Goal: Task Accomplishment & Management: Use online tool/utility

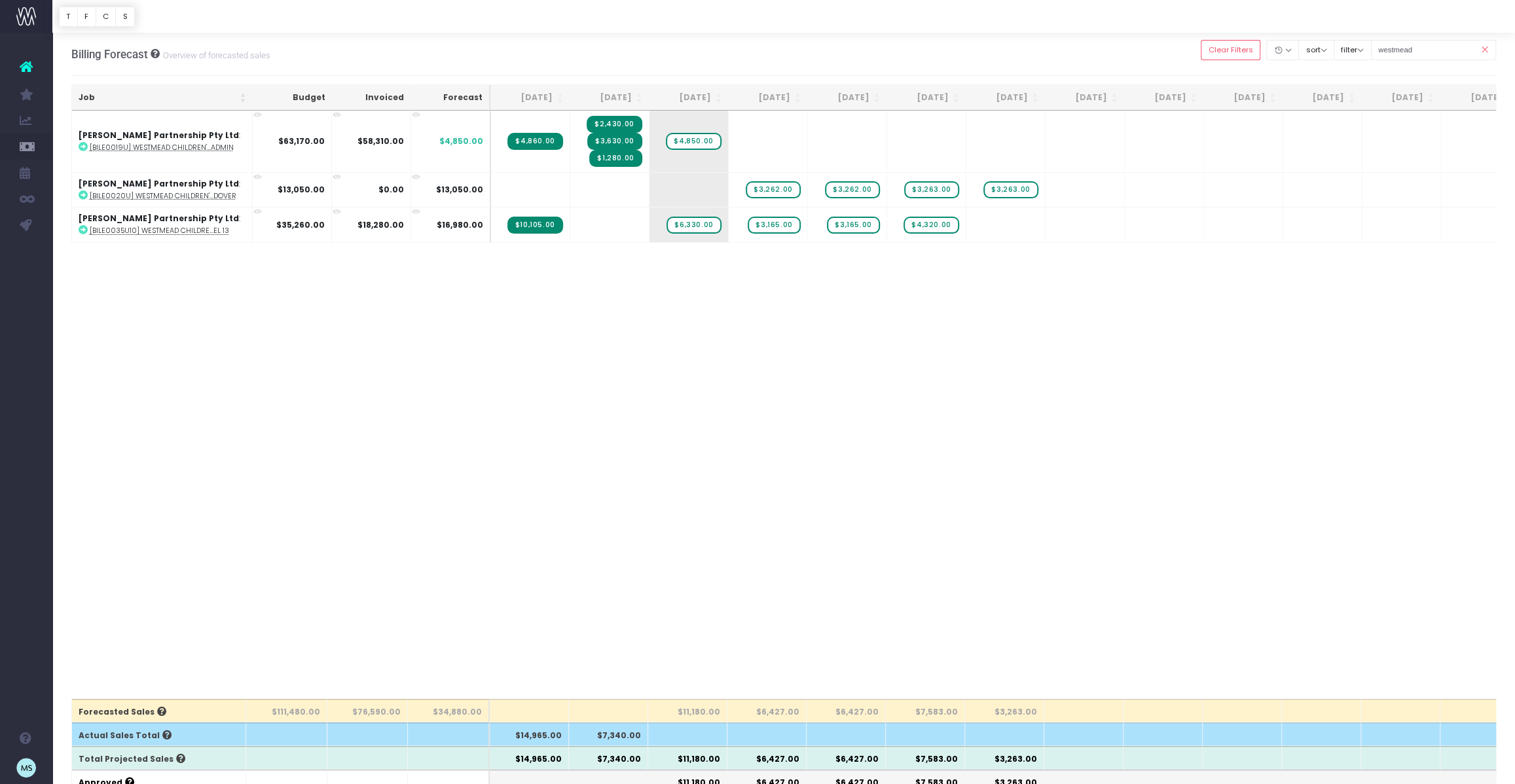
click at [1486, 49] on icon at bounding box center [1484, 50] width 22 height 27
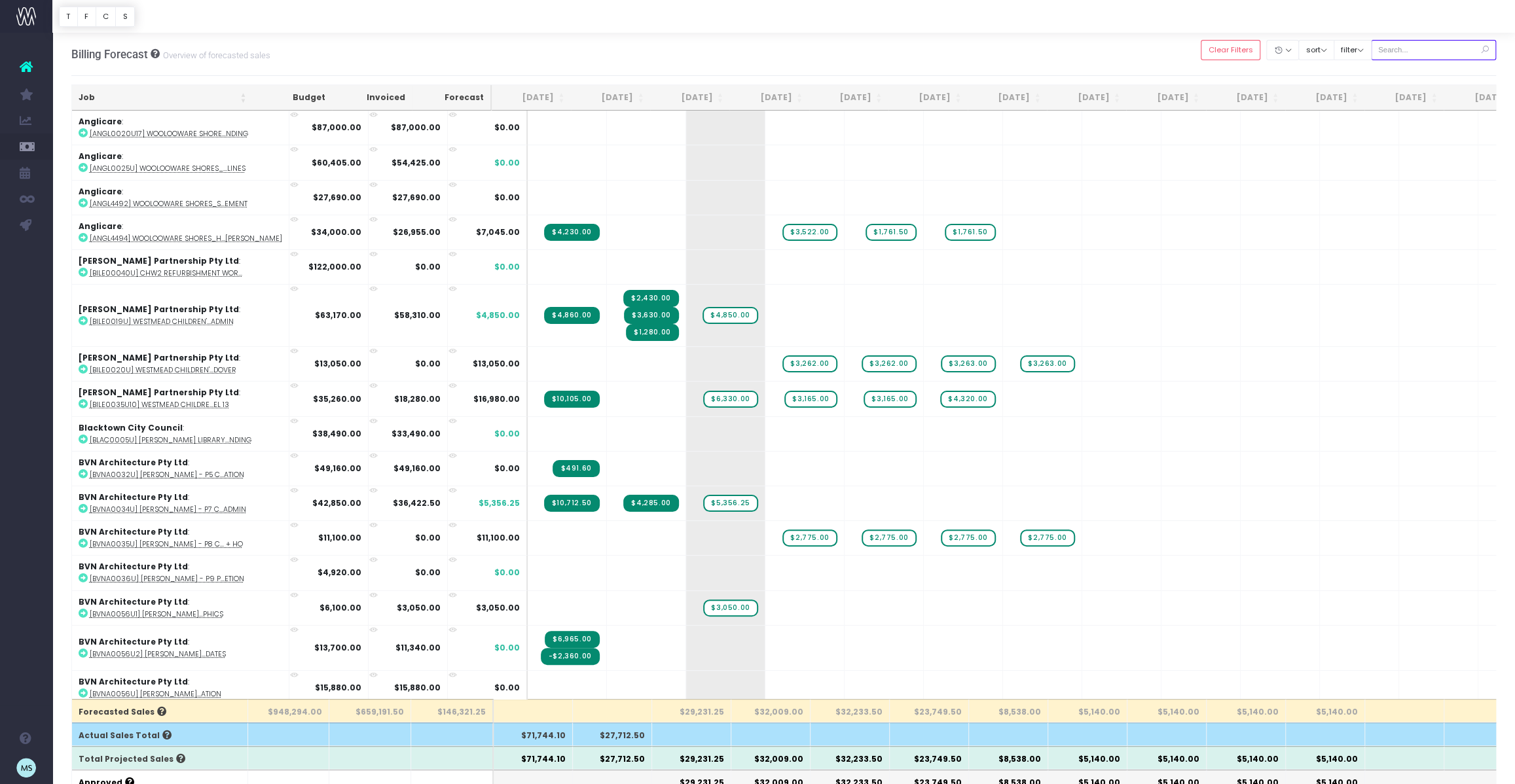
click at [1407, 49] on input "text" at bounding box center [1433, 50] width 126 height 20
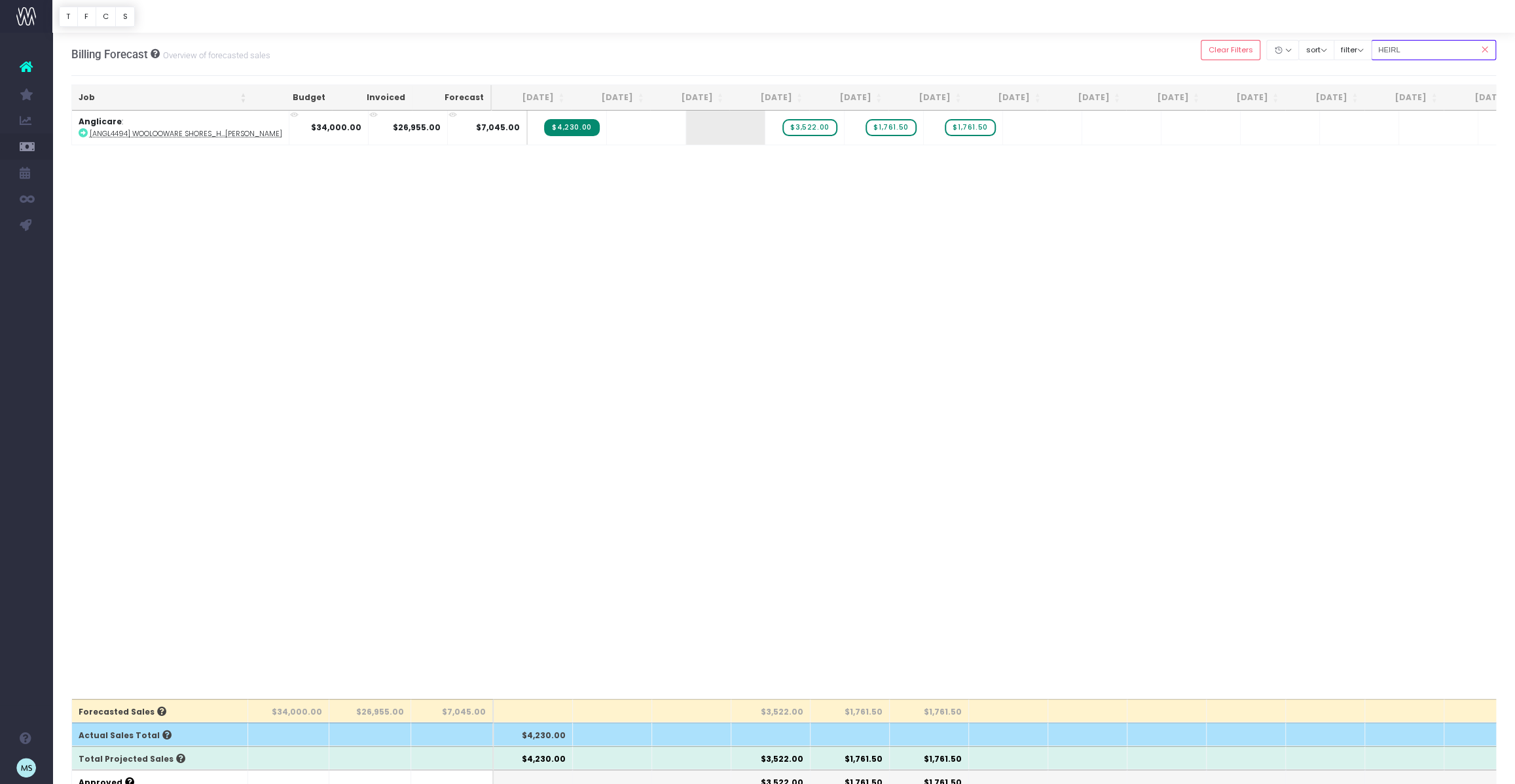
type input "HEIRL"
click at [1482, 49] on icon at bounding box center [1484, 50] width 22 height 27
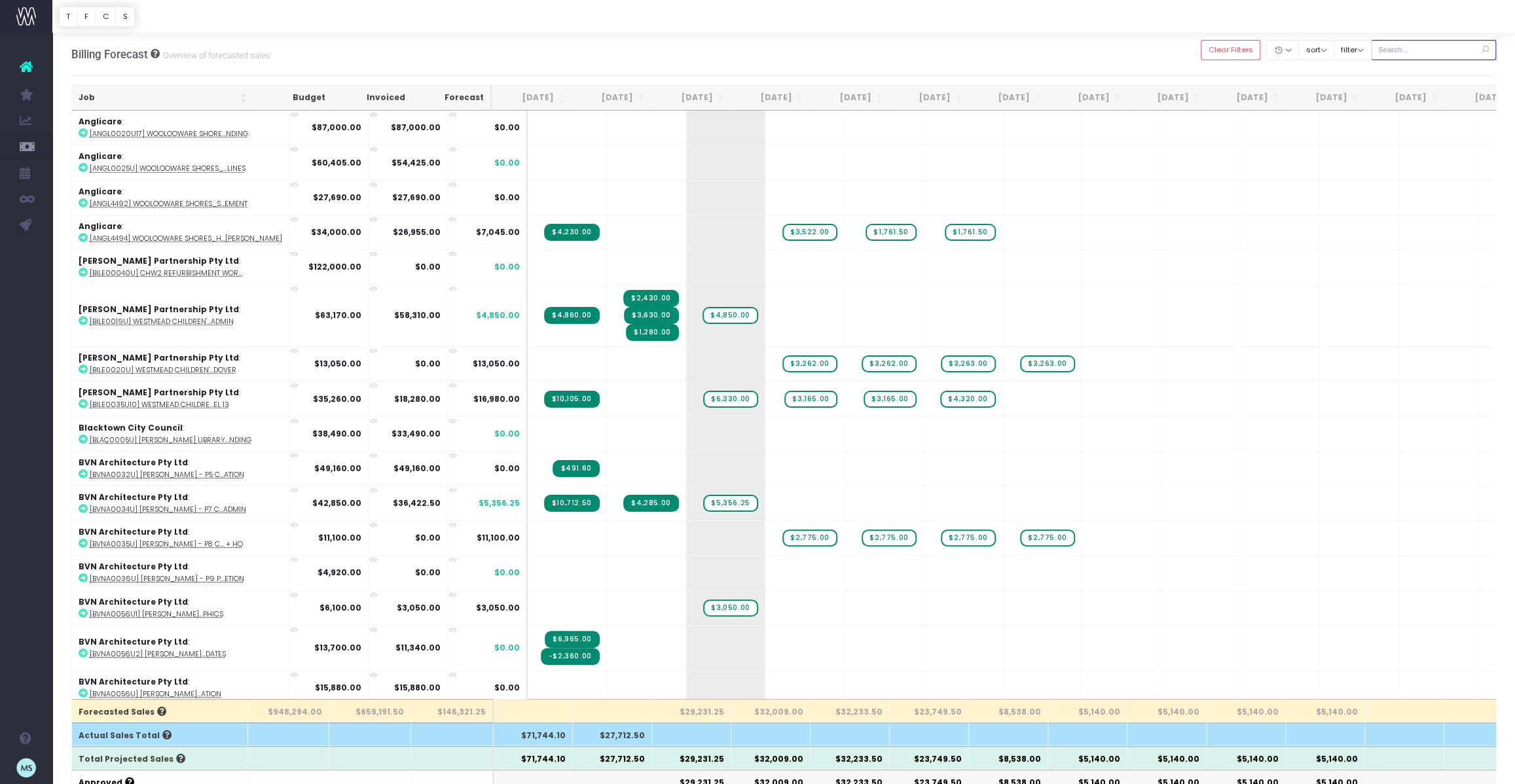
drag, startPoint x: 1428, startPoint y: 49, endPoint x: 1394, endPoint y: 48, distance: 34.0
click at [1394, 48] on input "text" at bounding box center [1433, 50] width 126 height 20
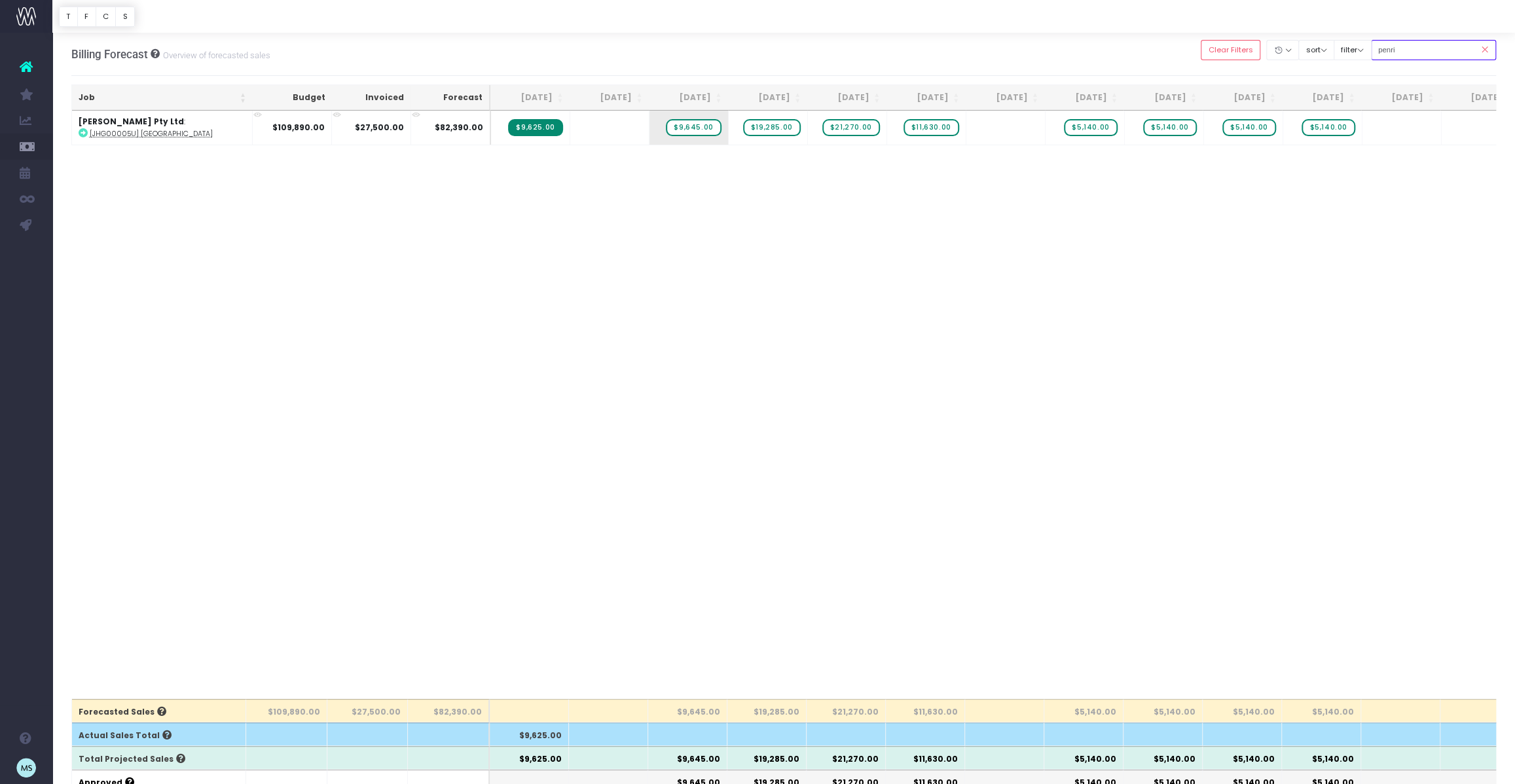
type input "penri"
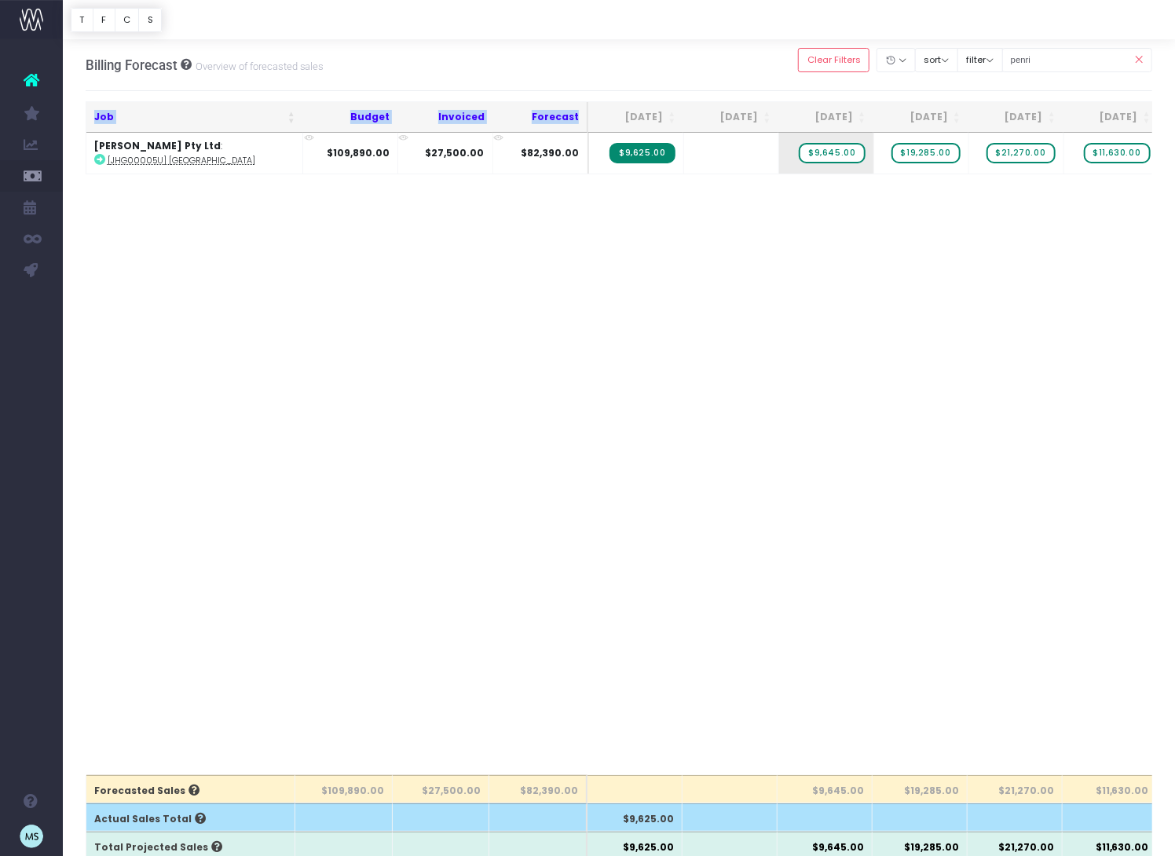
drag, startPoint x: 586, startPoint y: 114, endPoint x: 416, endPoint y: 101, distance: 171.0
click at [414, 100] on div "Billing Forecast Overview of forecasted sales Clear Filters Hide Aug 2025 Sep 2…" at bounding box center [619, 814] width 1112 height 1551
click at [618, 282] on div "Job Budget Invoiced Forecast Aug 25 Sep 25 Oct 25 Nov 25 Dec 25 Jan 26 Feb 26 M…" at bounding box center [620, 454] width 1068 height 643
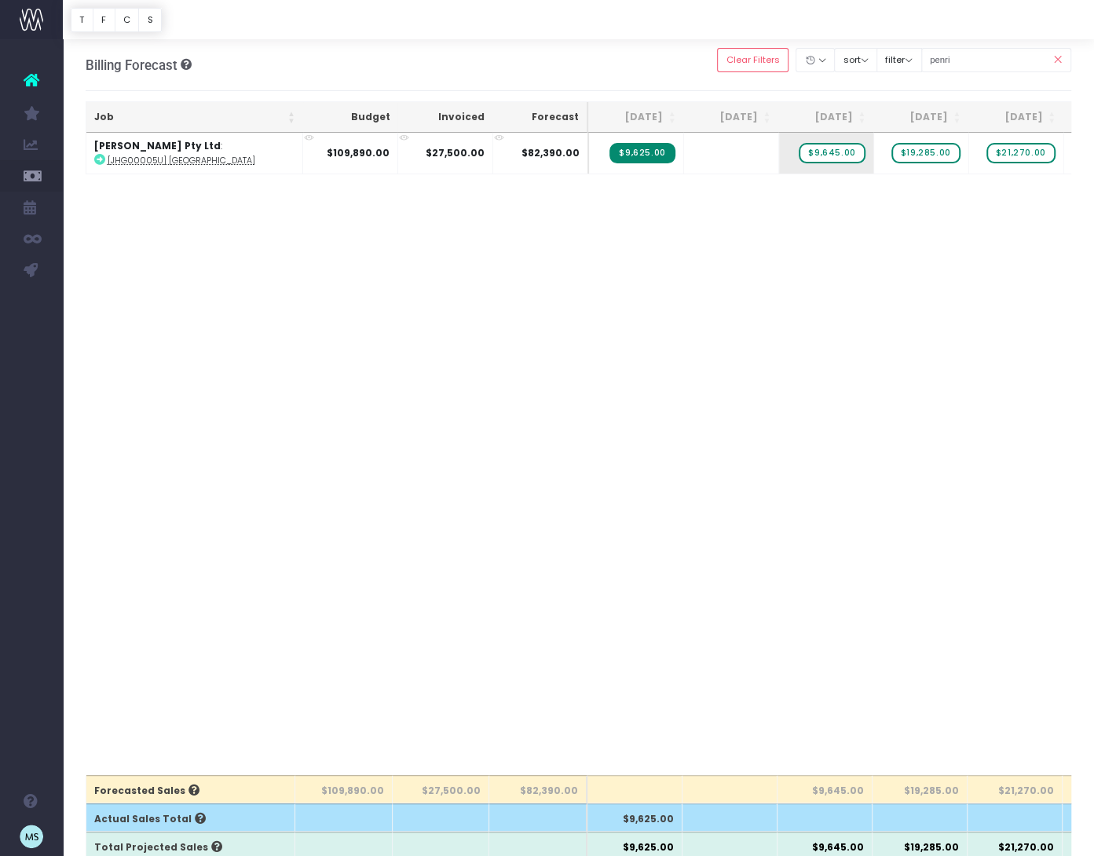
click at [654, 406] on div "Job Budget Invoiced Forecast Aug 25 Sep 25 Oct 25 Nov 25 Dec 25 Jan 26 Feb 26 M…" at bounding box center [579, 454] width 987 height 643
click at [1050, 588] on div "Job Budget Invoiced Forecast Aug 25 Sep 25 Oct 25 Nov 25 Dec 25 Jan 26 Feb 26 M…" at bounding box center [579, 454] width 987 height 643
drag, startPoint x: 588, startPoint y: 114, endPoint x: 571, endPoint y: 120, distance: 17.7
click at [571, 120] on th "Forecast" at bounding box center [541, 117] width 96 height 31
drag, startPoint x: 628, startPoint y: 322, endPoint x: 619, endPoint y: 271, distance: 51.8
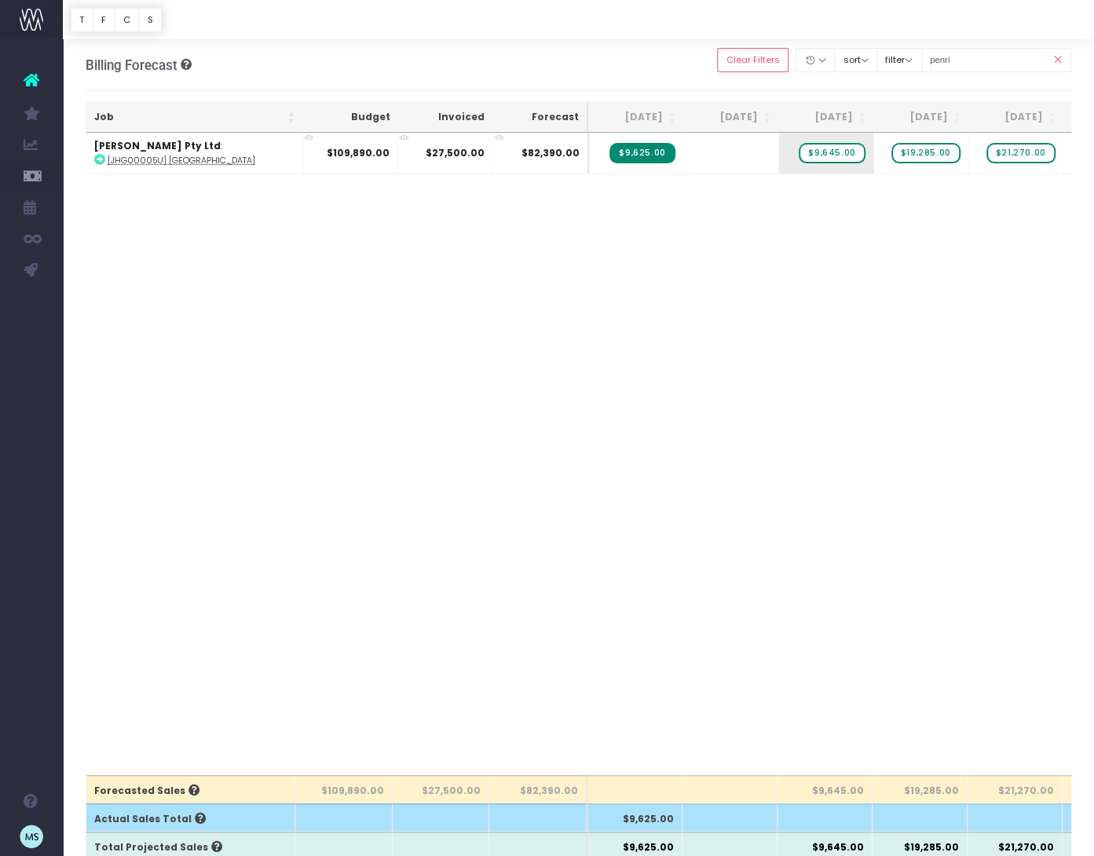
click at [627, 320] on div "Job Budget Invoiced Forecast Aug 25 Sep 25 Oct 25 Nov 25 Dec 25 Jan 26 Feb 26 M…" at bounding box center [579, 454] width 987 height 643
drag, startPoint x: 588, startPoint y: 149, endPoint x: 665, endPoint y: 163, distance: 79.1
click at [665, 163] on tr "John Holland Pty Ltd : [JHG00005U] Penrith Stadium $109,890.00 $27,500.00 $82,3…" at bounding box center [1003, 153] width 1834 height 41
click at [716, 266] on div "Job Budget Invoiced Forecast Aug 25 Sep 25 Oct 25 Nov 25 Dec 25 Jan 26 Feb 26 M…" at bounding box center [579, 454] width 987 height 643
click at [838, 152] on span "$9,645.00" at bounding box center [832, 153] width 66 height 20
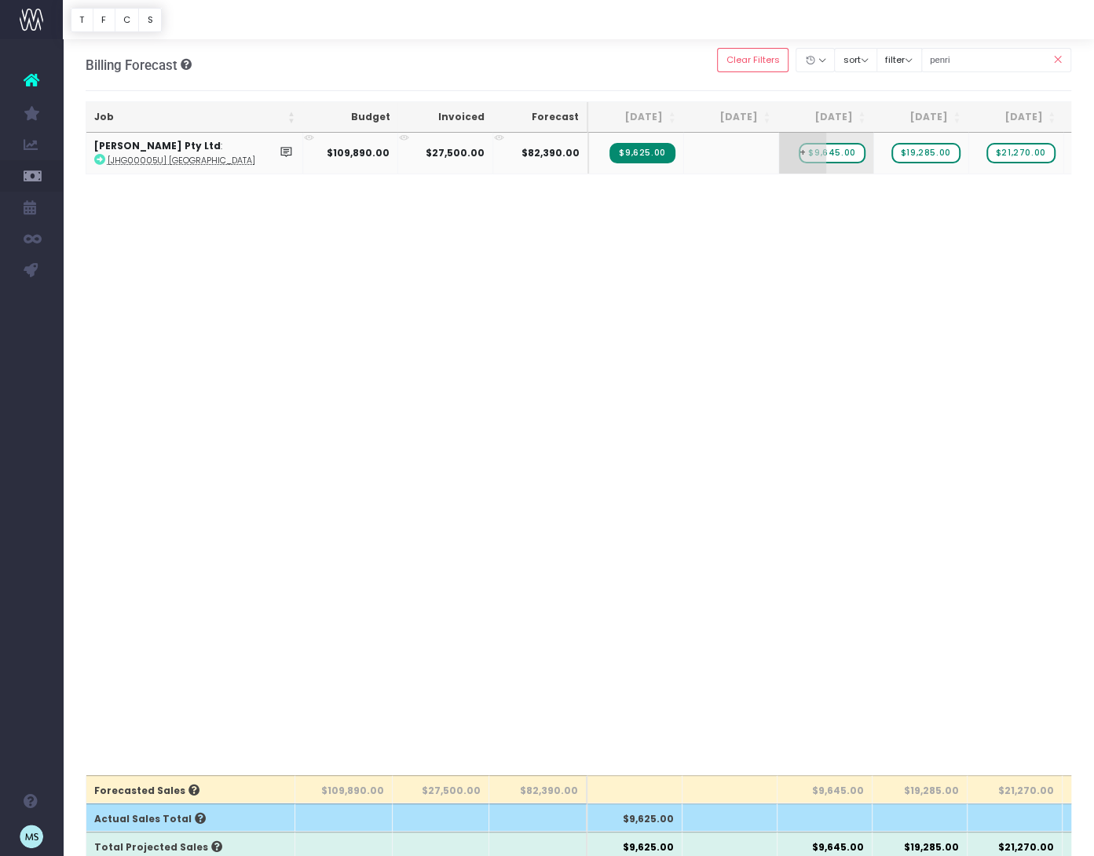
click at [838, 152] on span "$9,645.00" at bounding box center [832, 153] width 66 height 20
type input "7190"
click at [944, 270] on body "Oh my... this is bad. [PERSON_NAME] wasn't able to load this page. Please conta…" at bounding box center [547, 428] width 1094 height 856
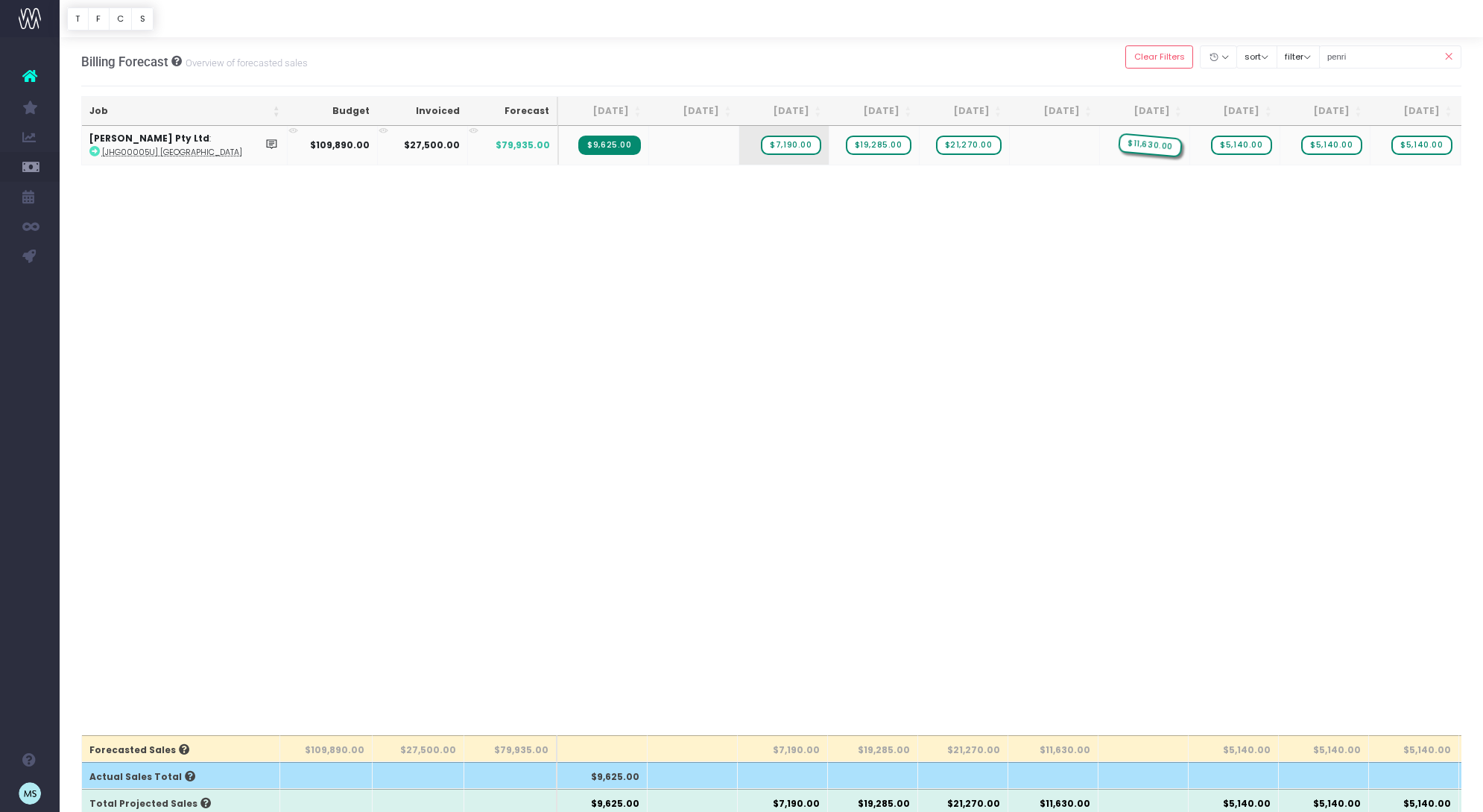
drag, startPoint x: 1087, startPoint y: 143, endPoint x: 1149, endPoint y: 144, distance: 62.0
drag, startPoint x: 1000, startPoint y: 146, endPoint x: 1073, endPoint y: 146, distance: 73.0
drag, startPoint x: 906, startPoint y: 146, endPoint x: 966, endPoint y: 146, distance: 60.0
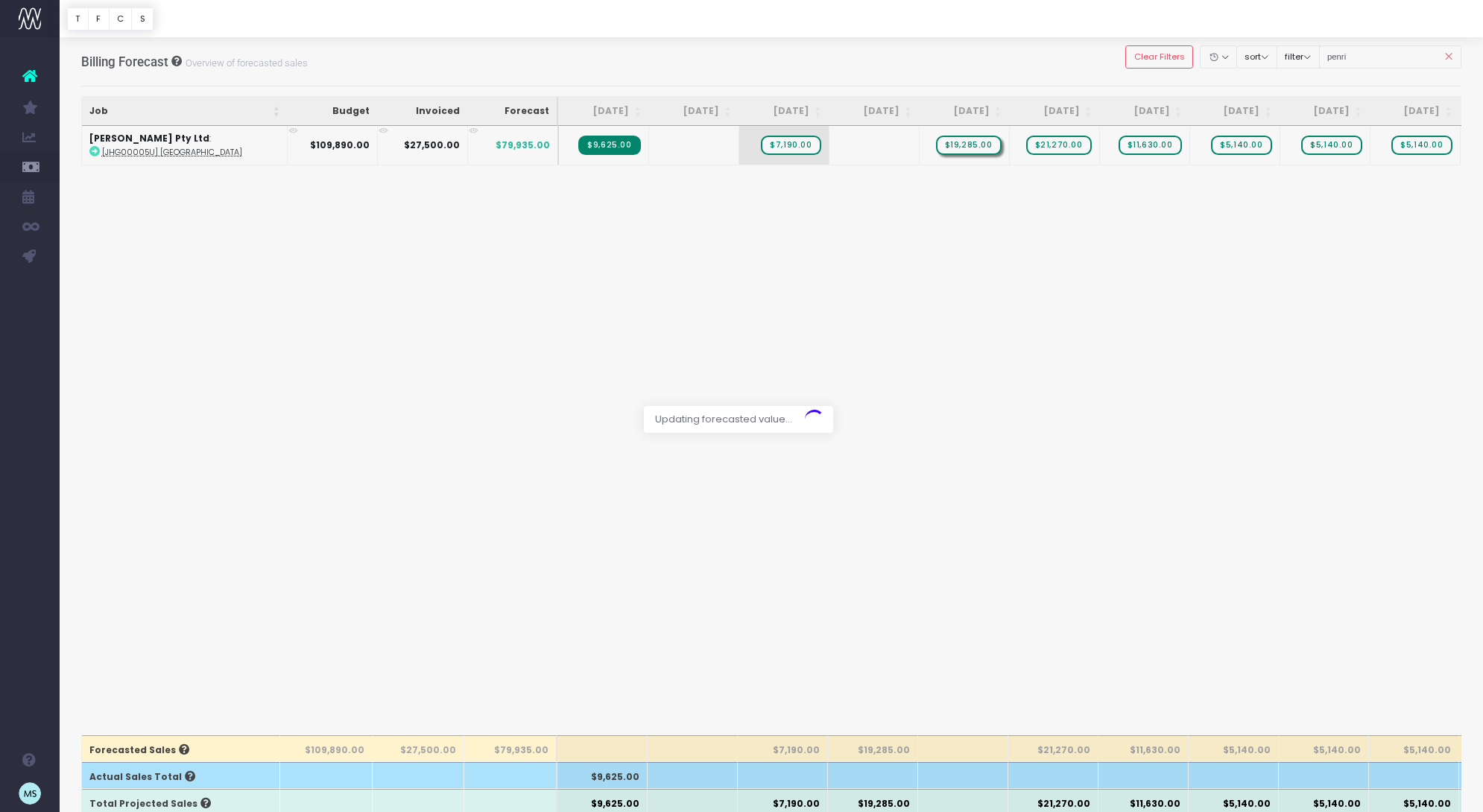
click at [1118, 298] on div at bounding box center [741, 406] width 1483 height 812
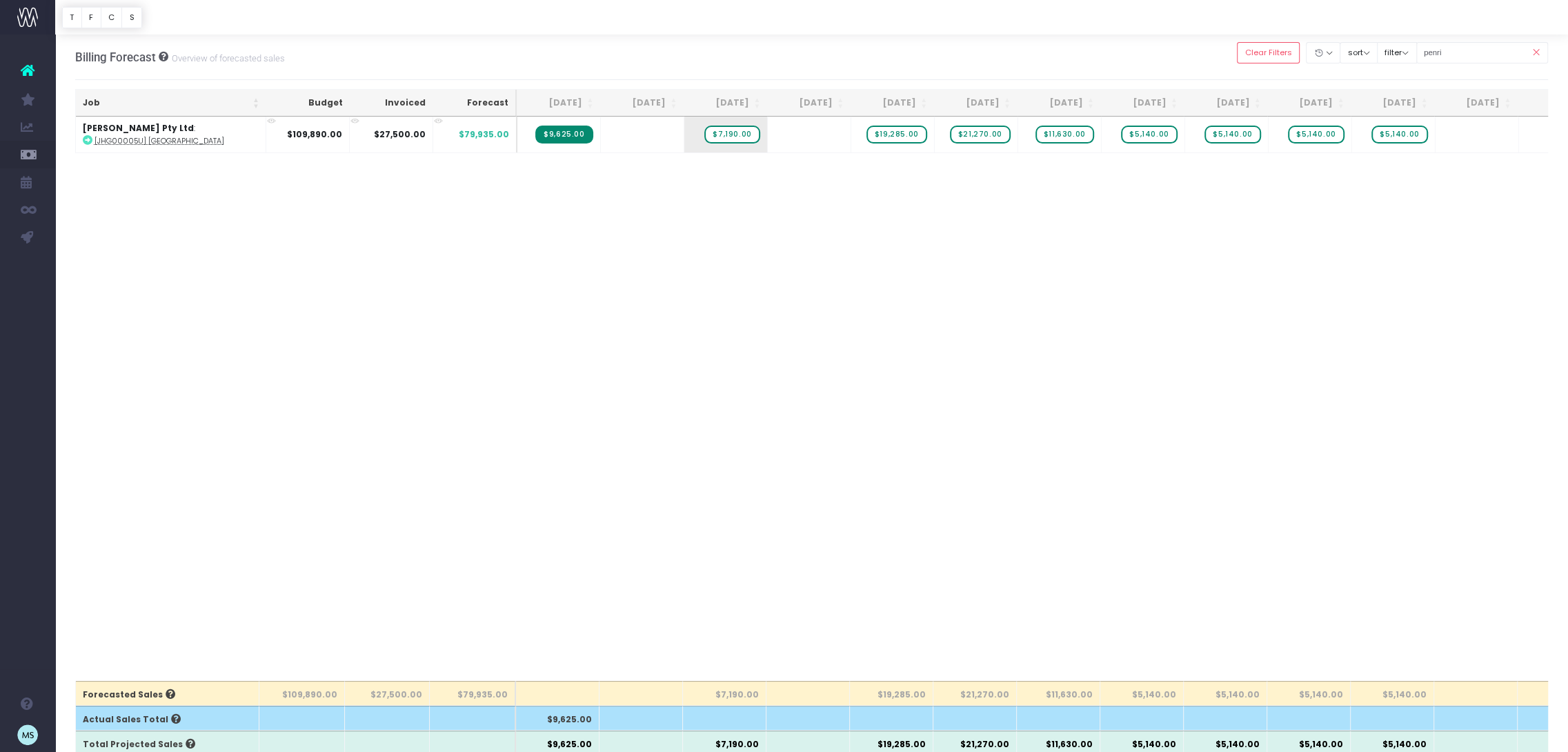
click at [426, 501] on div "Job Budget Invoiced Forecast Aug 25 Sep 25 Oct 25 Nov 25 Dec 25 Jan 26 Feb 26 M…" at bounding box center [812, 399] width 1473 height 565
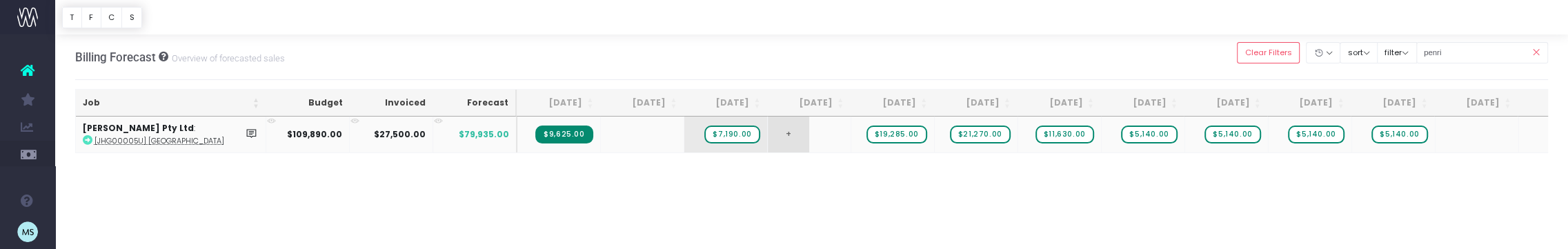
click at [802, 139] on span "+" at bounding box center [788, 134] width 41 height 36
click at [787, 130] on span "+" at bounding box center [788, 134] width 41 height 36
click at [790, 132] on span "+" at bounding box center [788, 134] width 41 height 36
type input "$12,855.00"
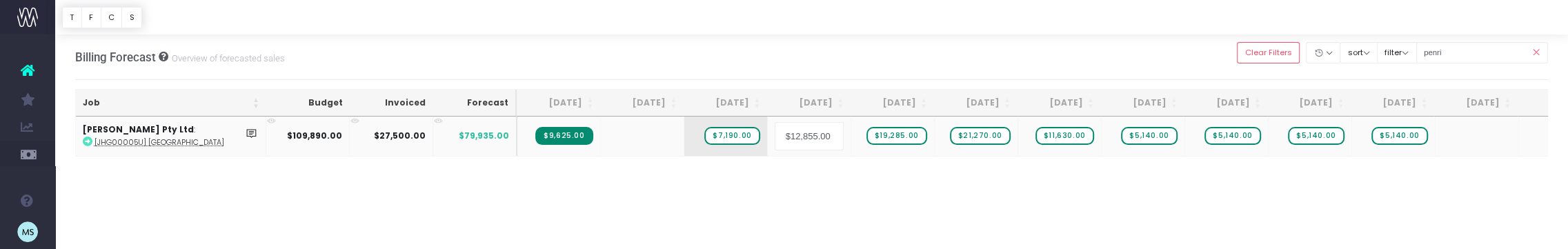
click at [890, 193] on div "Job Budget Invoiced Forecast Aug 25 Sep 25 Oct 25 Nov 25 Dec 25 Jan 26 Feb 26 M…" at bounding box center [812, 210] width 1473 height 187
click at [816, 139] on td "+" at bounding box center [809, 134] width 83 height 36
click at [790, 131] on span "+" at bounding box center [788, 134] width 41 height 36
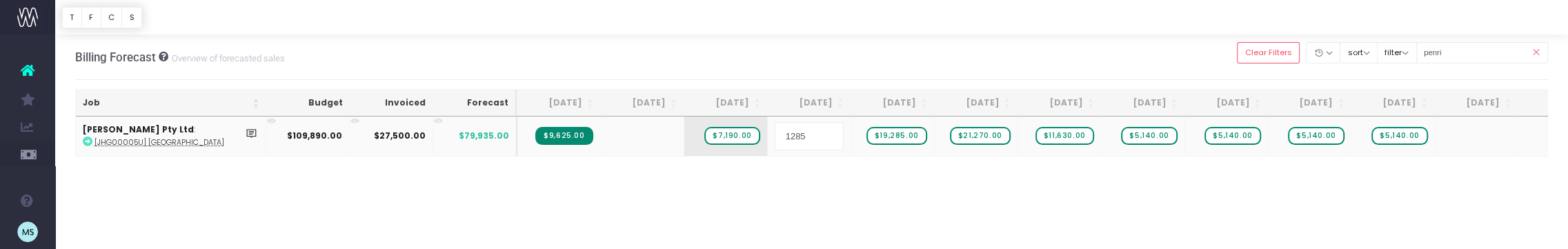
type input "12855"
click at [860, 228] on body "Oh my... this is bad. [PERSON_NAME] wasn't able to load this page. Please conta…" at bounding box center [784, 125] width 1568 height 249
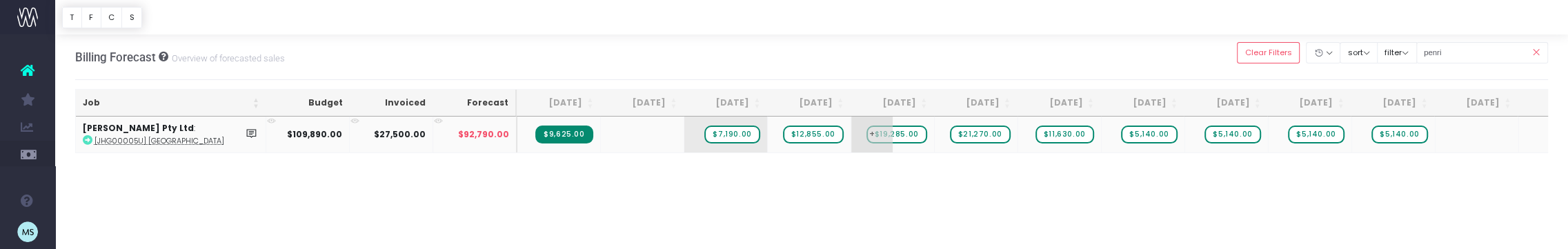
click at [897, 133] on span "$19,285.00" at bounding box center [896, 134] width 61 height 18
type input "12855"
click at [941, 203] on body "Oh my... this is bad. [PERSON_NAME] wasn't able to load this page. Please conta…" at bounding box center [784, 125] width 1568 height 249
click at [982, 133] on span "$21,270.00" at bounding box center [980, 134] width 61 height 18
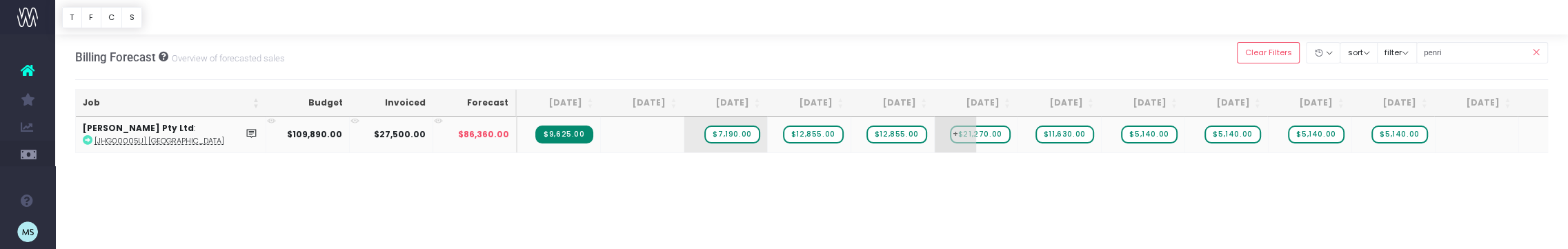
click at [982, 133] on span "$21,270.00" at bounding box center [980, 134] width 61 height 18
type input "12855"
click at [1053, 203] on body "Oh my... this is bad. [PERSON_NAME] wasn't able to load this page. Please conta…" at bounding box center [784, 125] width 1568 height 249
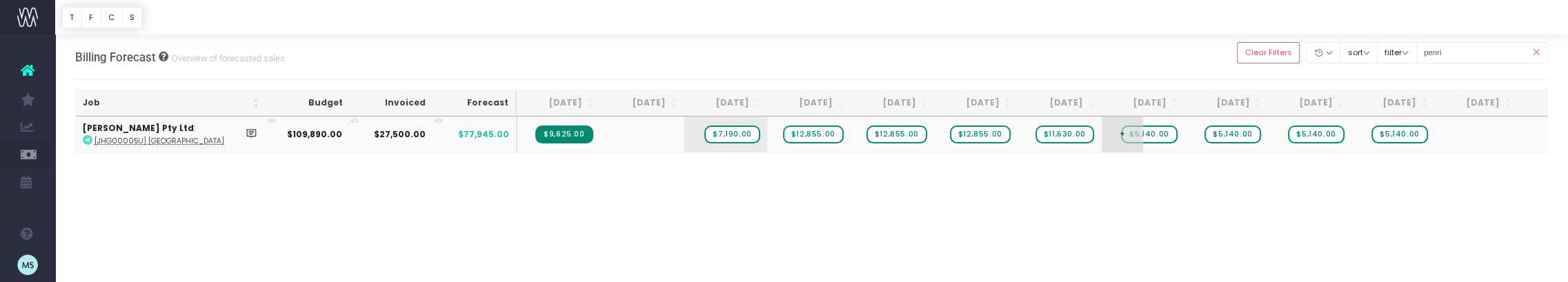
click at [1141, 136] on span "+" at bounding box center [1122, 134] width 41 height 36
type input "11630"
click at [1176, 201] on body "Oh my... this is bad. [PERSON_NAME] wasn't able to load this page. Please conta…" at bounding box center [784, 141] width 1568 height 282
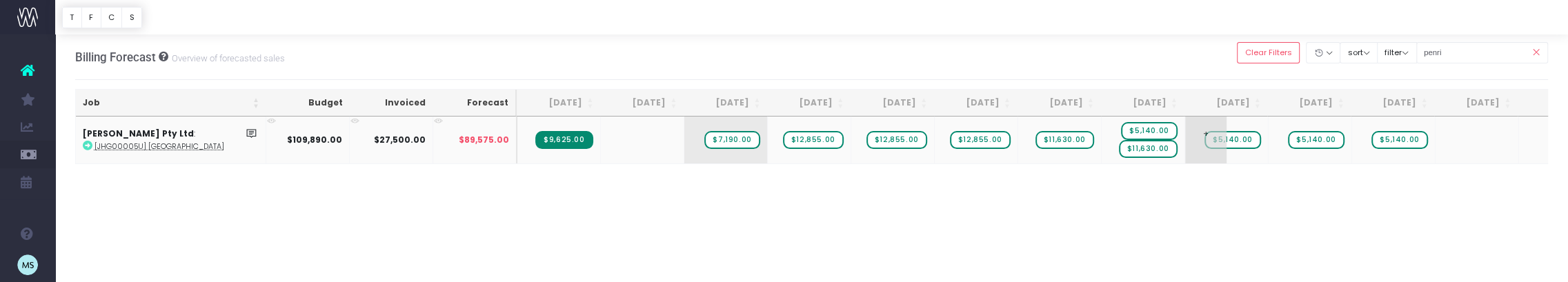
click at [1225, 140] on span "+" at bounding box center [1205, 140] width 41 height 47
type input "6687"
click at [1279, 219] on body "Oh my... this is bad. [PERSON_NAME] wasn't able to load this page. Please conta…" at bounding box center [784, 141] width 1568 height 282
click at [1154, 131] on span "$5,140.00" at bounding box center [1149, 131] width 56 height 18
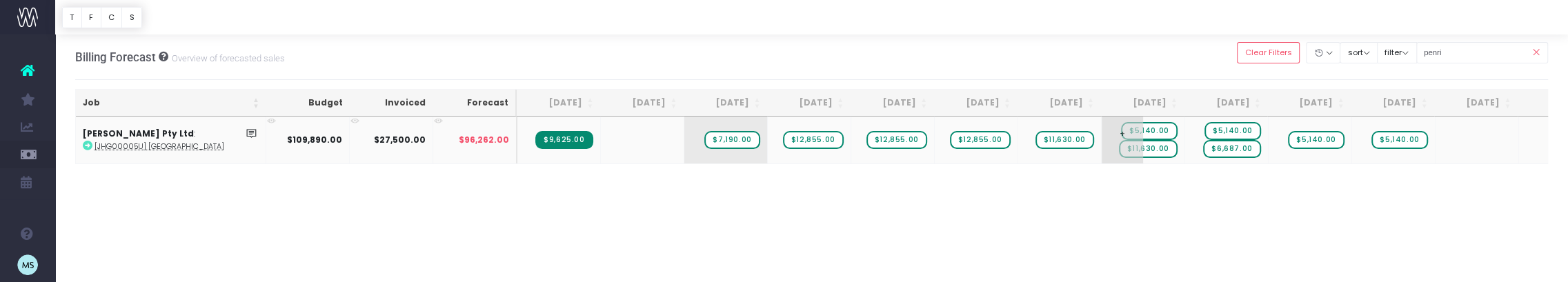
click at [1154, 131] on span "$5,140.00" at bounding box center [1149, 131] width 56 height 18
click at [1187, 263] on body "Oh my... this is bad. [PERSON_NAME] wasn't able to load this page. Please conta…" at bounding box center [784, 141] width 1568 height 282
click at [1242, 130] on span "$5,140.00" at bounding box center [1233, 131] width 56 height 18
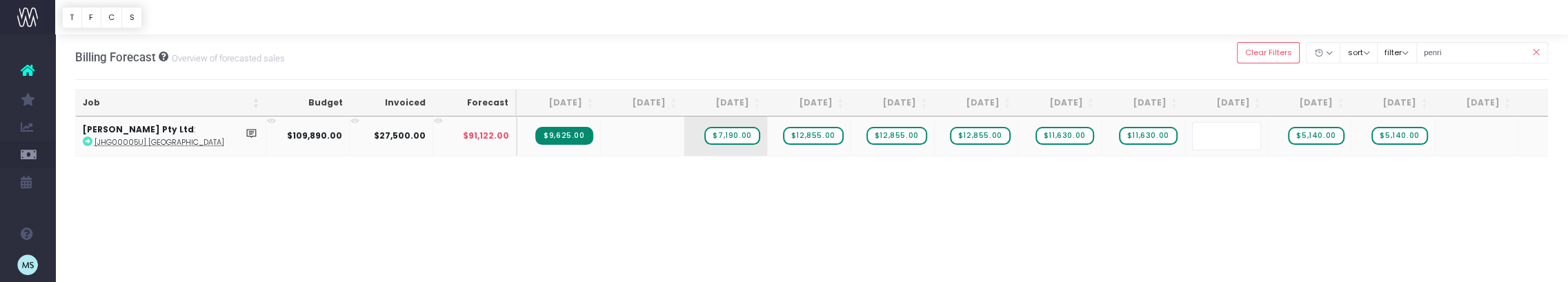
click at [1302, 192] on body "Oh my... this is bad. [PERSON_NAME] wasn't able to load this page. Please conta…" at bounding box center [784, 141] width 1568 height 282
click at [1234, 137] on span "$6,687.00" at bounding box center [1231, 134] width 57 height 18
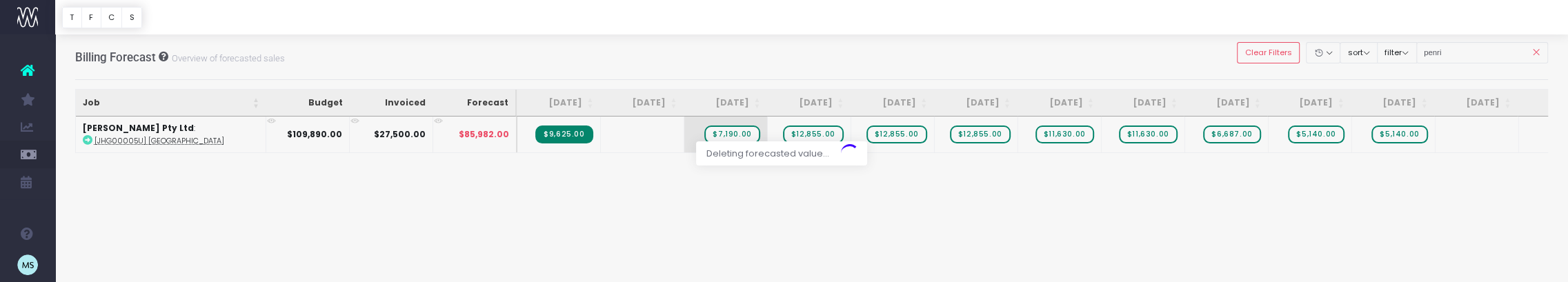
click at [1316, 139] on div at bounding box center [784, 141] width 1568 height 282
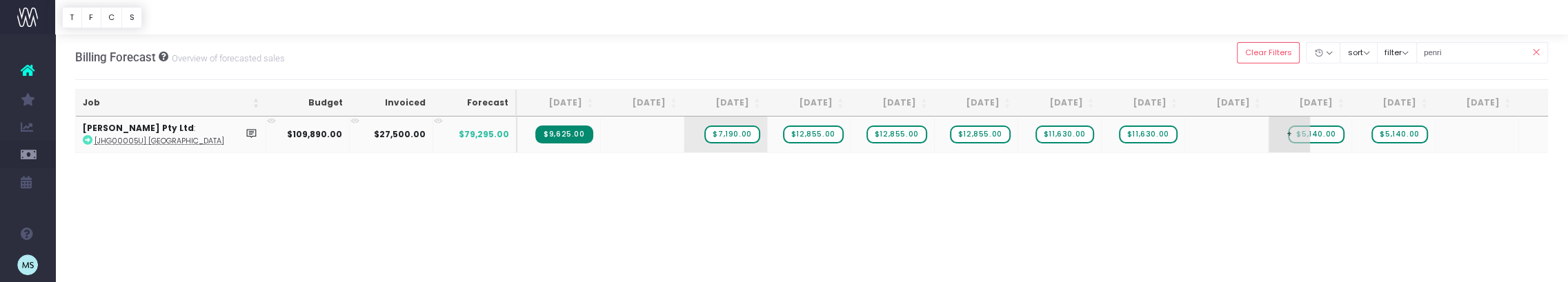
click at [1327, 134] on span "$5,140.00" at bounding box center [1316, 134] width 56 height 18
click at [1401, 135] on div at bounding box center [784, 141] width 1568 height 282
click at [1401, 136] on span "$5,140.00" at bounding box center [1399, 134] width 56 height 18
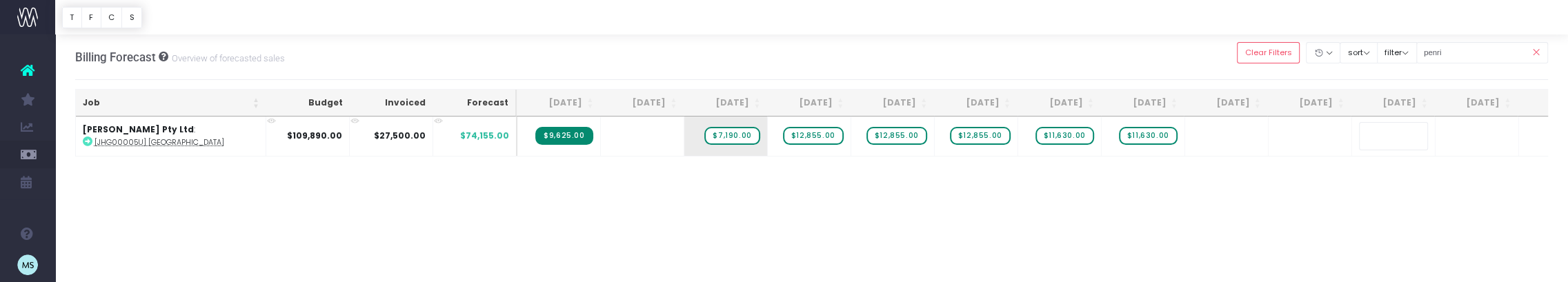
click at [1319, 181] on body "Oh my... this is bad. [PERSON_NAME] wasn't able to load this page. Please conta…" at bounding box center [784, 141] width 1568 height 282
click at [1204, 132] on span "+" at bounding box center [1205, 134] width 41 height 36
type input "6687"
click at [1337, 206] on body "Oh my... this is bad. [PERSON_NAME] wasn't able to load this page. Please conta…" at bounding box center [784, 141] width 1568 height 282
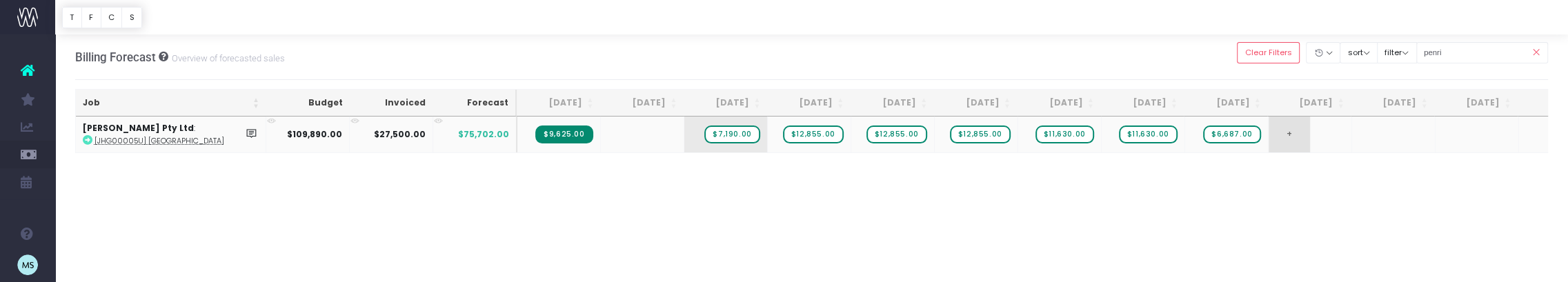
click at [1288, 134] on span "+" at bounding box center [1289, 134] width 41 height 36
click at [1379, 183] on body "Oh my... this is bad. [PERSON_NAME] wasn't able to load this page. Please conta…" at bounding box center [784, 141] width 1568 height 282
click at [224, 199] on div "Job Budget Invoiced Forecast Aug 25 Sep 25 Oct 25 Nov 25 Dec 25 Jan 26 Feb 26 M…" at bounding box center [812, 222] width 1473 height 212
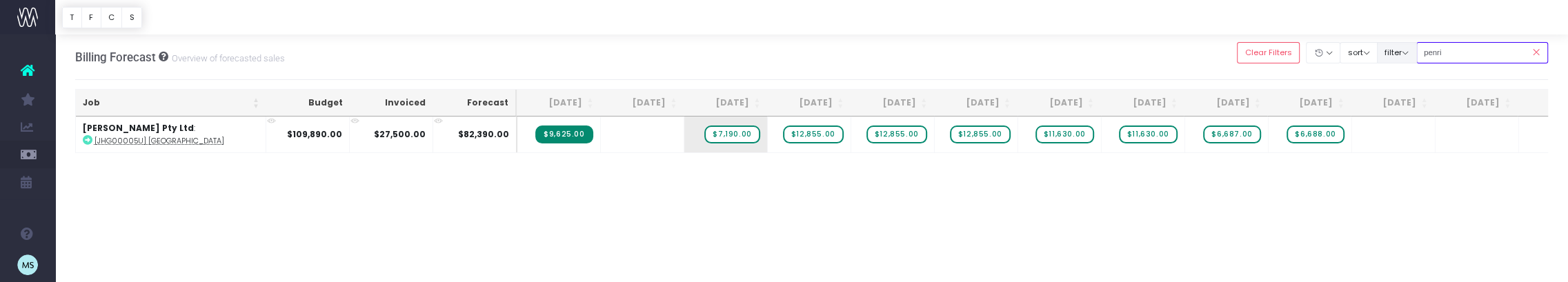
drag, startPoint x: 1466, startPoint y: 51, endPoint x: 1404, endPoint y: 50, distance: 62.0
click at [1404, 50] on div "Clear Filters Hide Aug 2025 Sep 2025 Oct 2025 Nov 2025 Dec 2025 Jan 2026 Feb 20…" at bounding box center [1392, 53] width 311 height 28
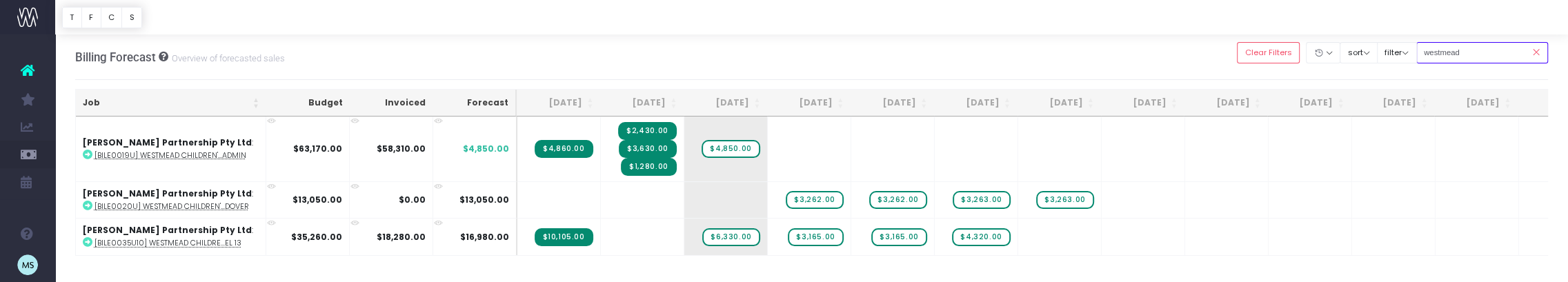
type input "westmead"
click at [738, 239] on span "$6,330.00" at bounding box center [730, 237] width 57 height 18
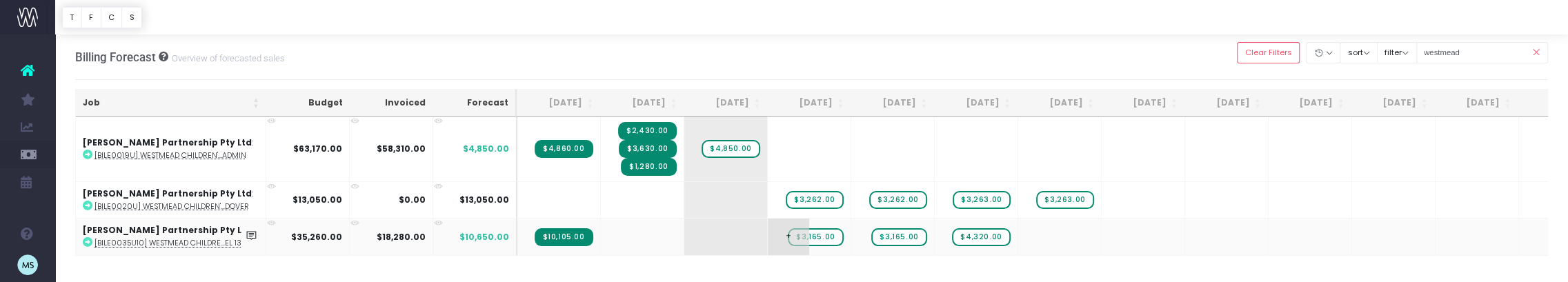
click at [826, 236] on span "$3,165.00" at bounding box center [815, 237] width 55 height 18
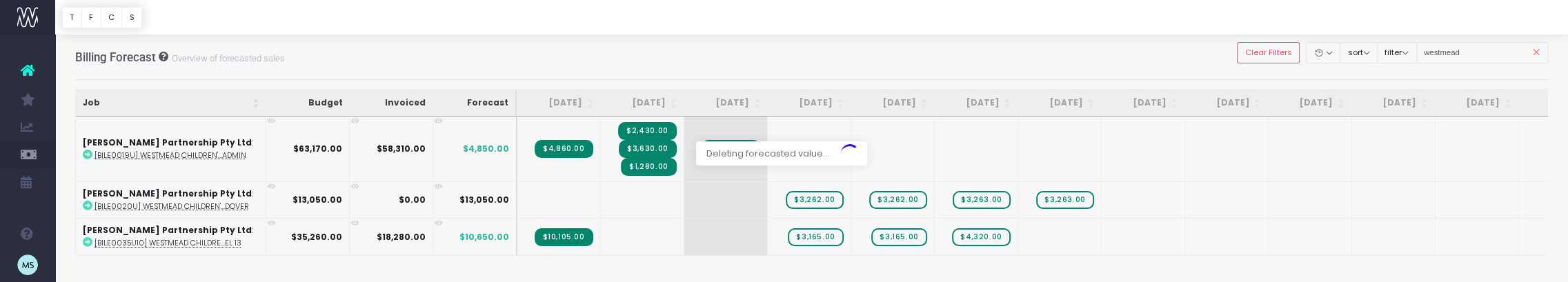
click at [892, 236] on div at bounding box center [784, 141] width 1568 height 282
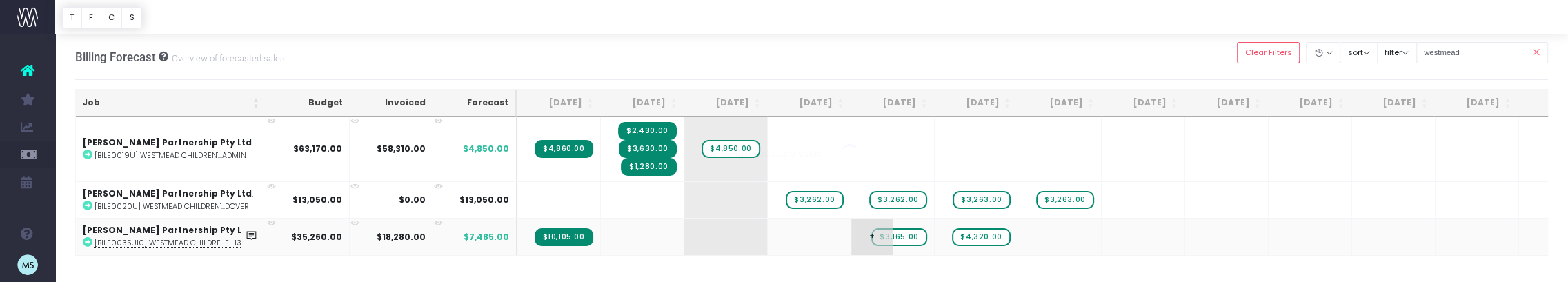
click at [909, 236] on span "$3,165.00" at bounding box center [898, 237] width 55 height 18
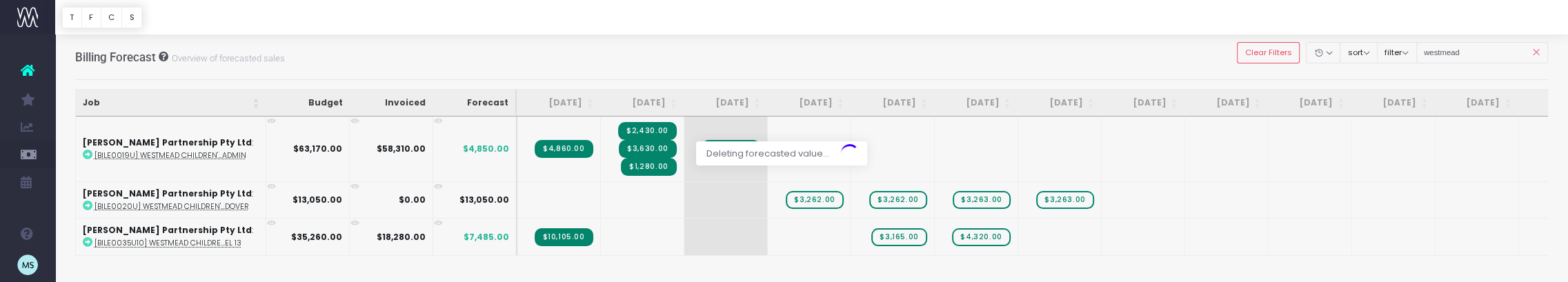
click at [975, 236] on div at bounding box center [784, 141] width 1568 height 282
click at [985, 234] on div at bounding box center [784, 141] width 1568 height 282
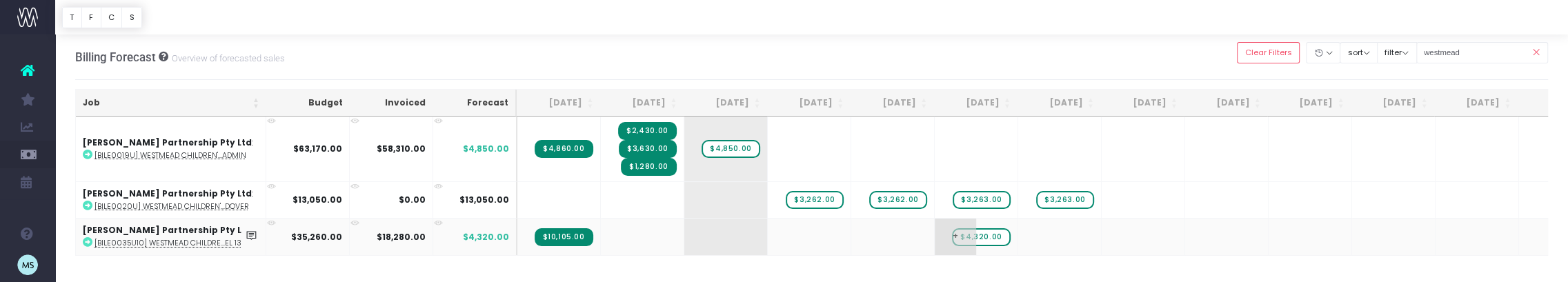
click at [986, 234] on span "$4,320.00" at bounding box center [981, 237] width 58 height 18
click at [986, 234] on input "4320" at bounding box center [975, 237] width 69 height 27
click at [805, 238] on span "+" at bounding box center [788, 236] width 41 height 36
click at [751, 248] on body "Oh my... this is bad. [PERSON_NAME] wasn't able to load this page. Please conta…" at bounding box center [784, 141] width 1568 height 282
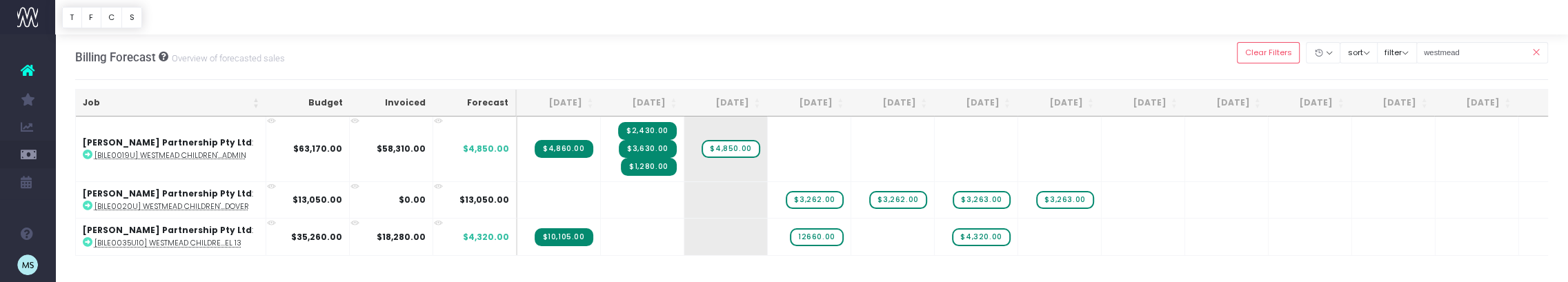
click at [751, 247] on div at bounding box center [784, 141] width 1568 height 282
click at [738, 238] on div at bounding box center [784, 141] width 1568 height 282
click at [738, 238] on td "+" at bounding box center [725, 236] width 83 height 37
click at [703, 237] on span "+" at bounding box center [704, 236] width 41 height 36
click at [703, 236] on span "+" at bounding box center [704, 236] width 41 height 36
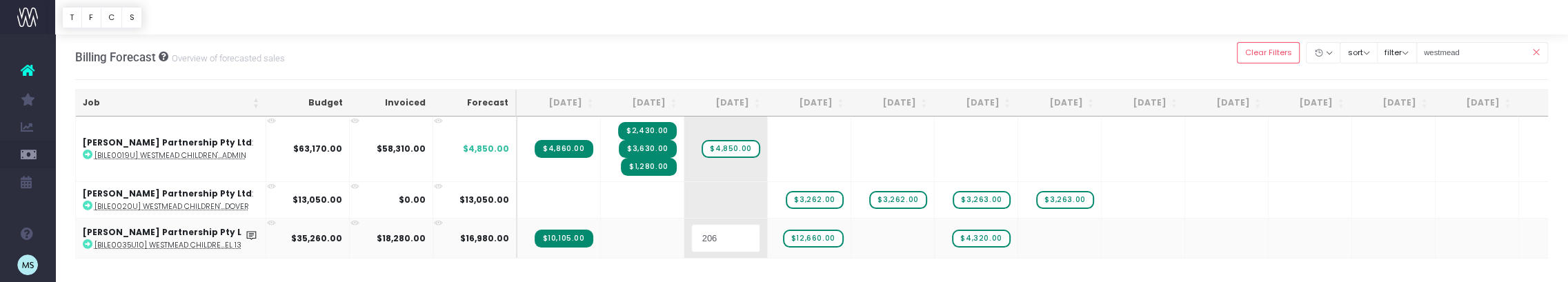
type input "2060"
click at [913, 254] on body "Oh my... this is bad. [PERSON_NAME] wasn't able to load this page. Please conta…" at bounding box center [784, 141] width 1568 height 282
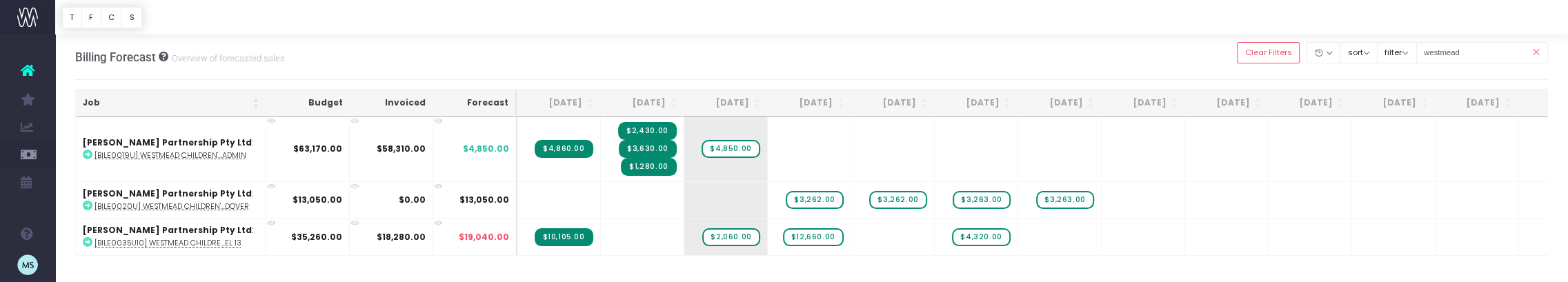
click at [812, 237] on span "$12,660.00" at bounding box center [813, 237] width 61 height 18
click at [1000, 234] on span "$4,320.00" at bounding box center [981, 237] width 58 height 18
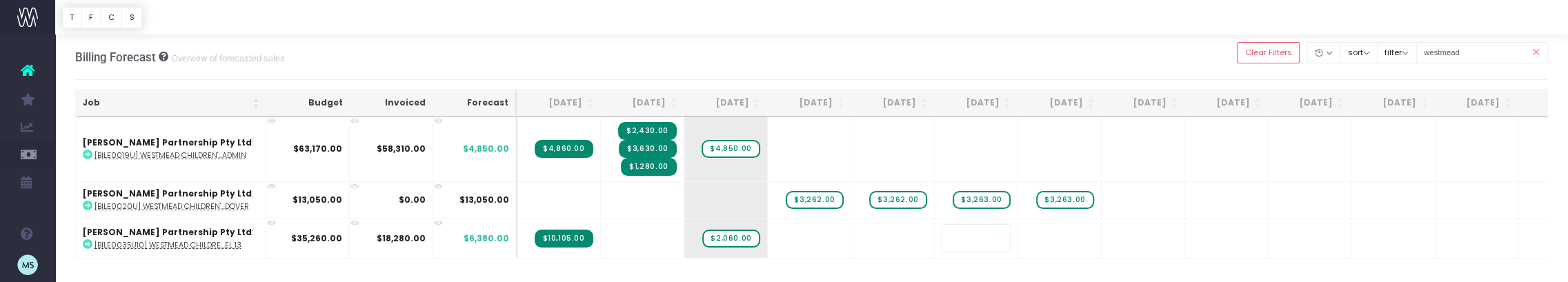
click at [1128, 265] on body "Oh my... this is bad. [PERSON_NAME] wasn't able to load this page. Please conta…" at bounding box center [784, 141] width 1568 height 282
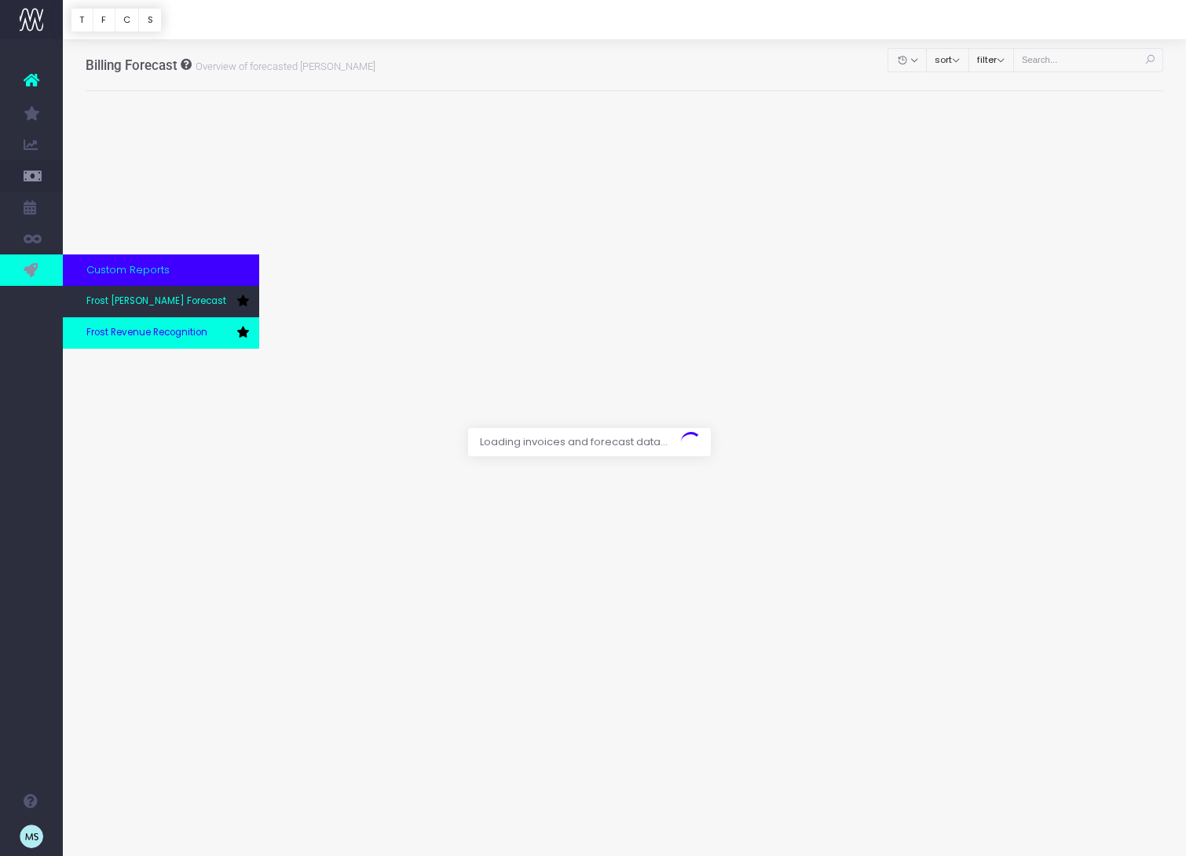
click at [191, 337] on span "Frost Revenue Recognition" at bounding box center [146, 333] width 121 height 14
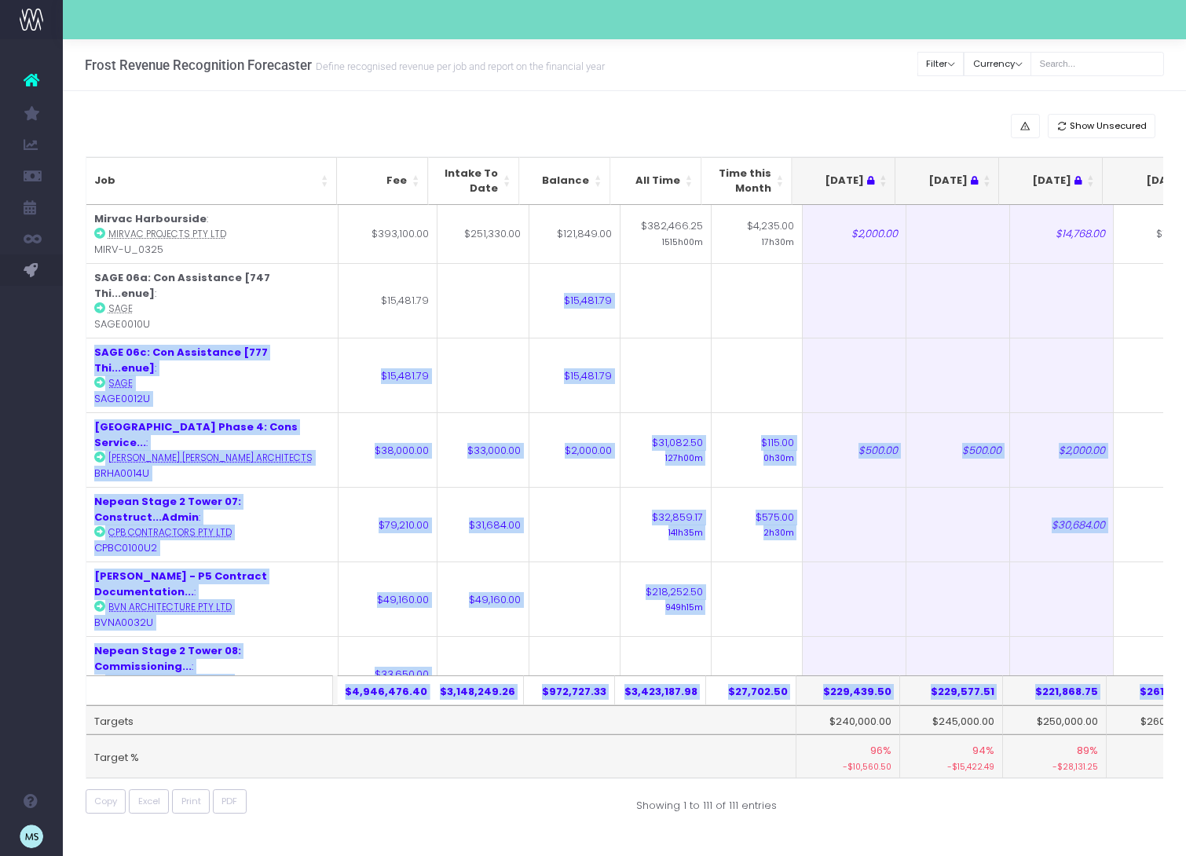
drag, startPoint x: 456, startPoint y: 295, endPoint x: 235, endPoint y: 922, distance: 663.9
click at [235, 856] on html "Oh my... this is bad. wayahead wasn't able to load this page. Please contact su…" at bounding box center [593, 428] width 1186 height 856
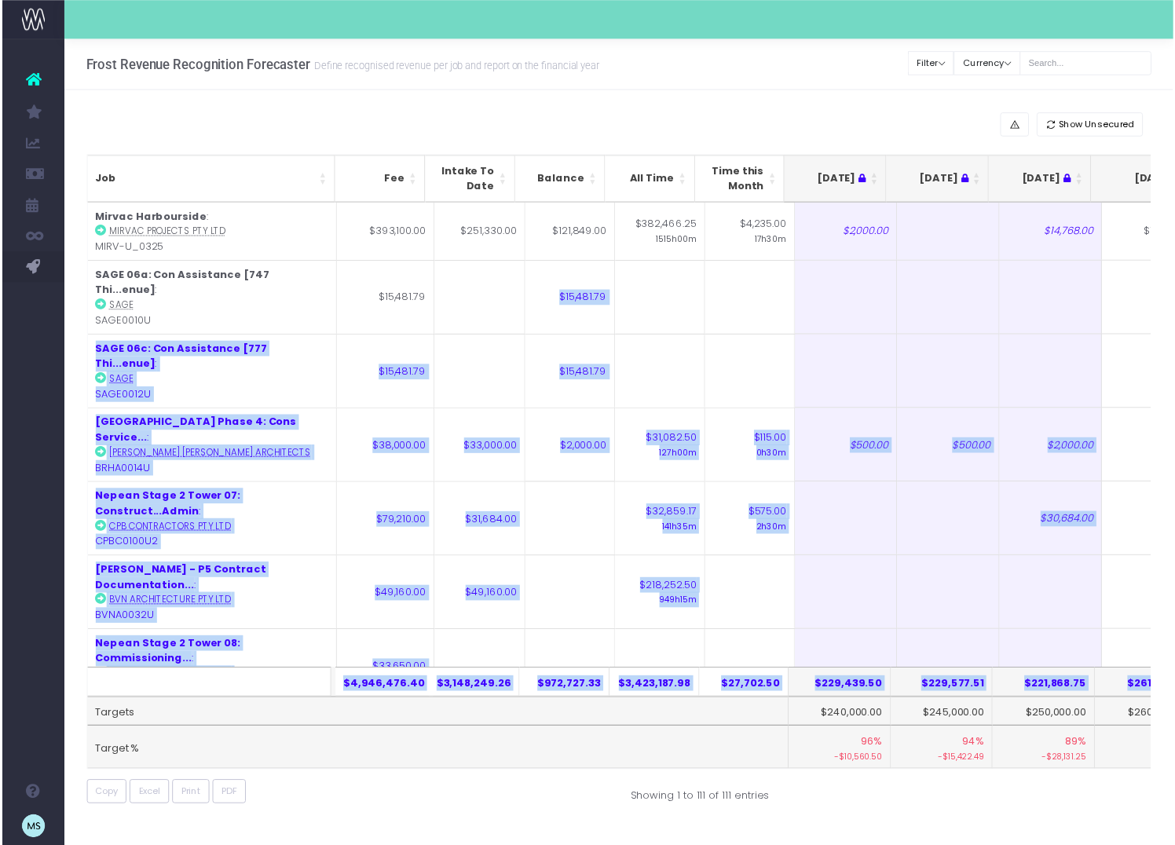
scroll to position [581, 0]
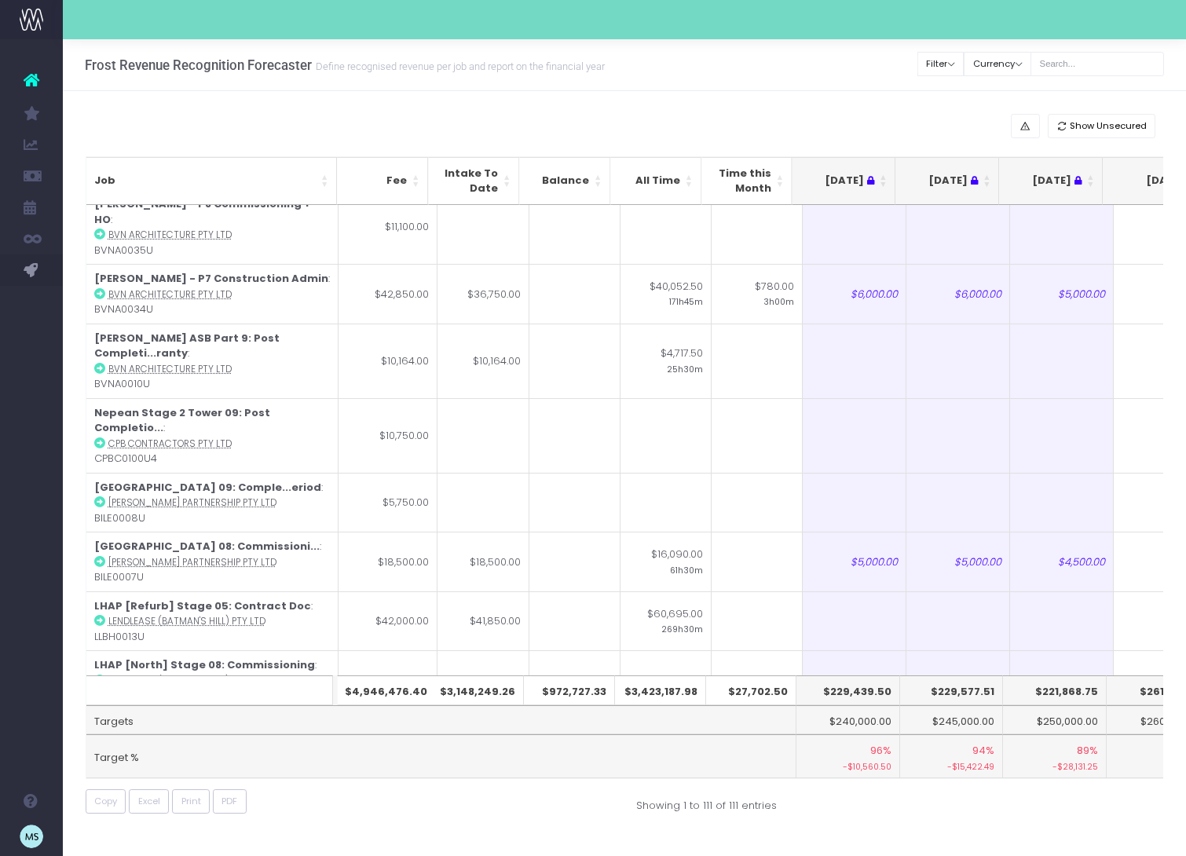
click at [627, 132] on div "Show Unsecured" at bounding box center [625, 126] width 1079 height 24
click at [964, 64] on button "Filter" at bounding box center [941, 64] width 47 height 24
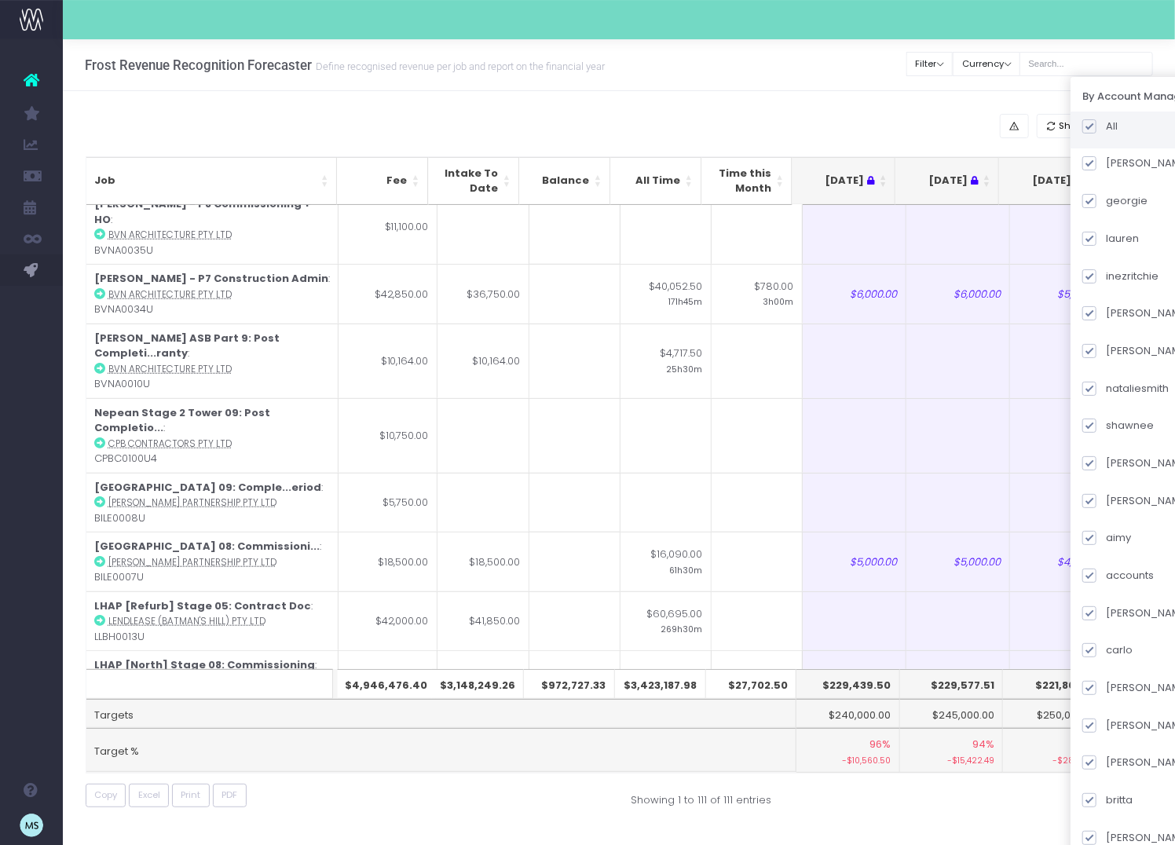
click at [1097, 122] on span at bounding box center [1090, 126] width 14 height 14
click at [1110, 122] on input "All" at bounding box center [1111, 124] width 10 height 10
checkbox input "false"
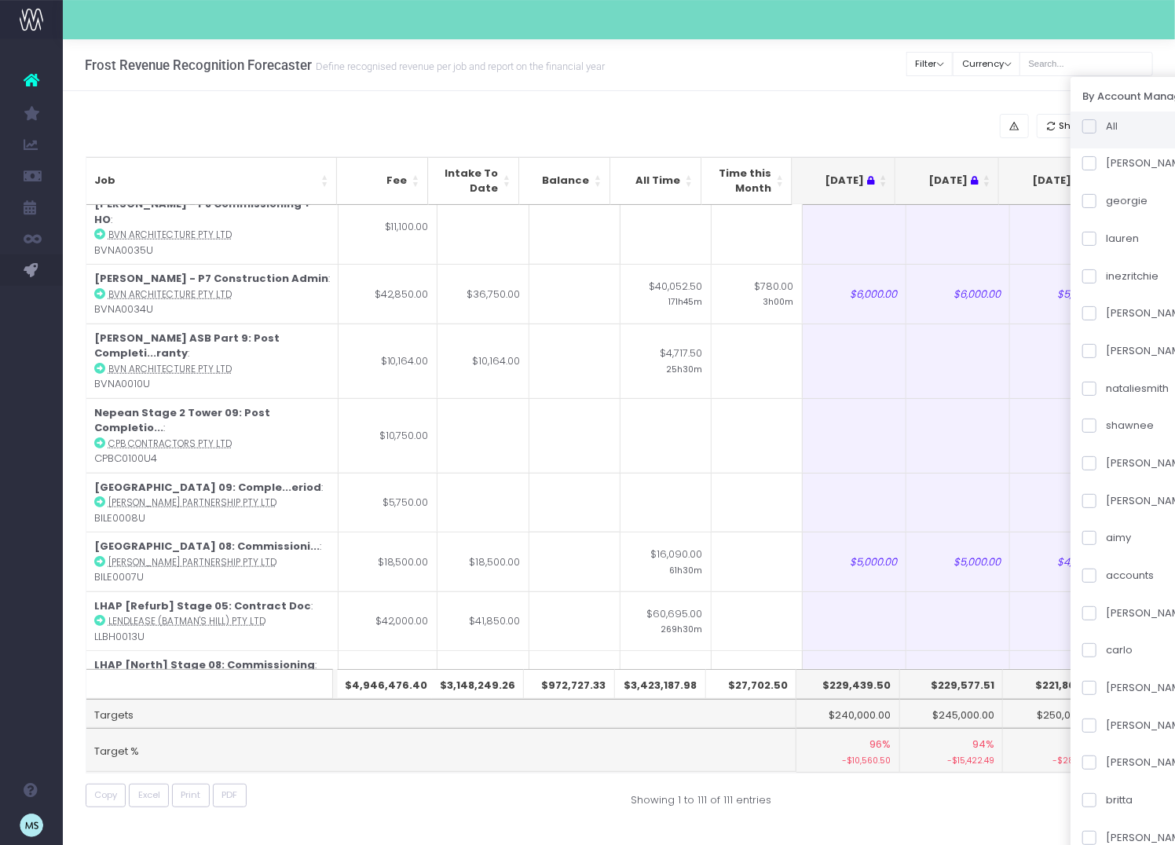
checkbox input "false"
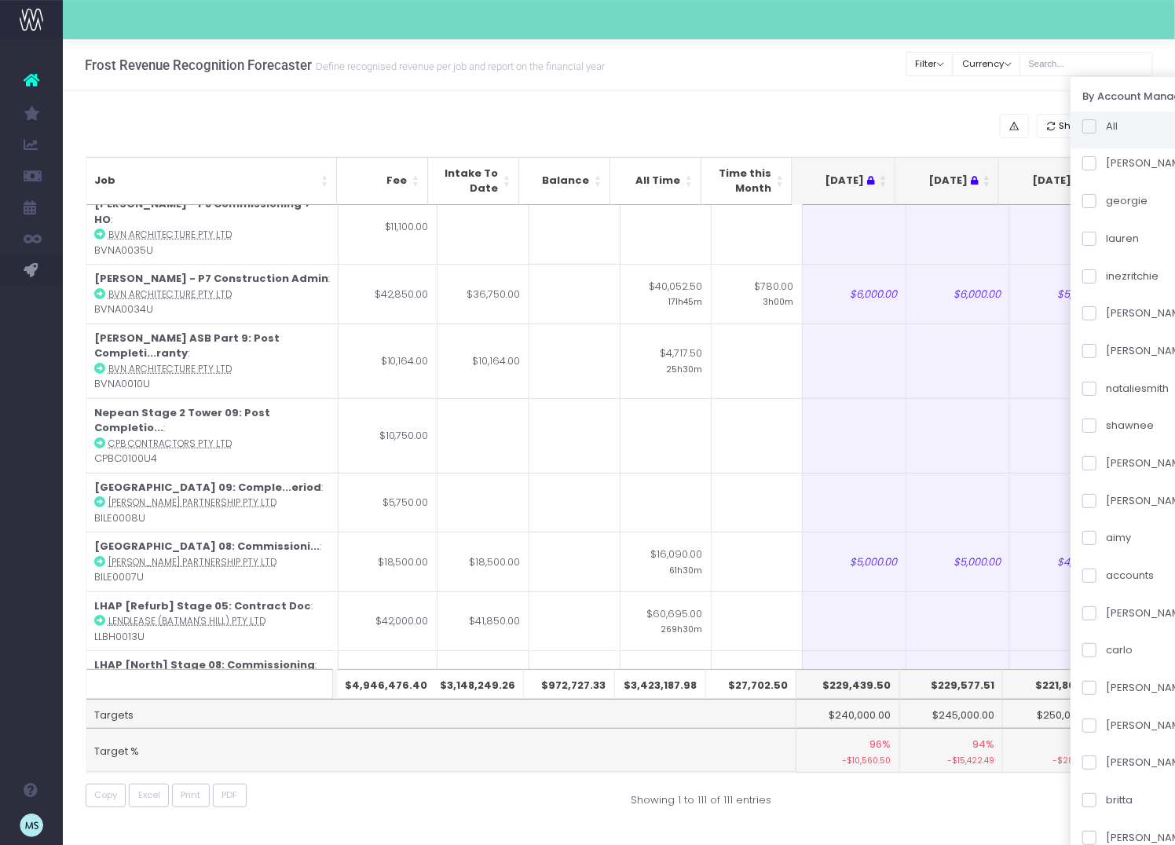
checkbox input "false"
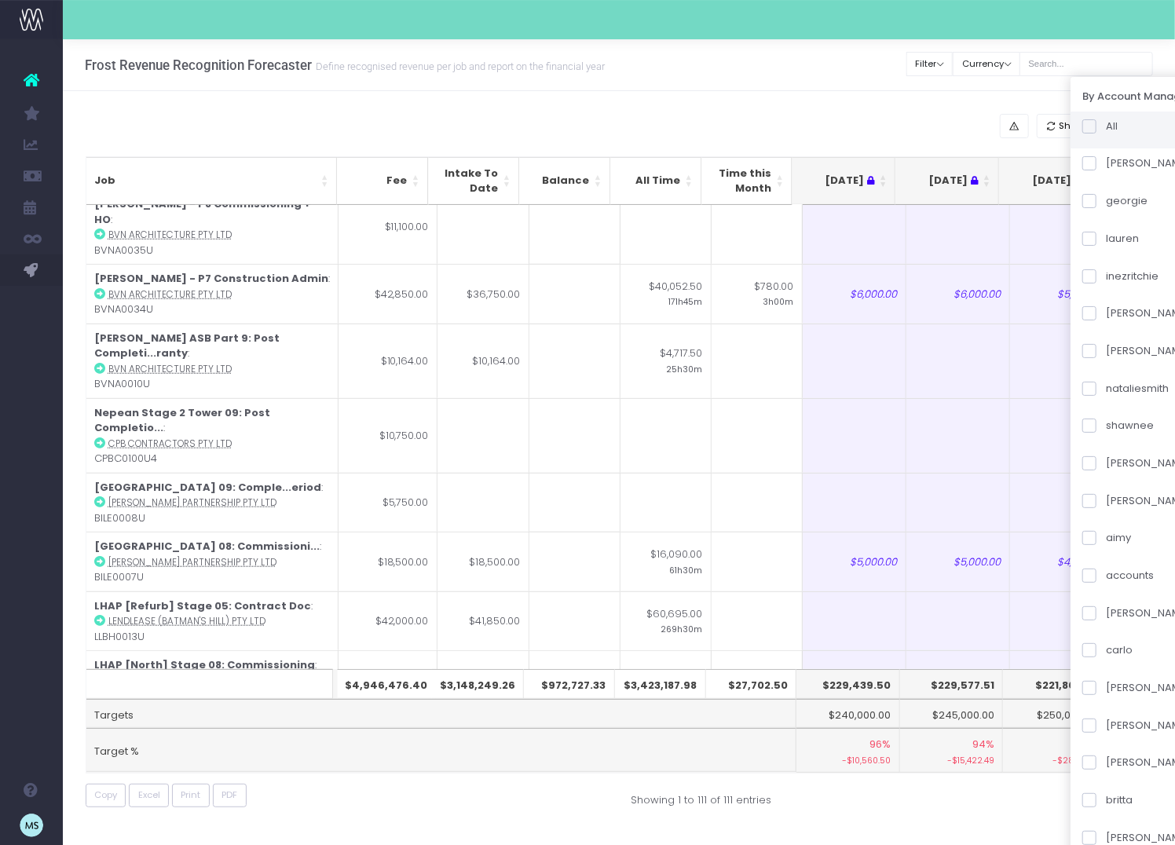
checkbox input "false"
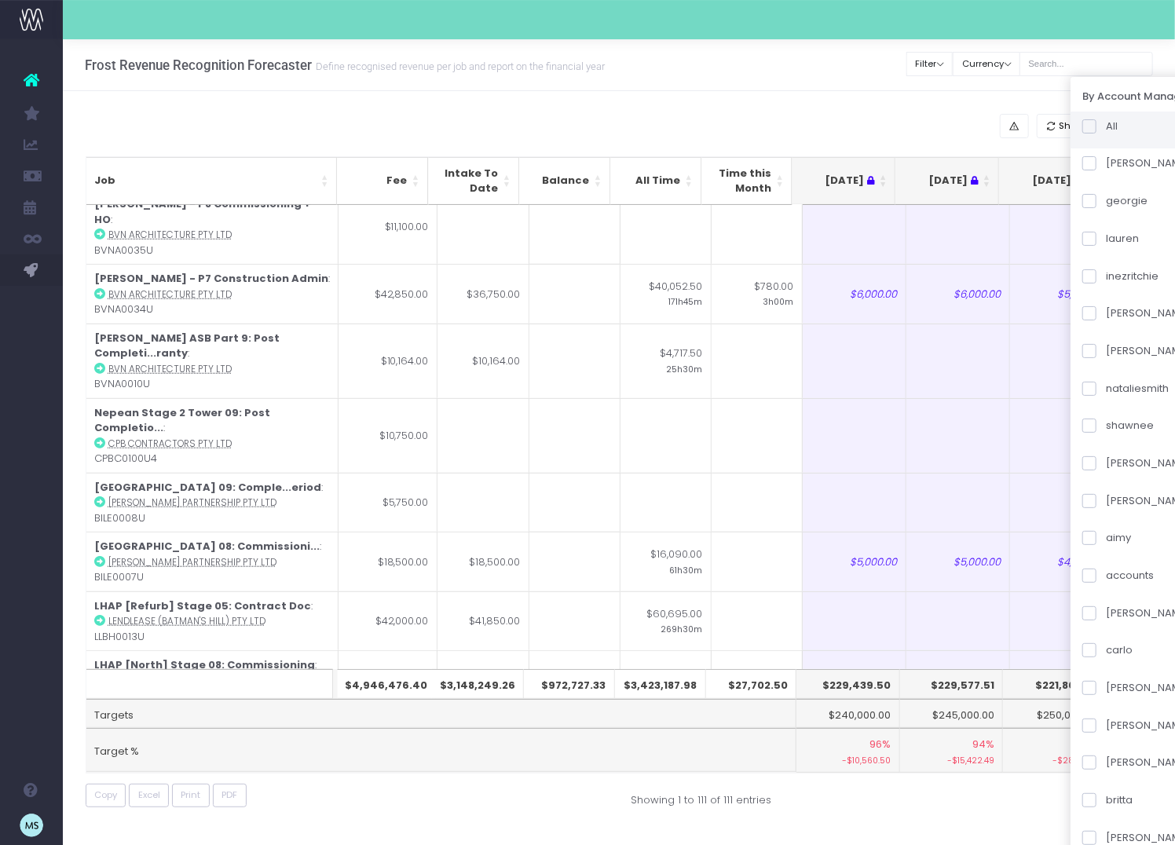
checkbox input "false"
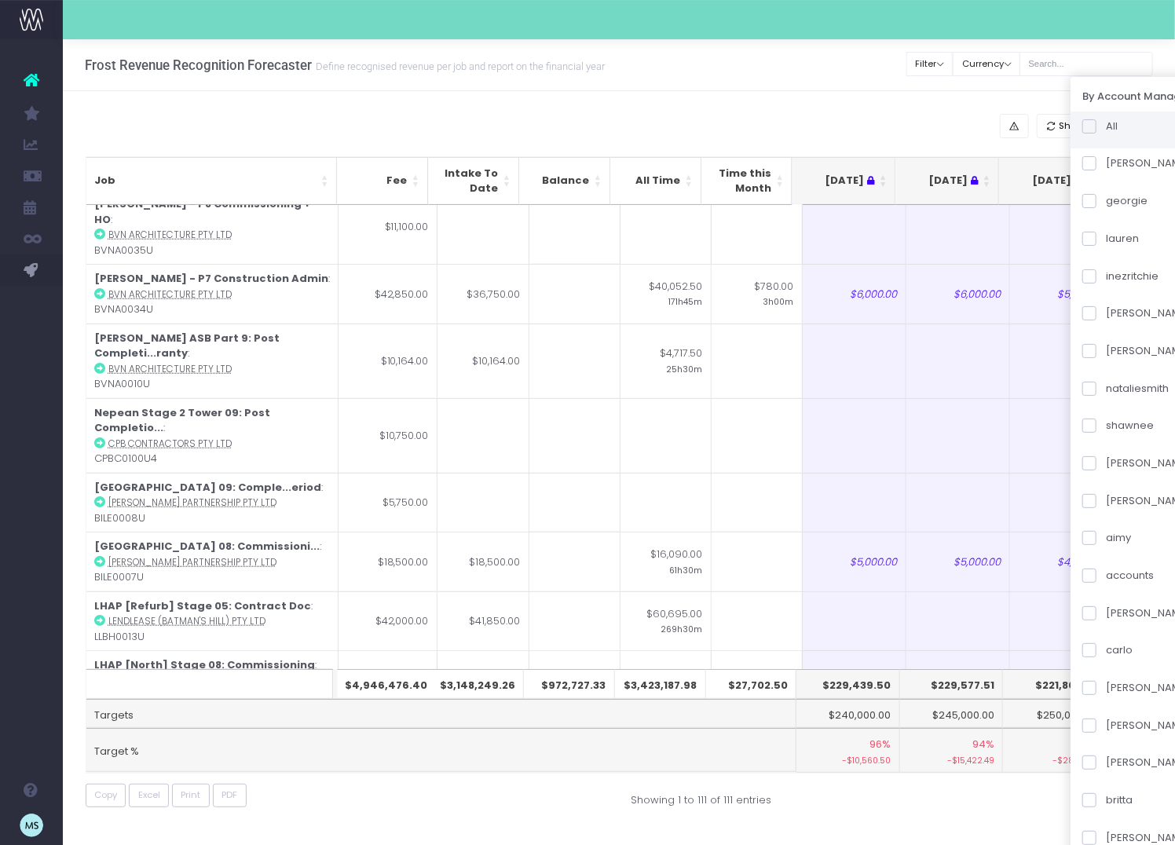
checkbox input "false"
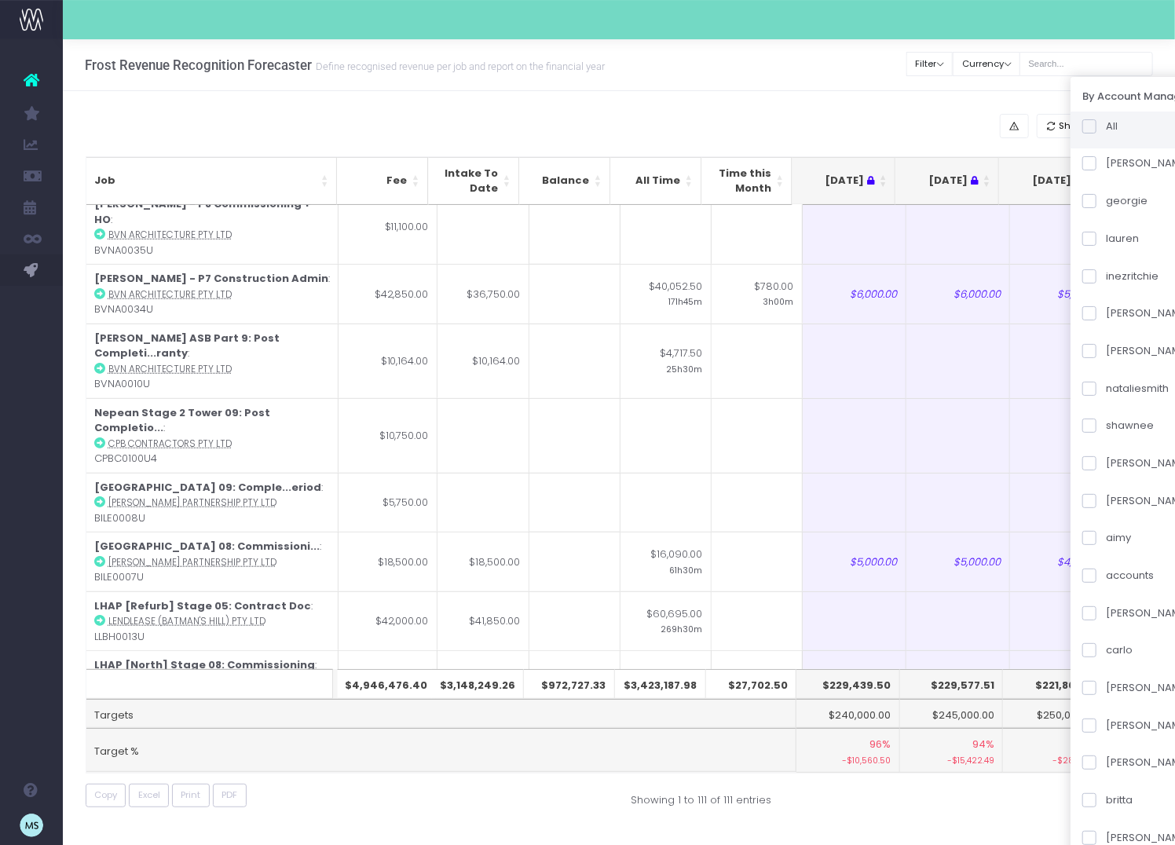
checkbox input "false"
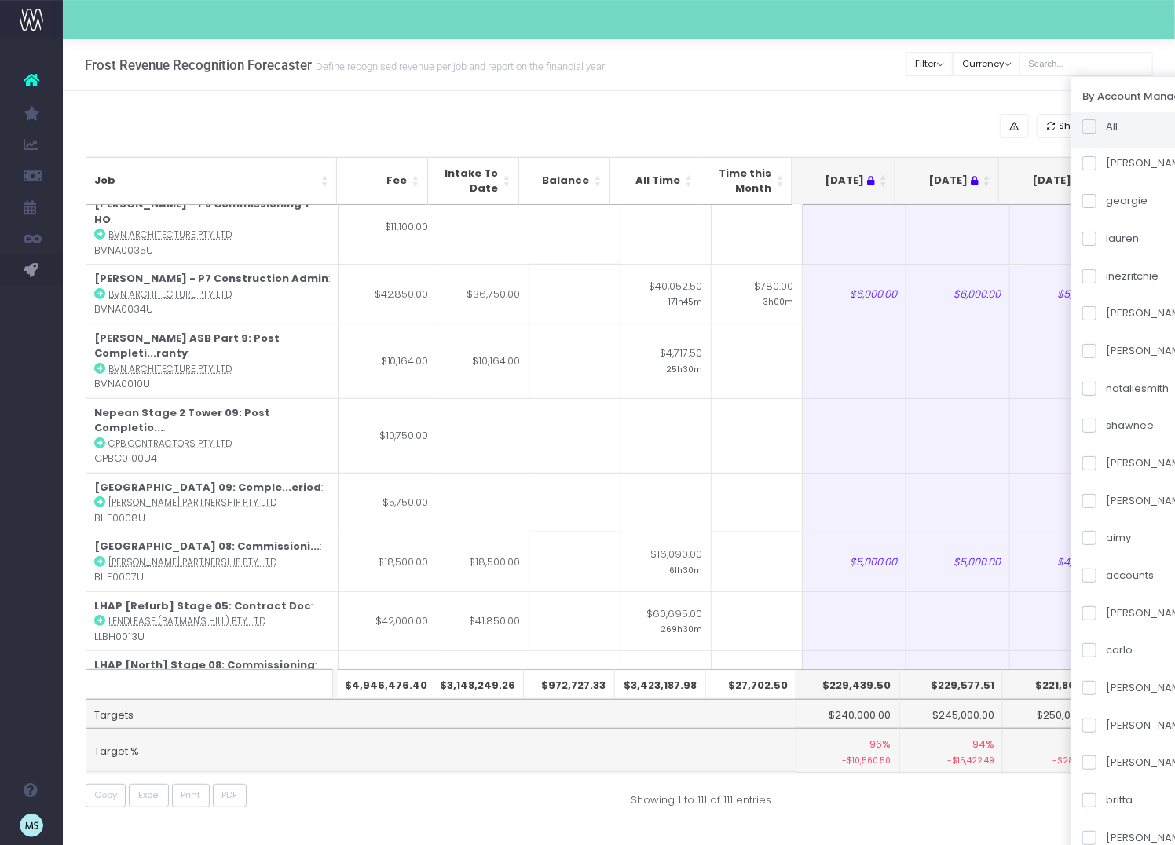
checkbox input "false"
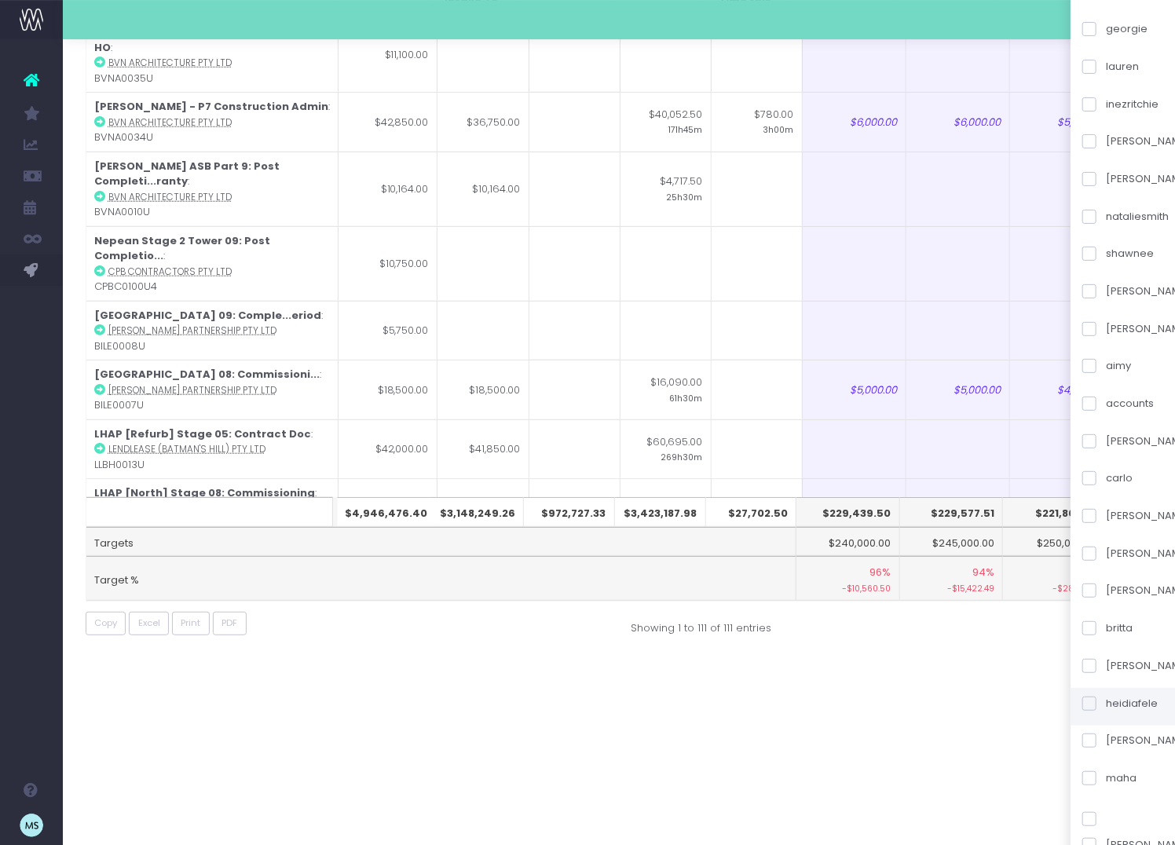
scroll to position [182, 0]
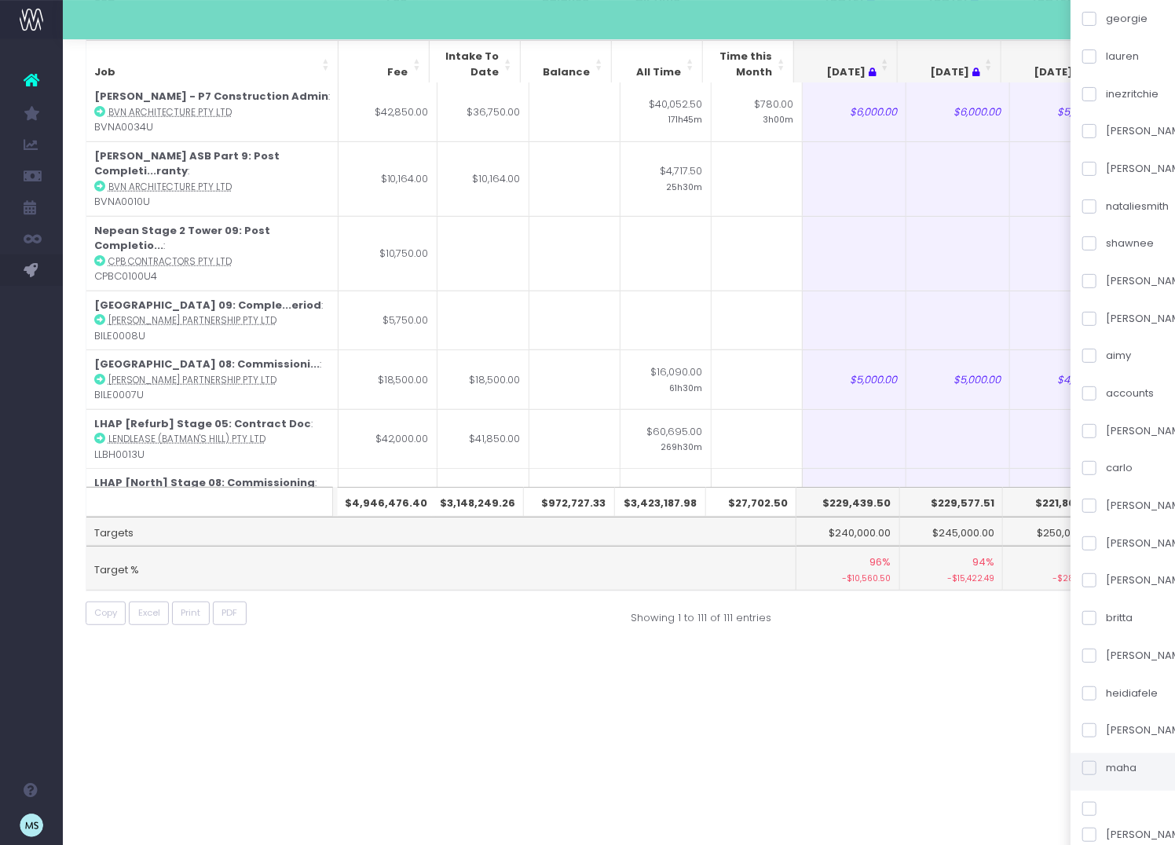
click at [1097, 766] on span at bounding box center [1090, 768] width 14 height 14
click at [1113, 766] on input "maha" at bounding box center [1111, 766] width 10 height 10
checkbox input "true"
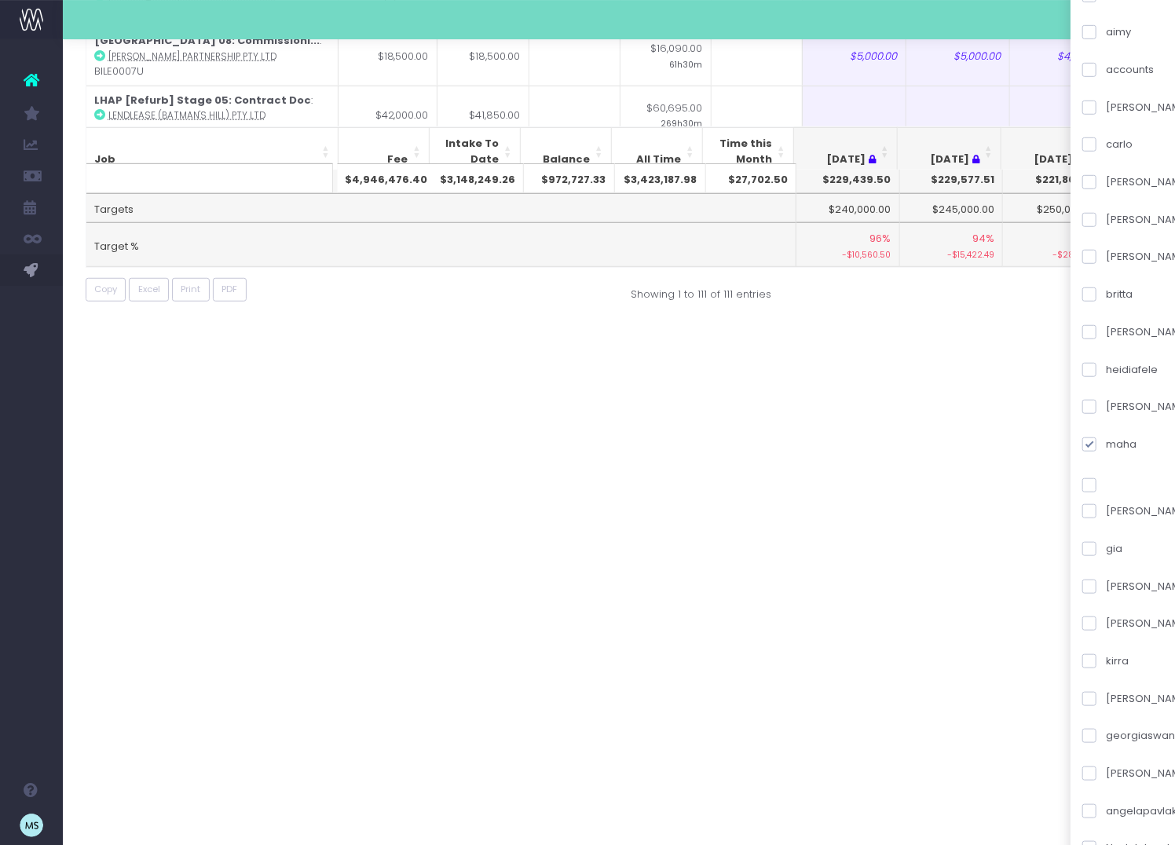
scroll to position [605, 0]
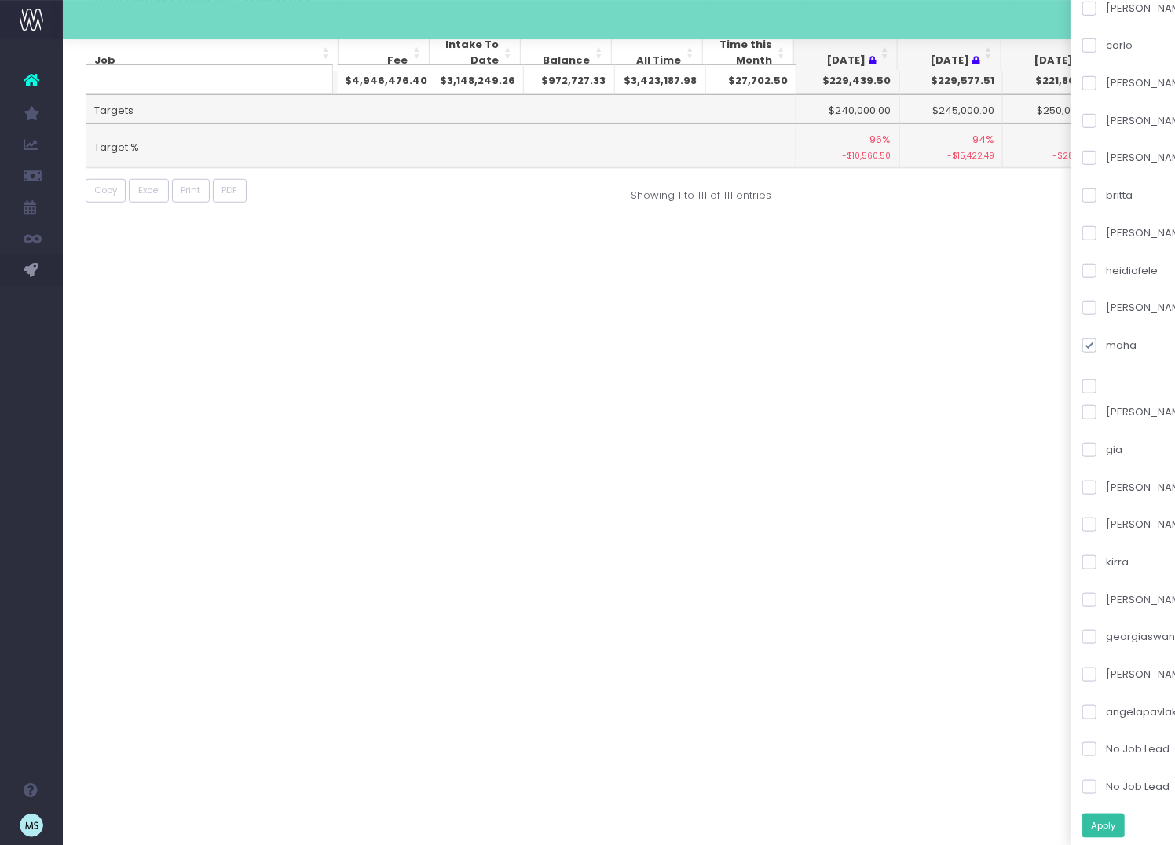
click at [1125, 824] on button "Apply" at bounding box center [1104, 826] width 42 height 24
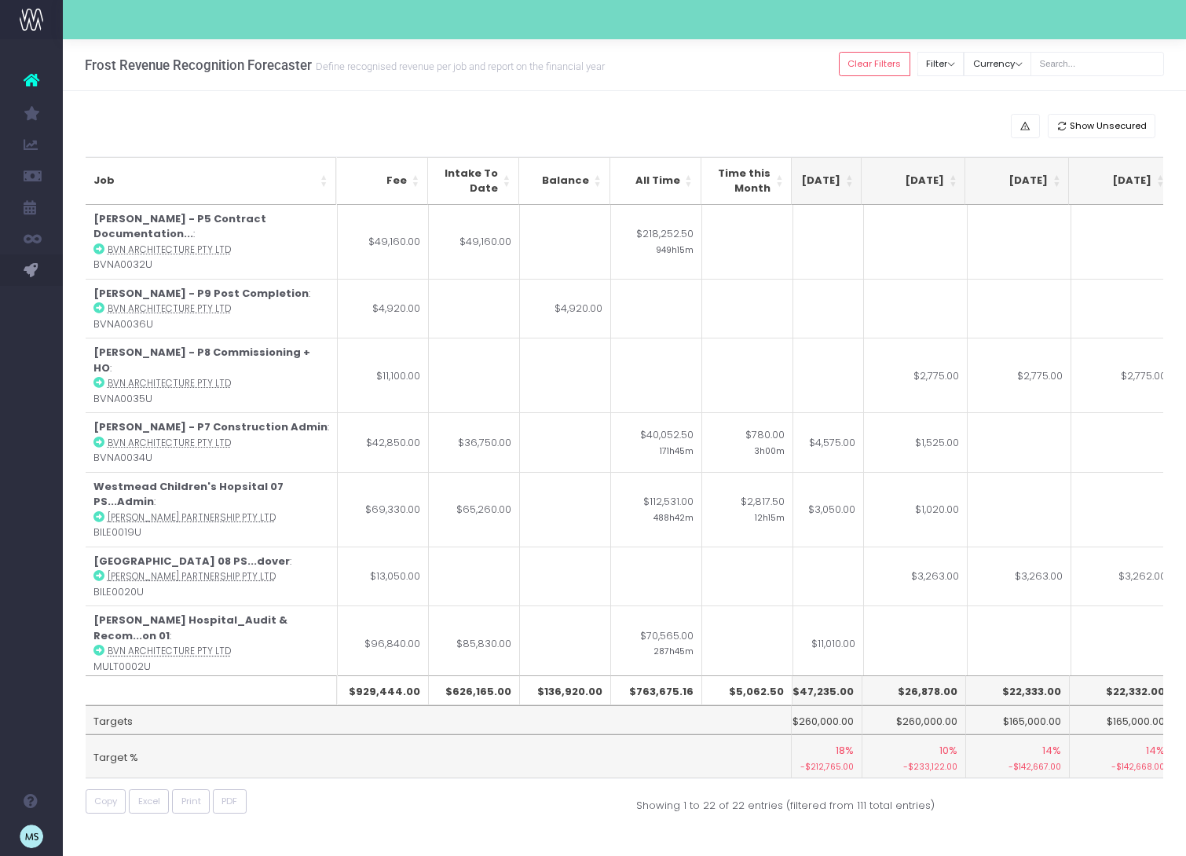
scroll to position [0, 0]
click at [1101, 73] on input "text" at bounding box center [1098, 64] width 134 height 24
type input "penrith"
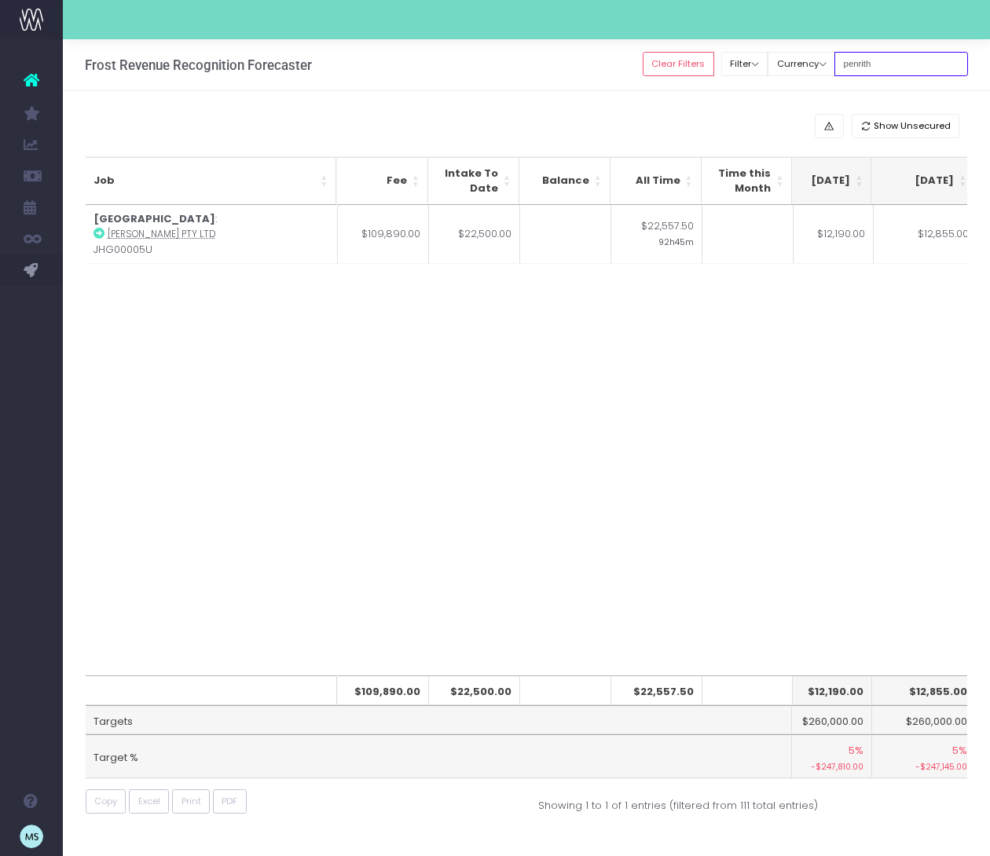
scroll to position [0, 509]
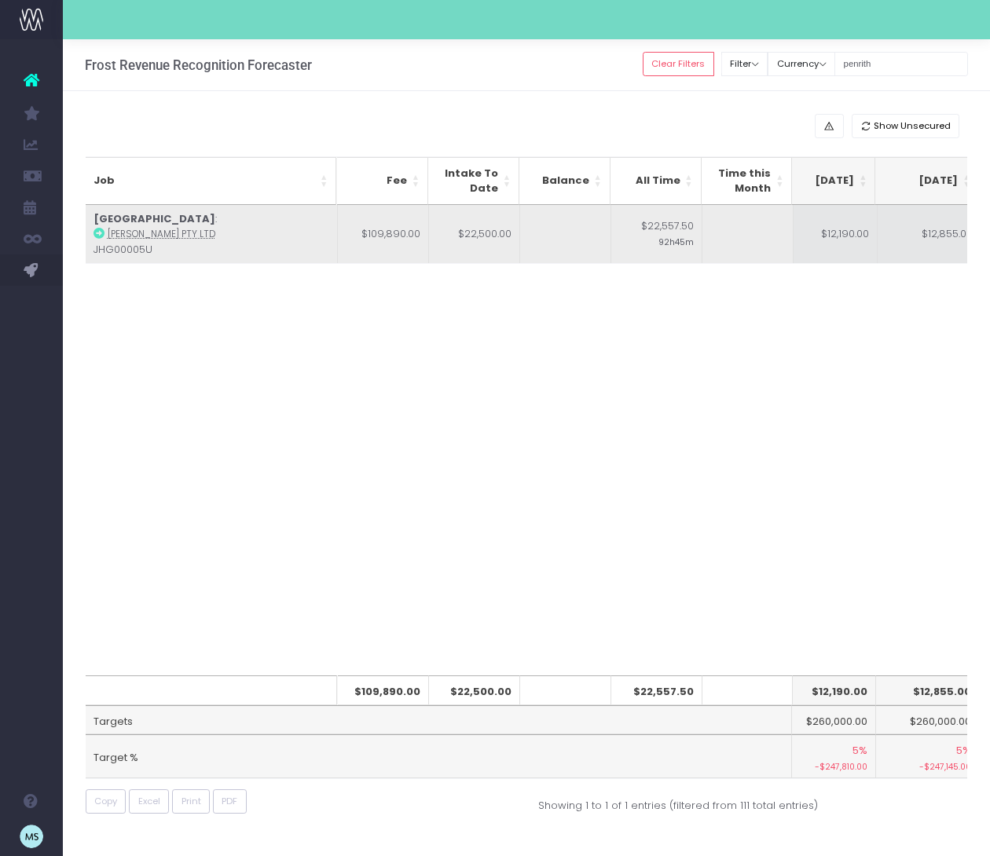
click at [99, 231] on icon at bounding box center [98, 233] width 11 height 11
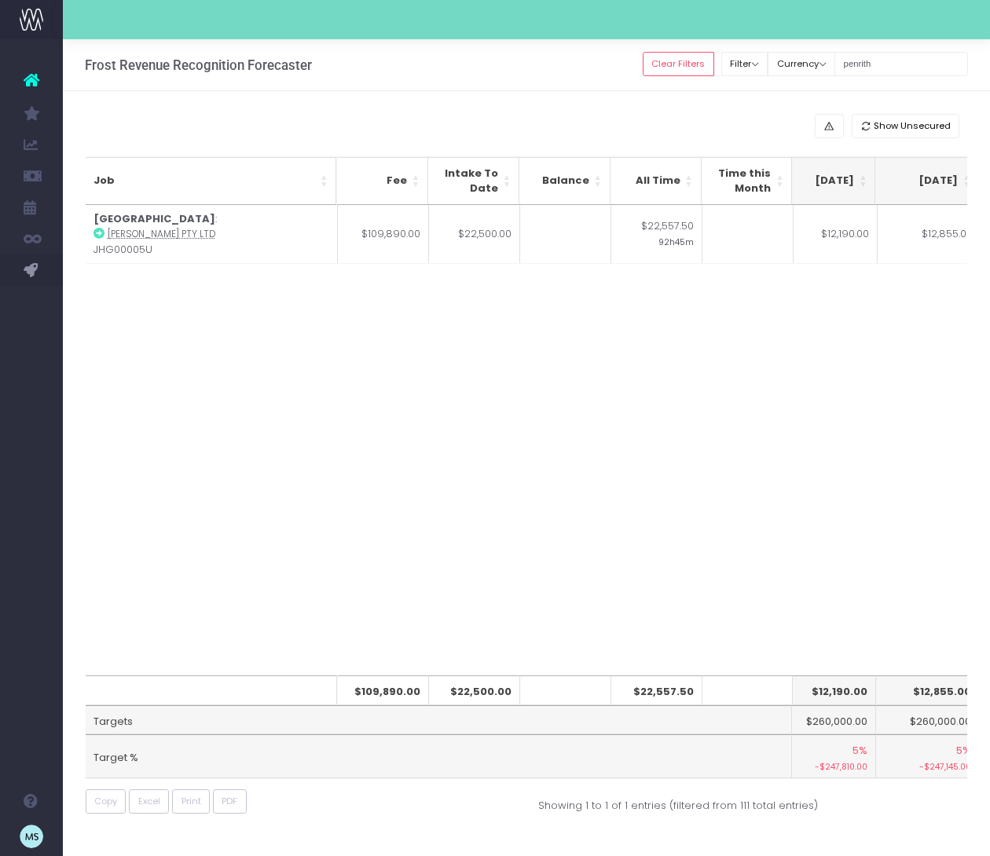
click at [376, 308] on div "Job Fee Intake To Date Balance All Time Time this Month Jul 25 Aug 25 Sep 25 Oc…" at bounding box center [527, 440] width 882 height 471
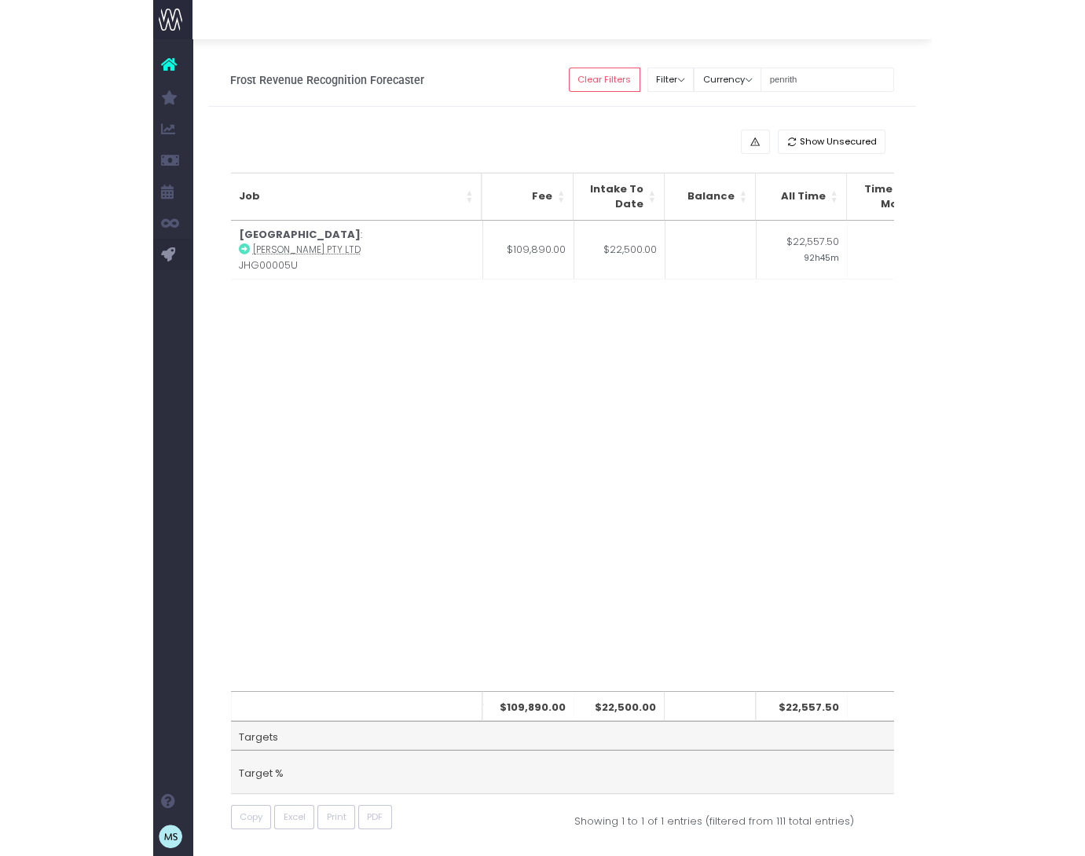
scroll to position [0, 1045]
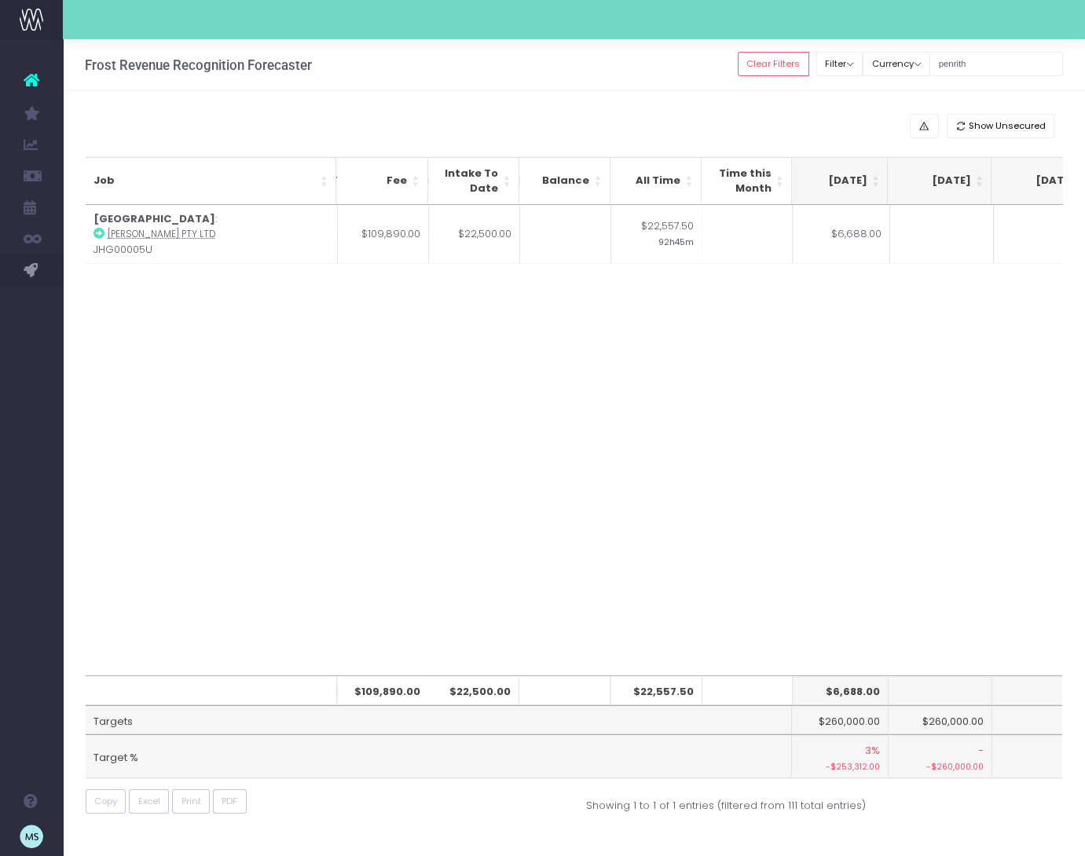
click at [803, 365] on div "Job Fee Intake To Date Balance All Time Time this Month Jul 25 Aug 25 Sep 25 Oc…" at bounding box center [574, 440] width 977 height 471
click at [908, 389] on div "Job Fee Intake To Date Balance All Time Time this Month Jul 25 Aug 25 Sep 25 Oc…" at bounding box center [574, 440] width 977 height 471
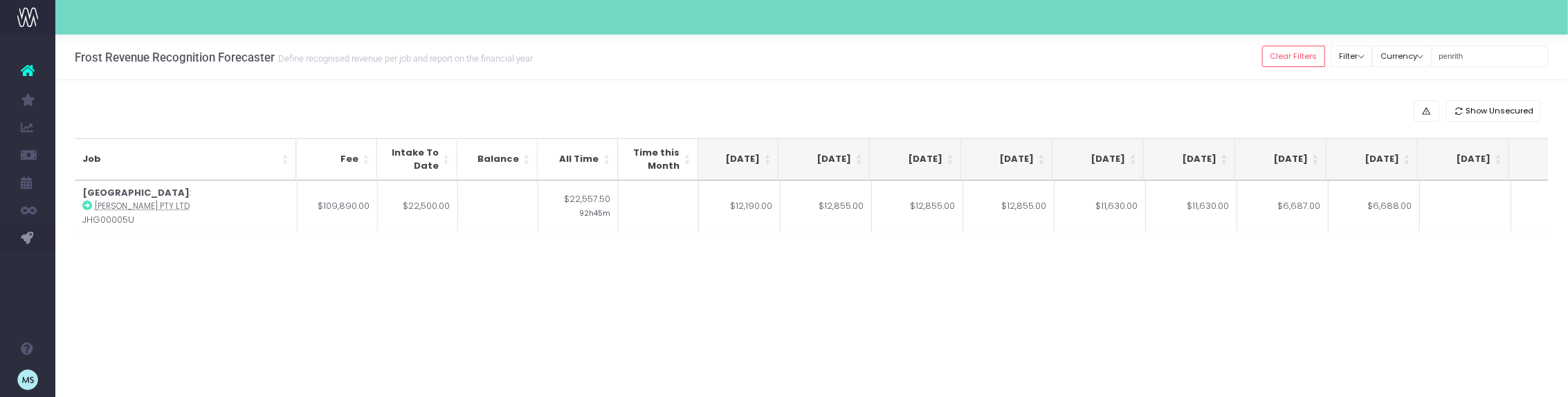
click at [893, 264] on div "Job Fee Intake To Date Balance All Time Time this Month Jul 25 Aug 25 Sep 25 Oc…" at bounding box center [812, 290] width 1474 height 218
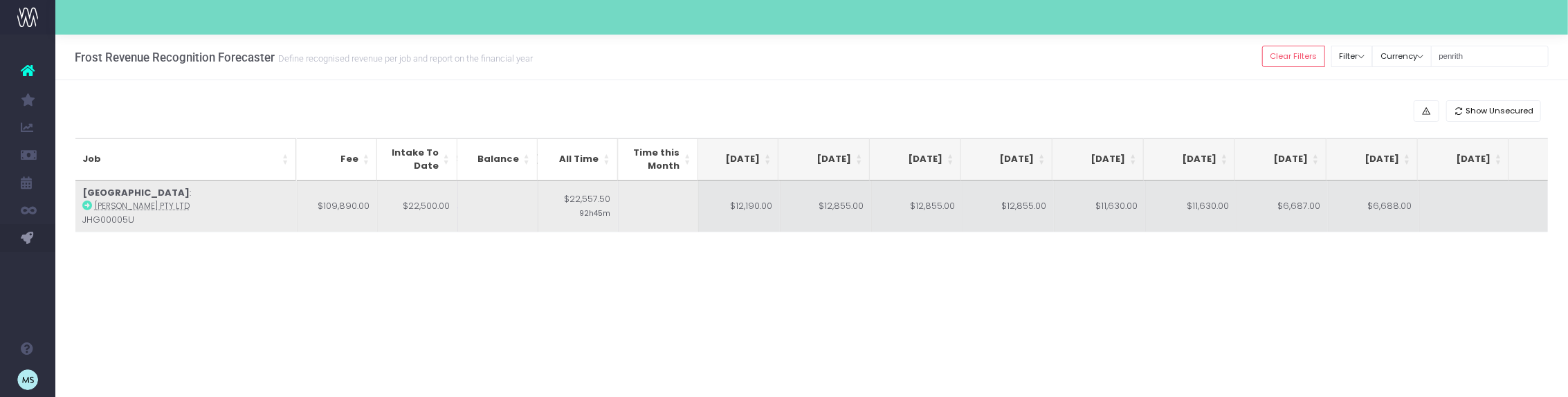
click at [828, 211] on td "$12,855.00" at bounding box center [826, 206] width 92 height 52
type input "$12,855.00"
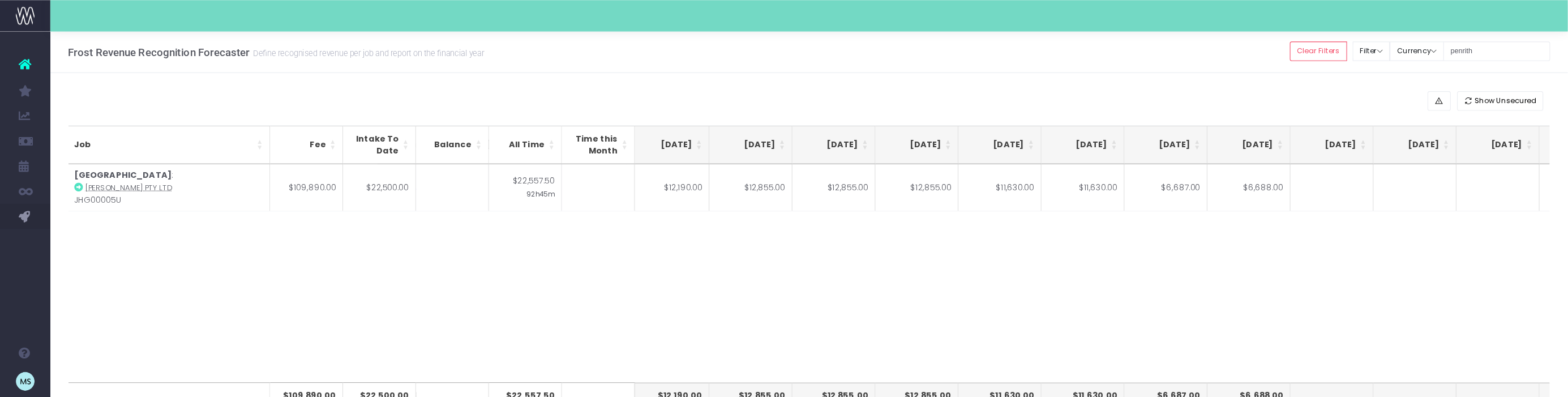
scroll to position [0, 233]
click at [855, 260] on div "Job Fee Intake To Date Balance All Time Time this Month Jul 25 Aug 25 Sep 25 Oc…" at bounding box center [729, 246] width 1334 height 197
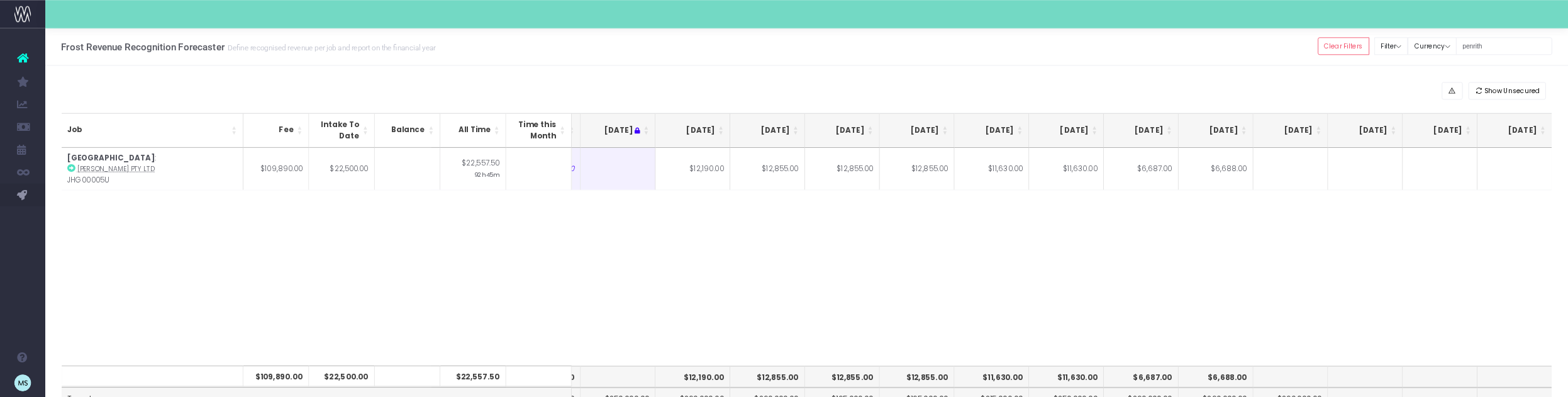
scroll to position [0, 158]
click at [949, 283] on div "Job Fee Intake To Date Balance All Time Time this Month Jul 25 Aug 25 Sep 25 Oc…" at bounding box center [896, 285] width 1656 height 243
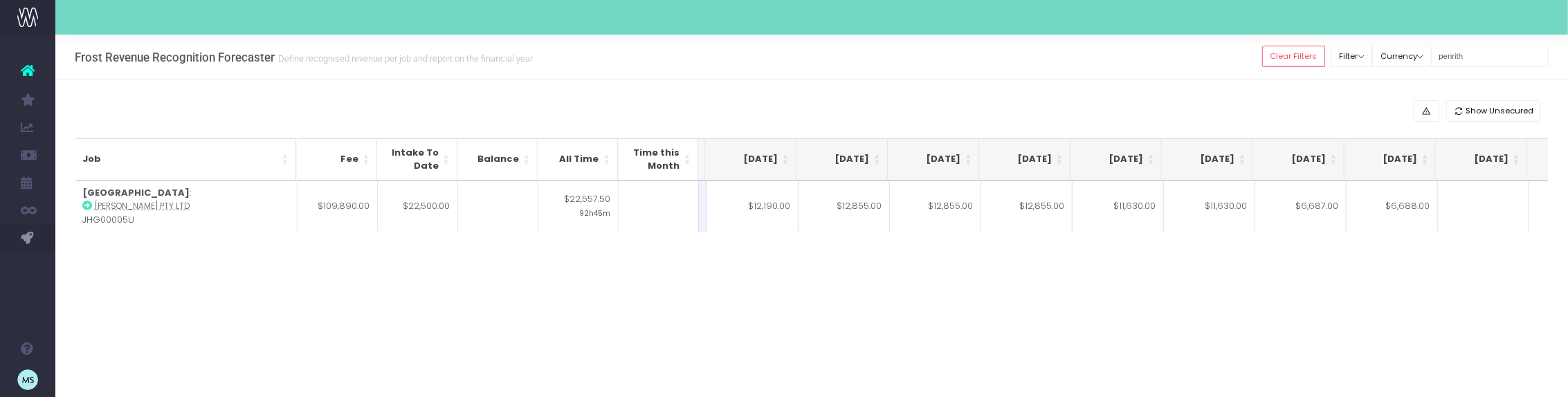
scroll to position [0, 280]
drag, startPoint x: 1482, startPoint y: 56, endPoint x: 1438, endPoint y: 62, distance: 44.4
click at [1045, 62] on div "Clear Filters Filter By Account Manager All jeremy georgie lauren inezritchie a…" at bounding box center [1405, 56] width 286 height 28
click at [1045, 61] on input "penrith" at bounding box center [1490, 56] width 118 height 21
drag, startPoint x: 1489, startPoint y: 59, endPoint x: 1424, endPoint y: 62, distance: 65.1
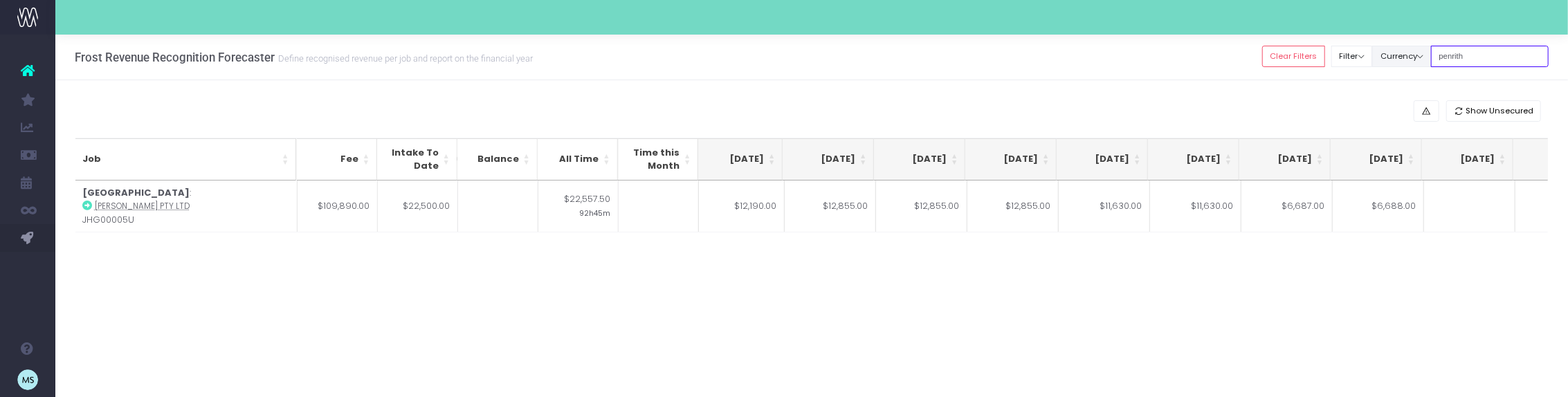
click at [1045, 62] on div "Clear Filters Filter By Account Manager All jeremy georgie lauren inezritchie a…" at bounding box center [1405, 56] width 286 height 28
click at [1045, 60] on button "Currency" at bounding box center [1402, 56] width 60 height 21
click at [1045, 55] on input "penrith" at bounding box center [1490, 56] width 118 height 21
drag, startPoint x: 1488, startPoint y: 55, endPoint x: 1448, endPoint y: 55, distance: 40.0
click at [1045, 55] on div "Clear Filters Filter By Account Manager All jeremy georgie lauren inezritchie a…" at bounding box center [1405, 56] width 286 height 28
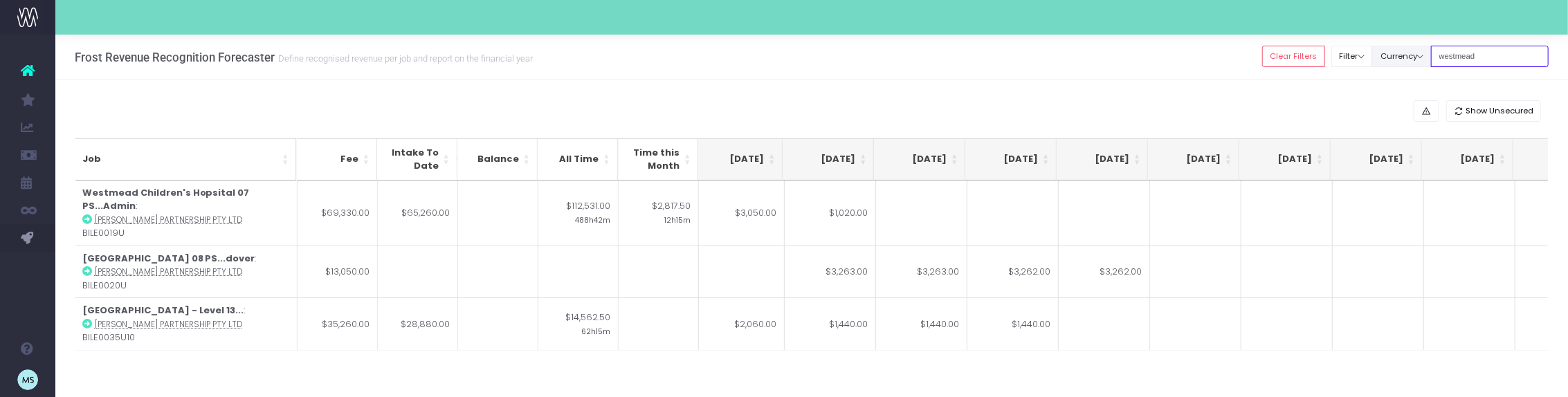
type input "westmead"
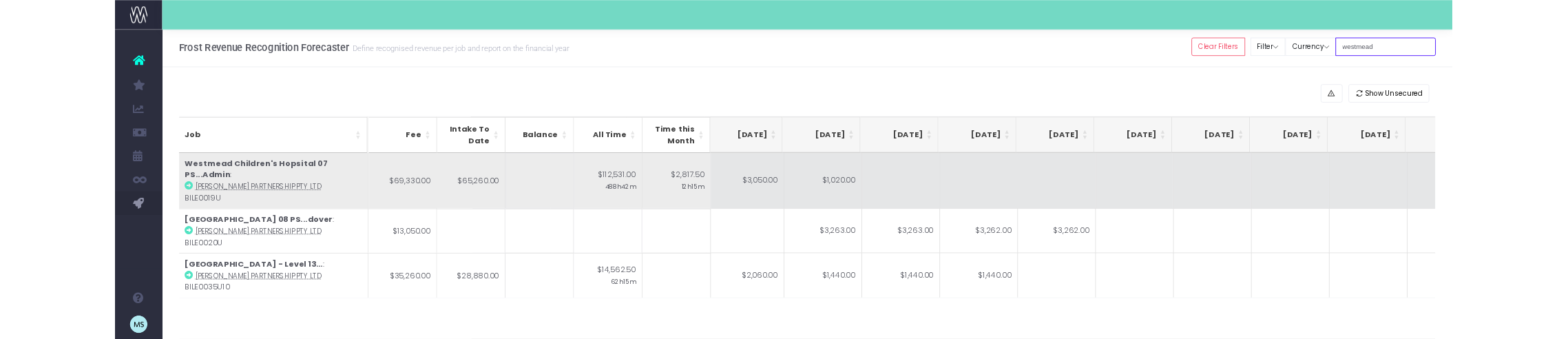
scroll to position [2, 0]
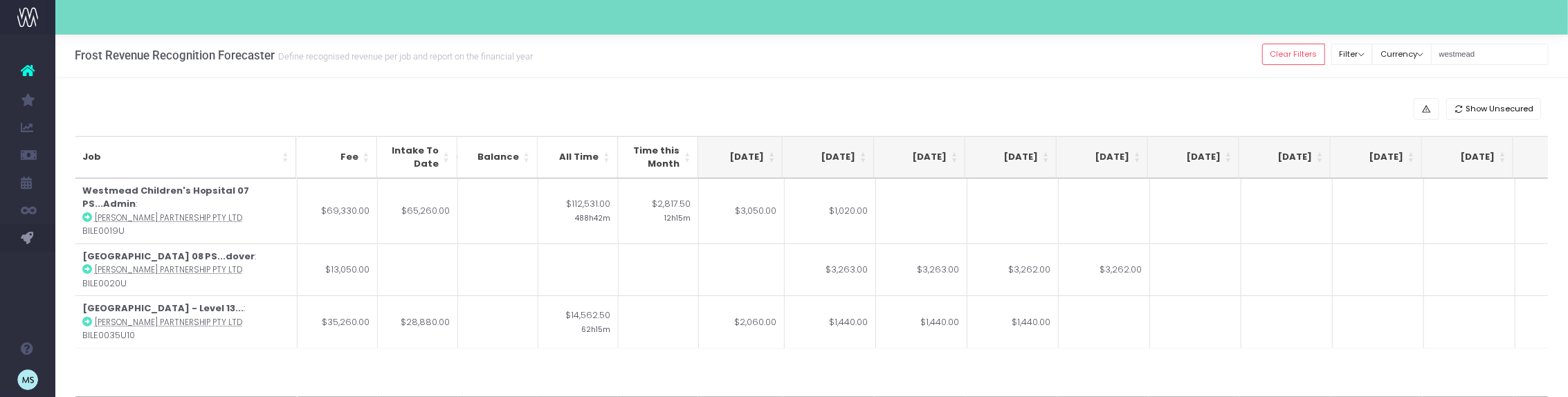
click at [874, 44] on div "Frost Revenue Recognition Forecaster Define recognised revenue per job and repo…" at bounding box center [811, 55] width 1513 height 46
click at [504, 353] on div "Job Fee Intake To Date Balance All Time Time this Month Jul 25 Aug 25 Sep 25 Oc…" at bounding box center [812, 288] width 1474 height 218
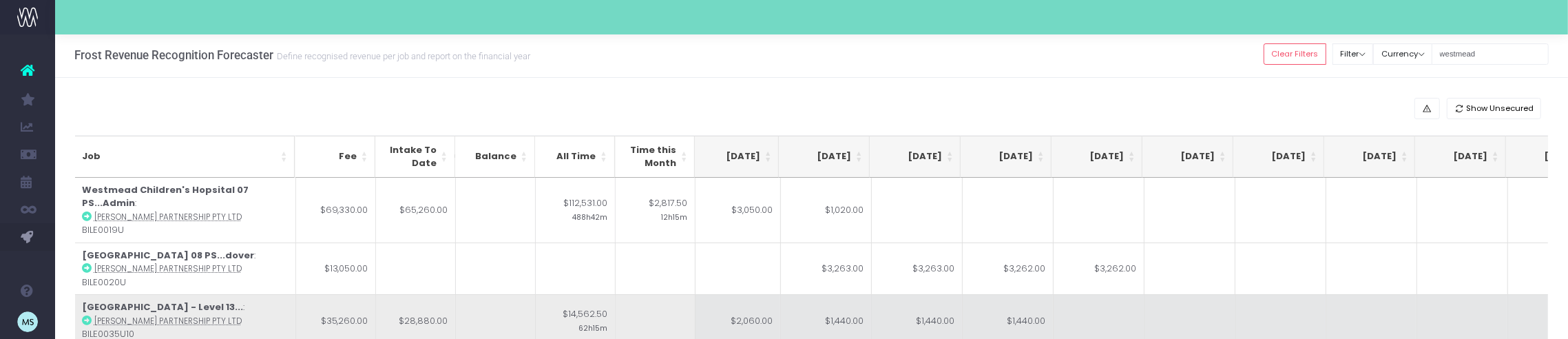
scroll to position [4, 0]
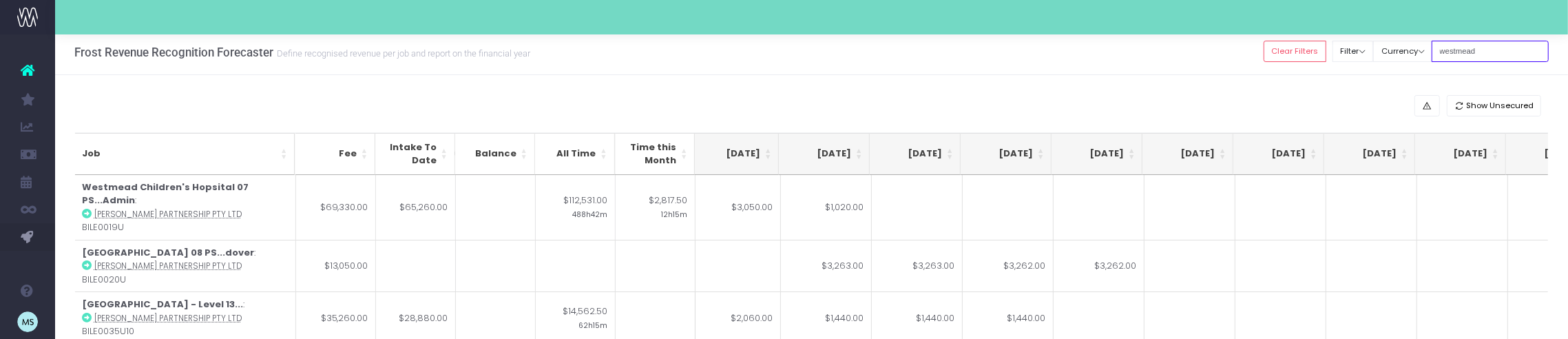
click at [1039, 55] on input "westmead" at bounding box center [1490, 51] width 117 height 21
drag, startPoint x: 1511, startPoint y: 50, endPoint x: 1438, endPoint y: 38, distance: 74.0
click at [1039, 38] on div "Clear Filters Filter By Account Manager All jeremy georgie lauren inezritchie a…" at bounding box center [1406, 51] width 285 height 28
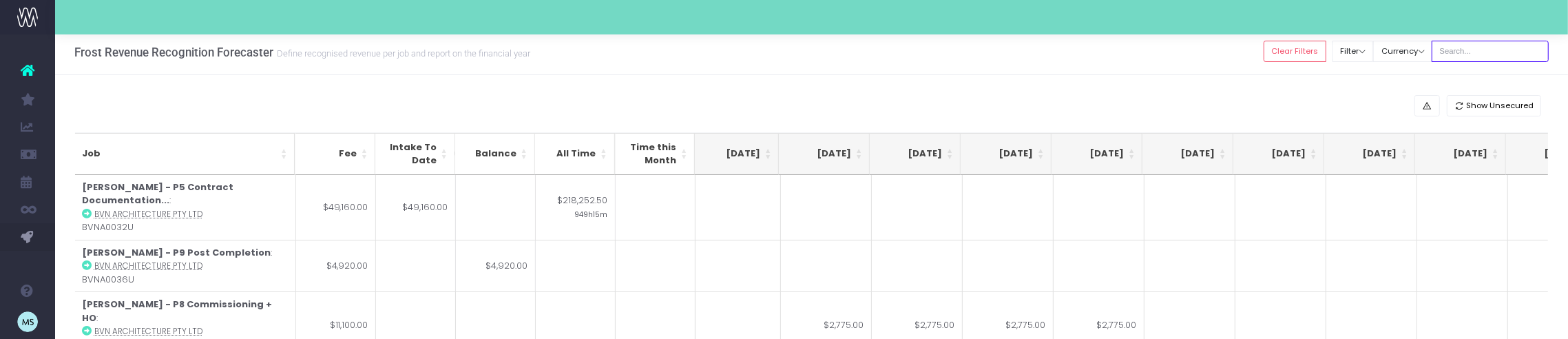
click at [1039, 54] on input "text" at bounding box center [1490, 51] width 117 height 21
type input "[PERSON_NAME]"
click at [1039, 100] on div "Show Unsecured" at bounding box center [812, 105] width 1473 height 21
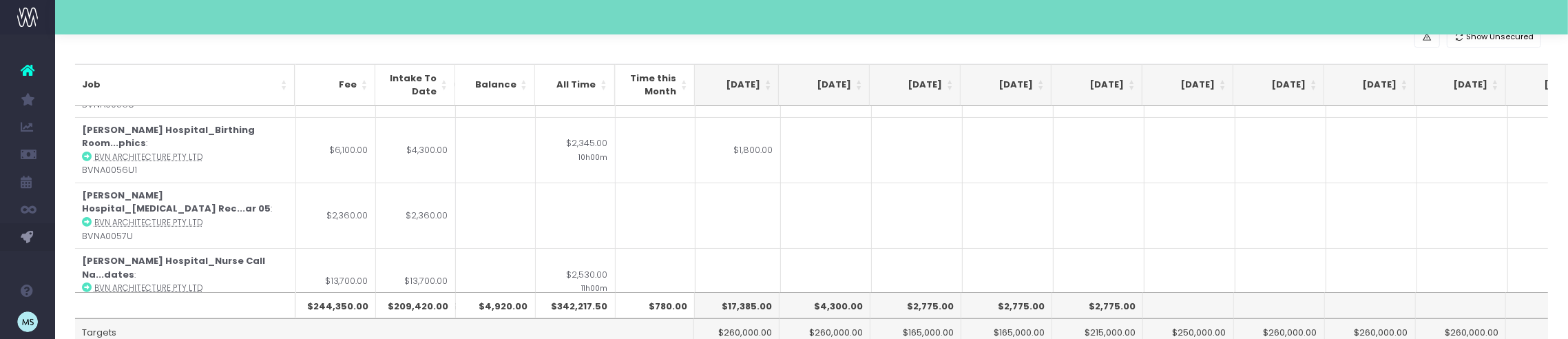
scroll to position [355, 279]
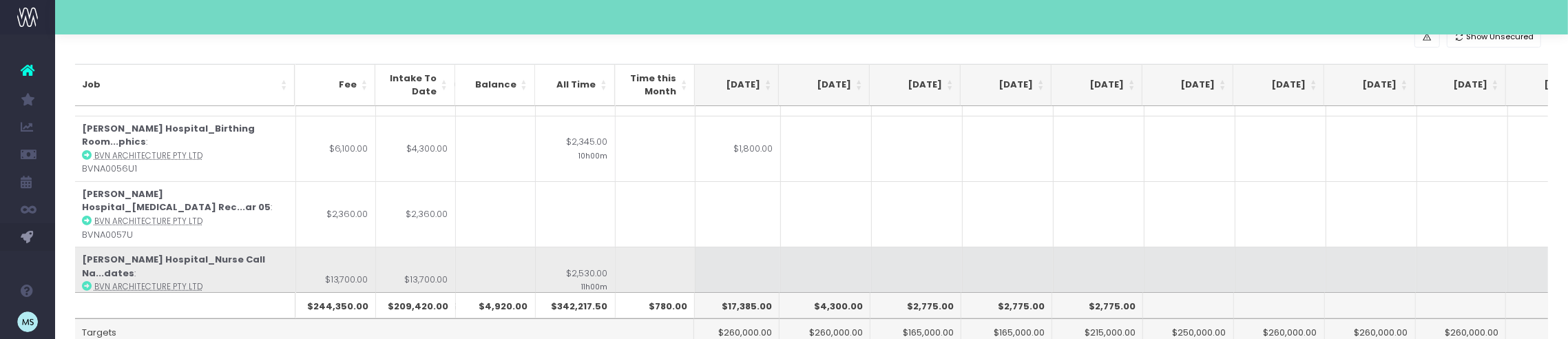
click at [824, 246] on td at bounding box center [827, 279] width 91 height 66
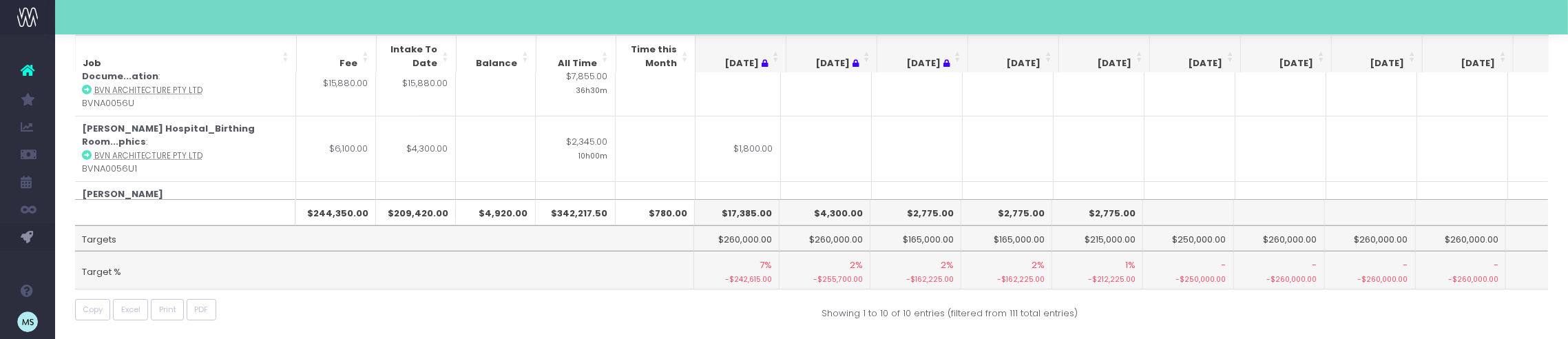
scroll to position [0, 279]
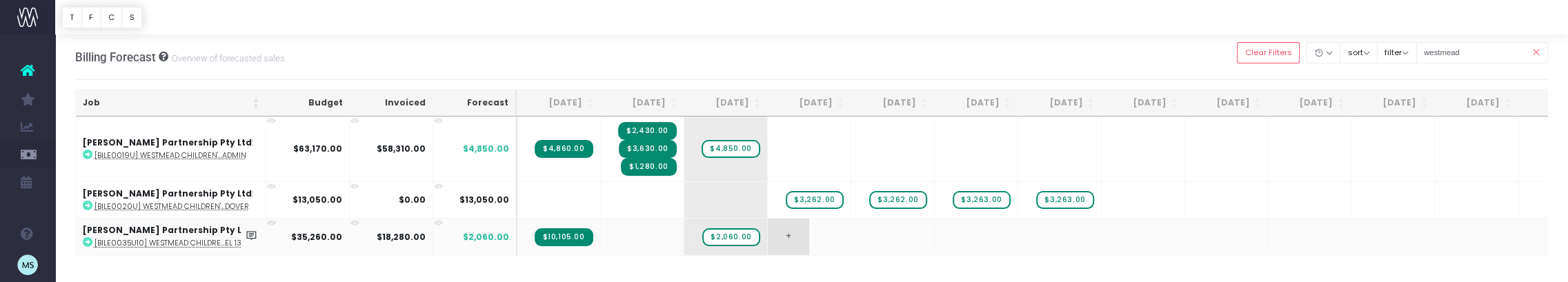
click at [804, 239] on span "+" at bounding box center [788, 236] width 41 height 36
click at [845, 246] on td "+" at bounding box center [809, 236] width 83 height 37
type input "west"
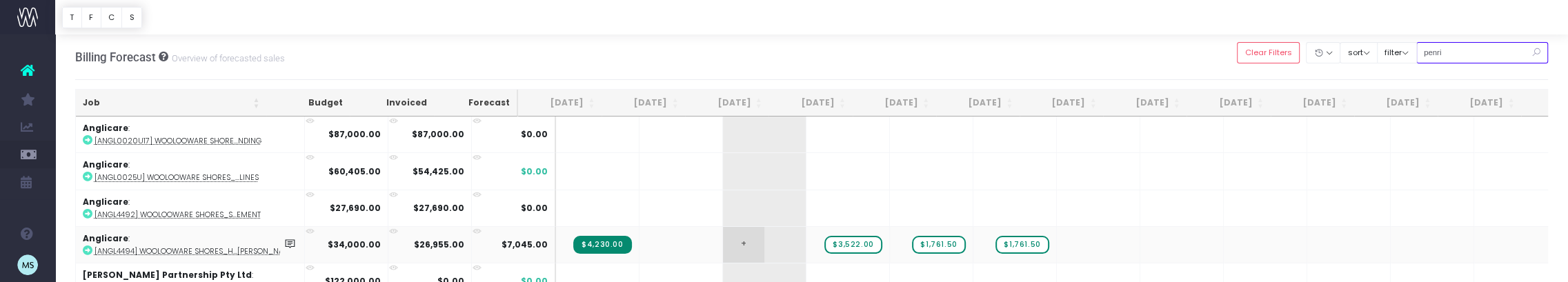
type input "penri"
click at [744, 235] on td "+" at bounding box center [764, 245] width 83 height 37
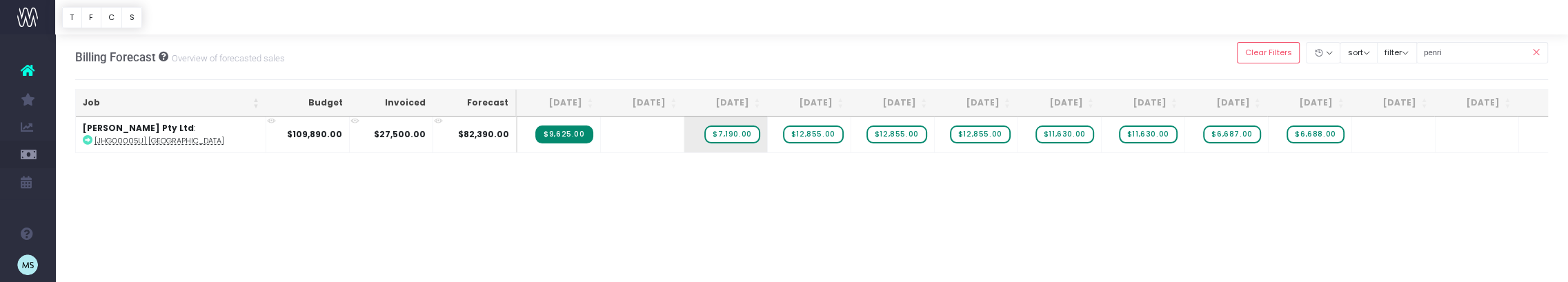
click at [1538, 53] on icon at bounding box center [1535, 53] width 24 height 28
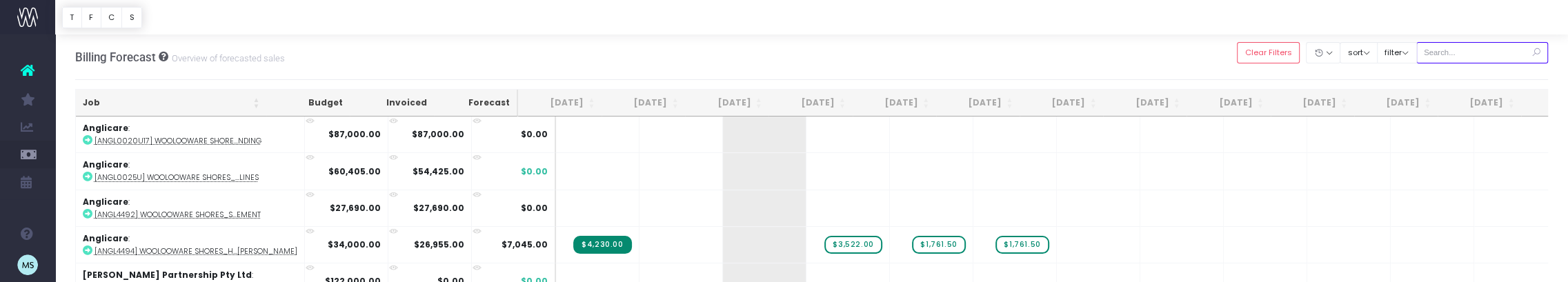
click at [1473, 54] on input "text" at bounding box center [1482, 53] width 133 height 21
type input "westmead"
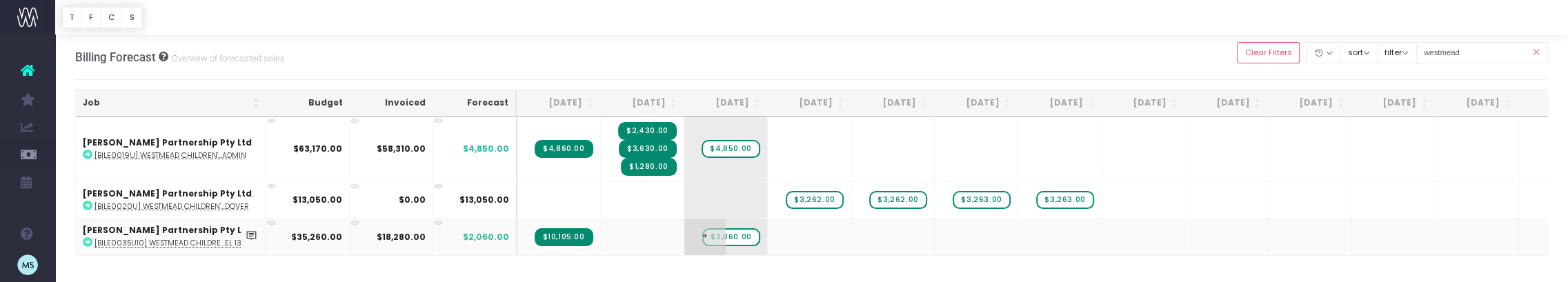
click at [733, 235] on span "$2,060.00" at bounding box center [730, 237] width 57 height 18
type input "6330"
click at [791, 236] on span "+" at bounding box center [788, 236] width 41 height 36
click at [802, 236] on span "+" at bounding box center [788, 236] width 41 height 36
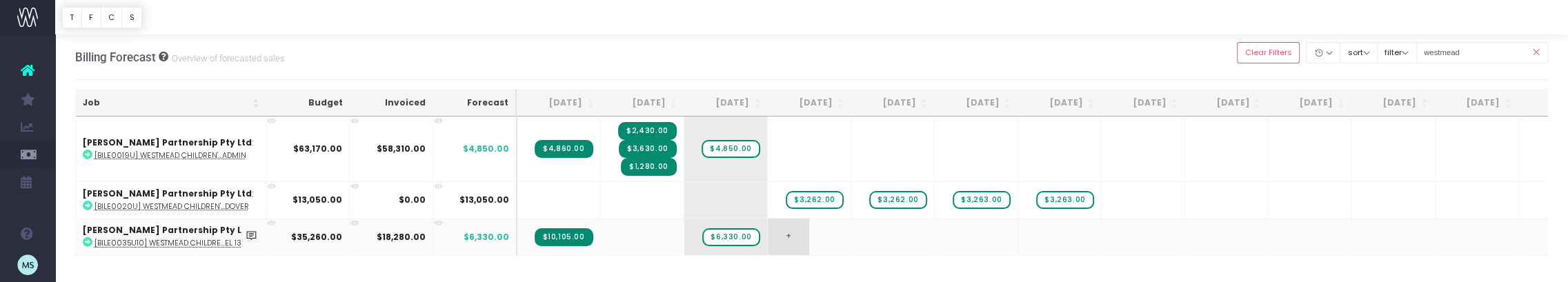
click at [802, 236] on span "+" at bounding box center [788, 236] width 41 height 36
type input "1440"
click at [870, 240] on body "Oh my... this is bad. [PERSON_NAME] wasn't able to load this page. Please conta…" at bounding box center [784, 141] width 1568 height 282
click at [0, 0] on span "+" at bounding box center [0, 0] width 0 height 0
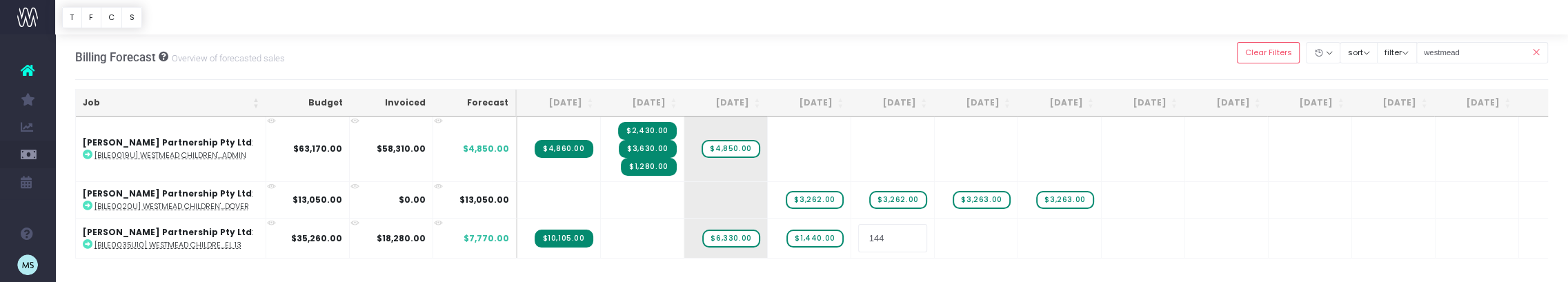
type input "1440"
click at [950, 266] on body "Oh my... this is bad. [PERSON_NAME] wasn't able to load this page. Please conta…" at bounding box center [784, 141] width 1568 height 282
click at [0, 0] on span "+" at bounding box center [0, 0] width 0 height 0
click at [1003, 263] on body "Oh my... this is bad. [PERSON_NAME] wasn't able to load this page. Please conta…" at bounding box center [784, 141] width 1568 height 282
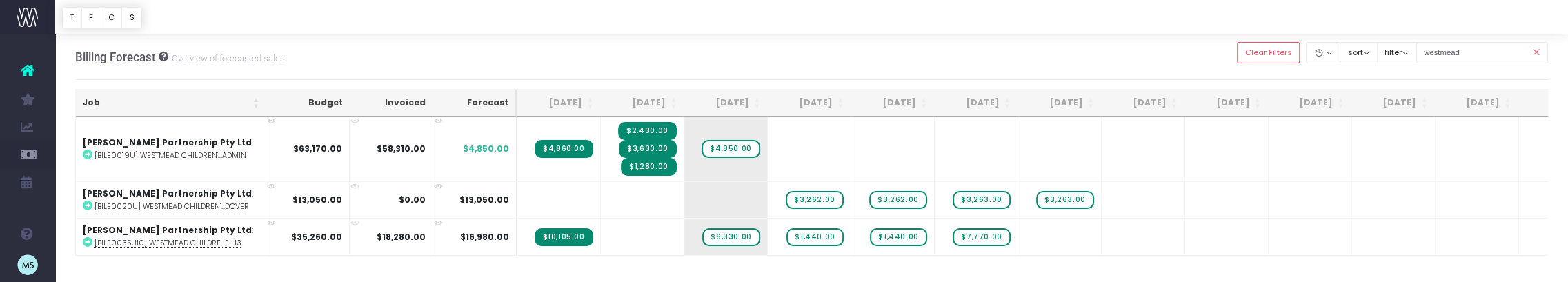
click at [1128, 259] on div "Job Budget Invoiced Forecast Aug 25 Sep 25 Oct 25 Nov 25 Dec 25 Jan 26 Feb 26 M…" at bounding box center [812, 222] width 1473 height 212
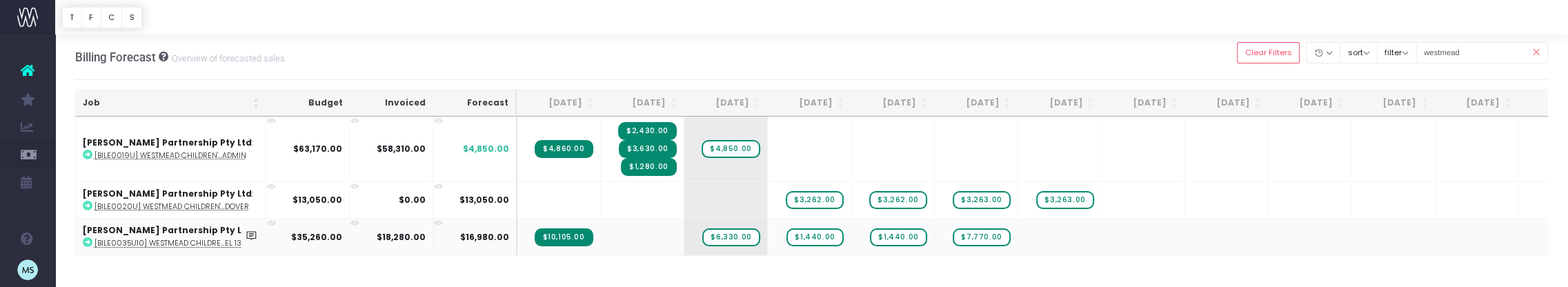
click at [89, 241] on icon at bounding box center [87, 241] width 10 height 10
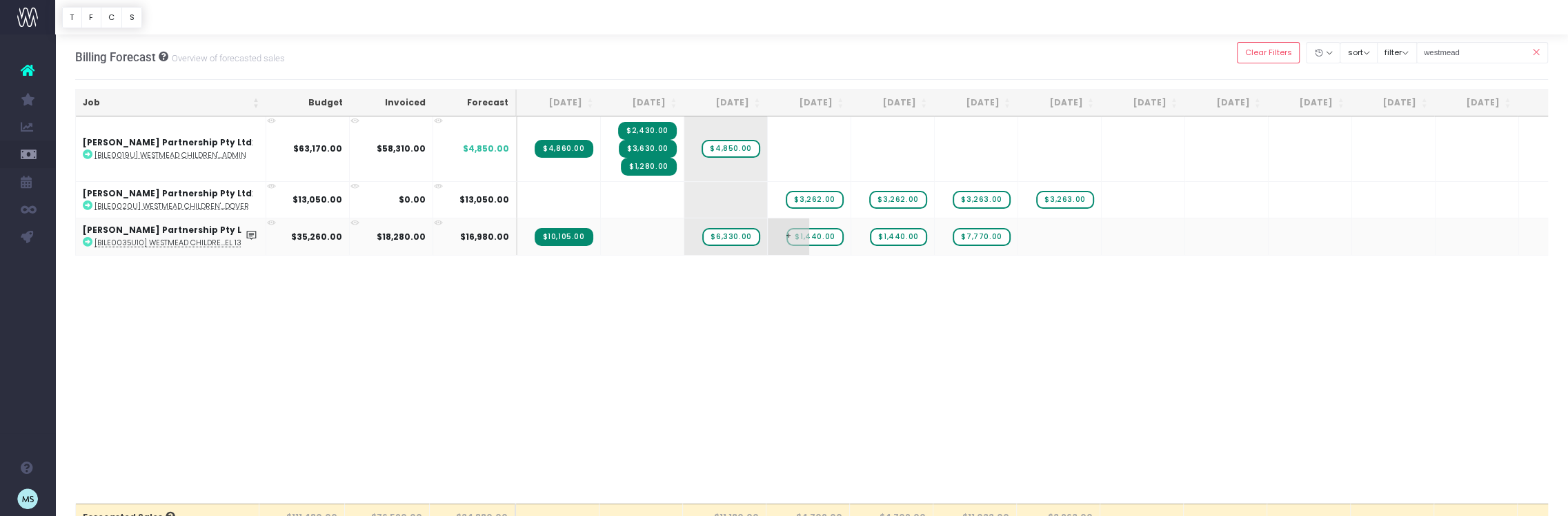
click at [818, 232] on span "$1,440.00" at bounding box center [815, 237] width 56 height 18
type input "6330"
click at [911, 282] on body "Oh my... this is bad. [PERSON_NAME] wasn't able to load this page. Please conta…" at bounding box center [784, 258] width 1568 height 516
click at [904, 235] on span "$1,440.00" at bounding box center [898, 237] width 56 height 18
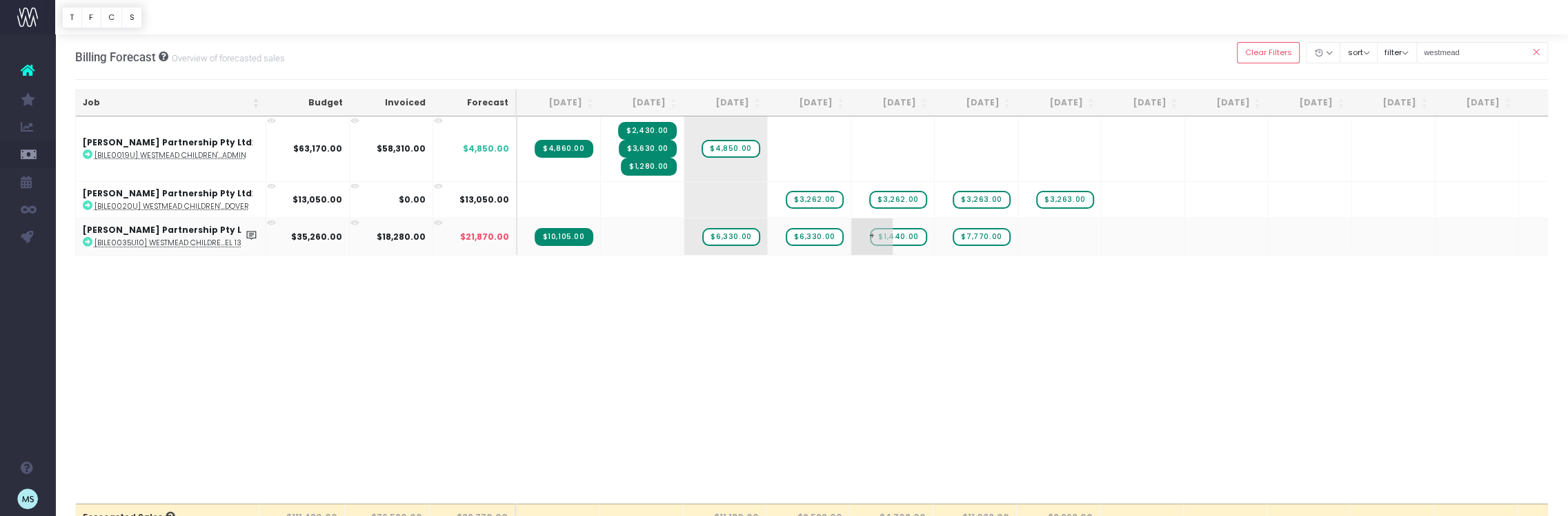
click at [904, 235] on span "$1,440.00" at bounding box center [898, 237] width 56 height 18
type input "2160"
click at [1064, 278] on body "Oh my... this is bad. [PERSON_NAME] wasn't able to load this page. Please conta…" at bounding box center [784, 258] width 1568 height 516
click at [976, 233] on div at bounding box center [784, 258] width 1568 height 516
click at [976, 233] on span "$7,770.00" at bounding box center [981, 237] width 57 height 18
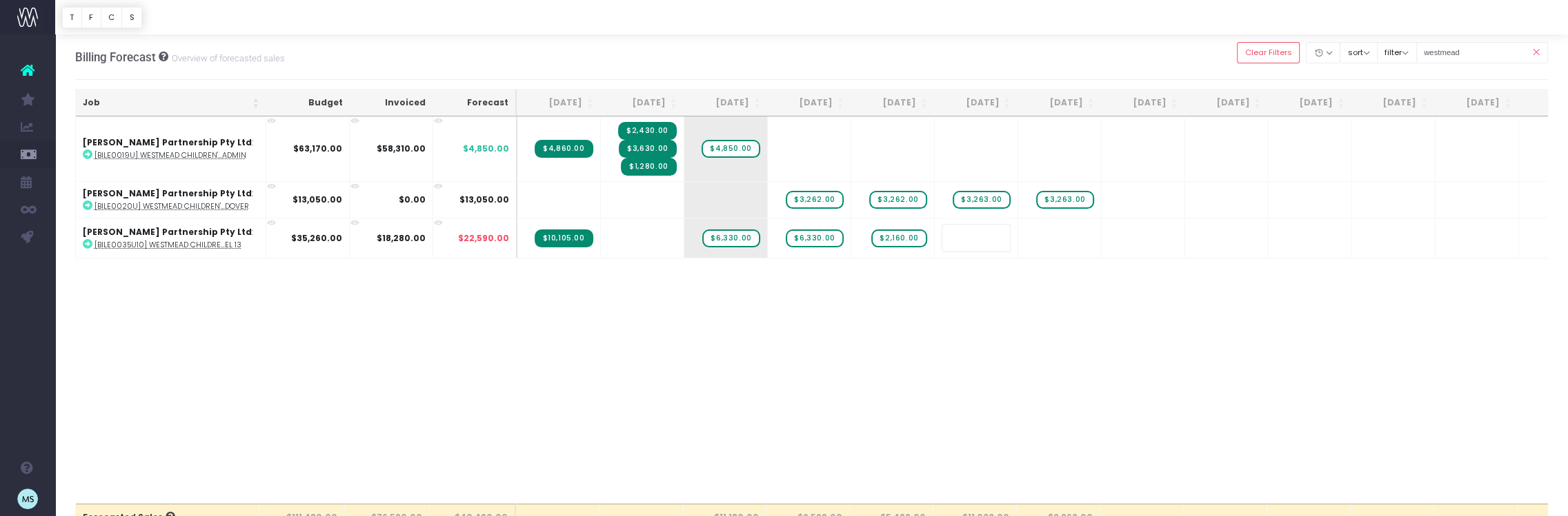
click at [1031, 282] on body "Oh my... this is bad. [PERSON_NAME] wasn't able to load this page. Please conta…" at bounding box center [784, 258] width 1568 height 516
click at [967, 234] on span "+" at bounding box center [955, 236] width 41 height 36
click at [1059, 282] on body "Oh my... this is bad. [PERSON_NAME] wasn't able to load this page. Please conta…" at bounding box center [784, 258] width 1568 height 516
click at [983, 282] on div "Job Budget Invoiced Forecast Aug 25 Sep 25 Oct 25 Nov 25 Dec 25 Jan 26 Feb 26 M…" at bounding box center [812, 311] width 1473 height 388
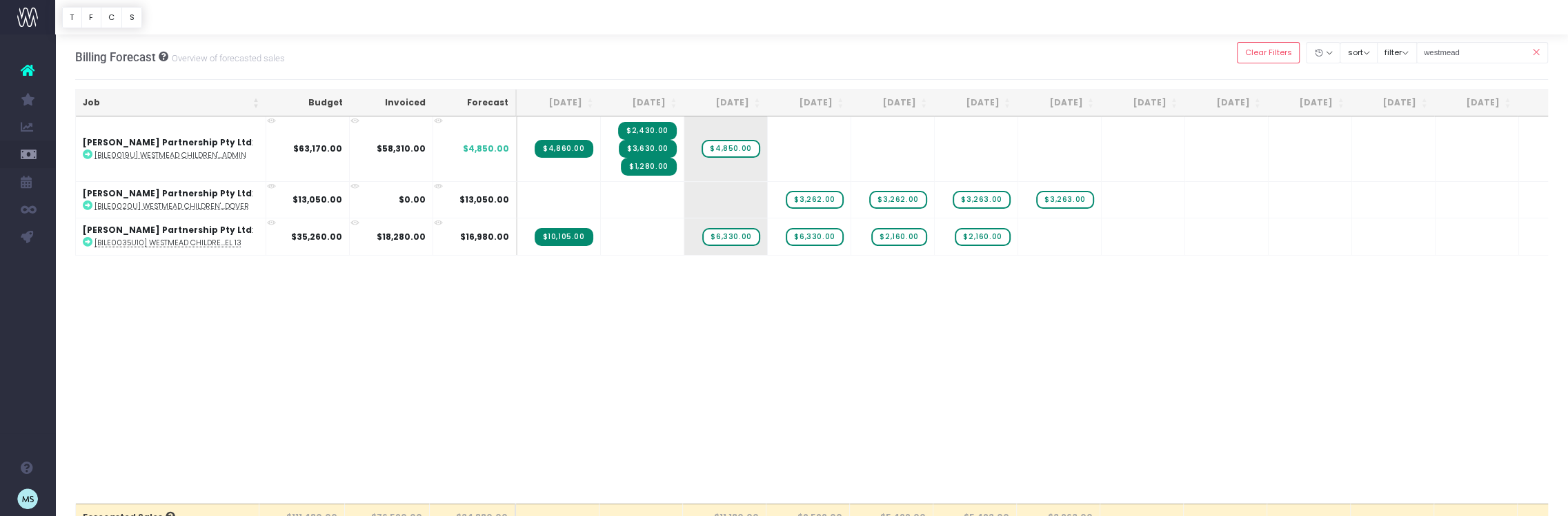
click at [708, 282] on div "Job Budget Invoiced Forecast Aug 25 Sep 25 Oct 25 Nov 25 Dec 25 Jan 26 Feb 26 M…" at bounding box center [812, 311] width 1473 height 388
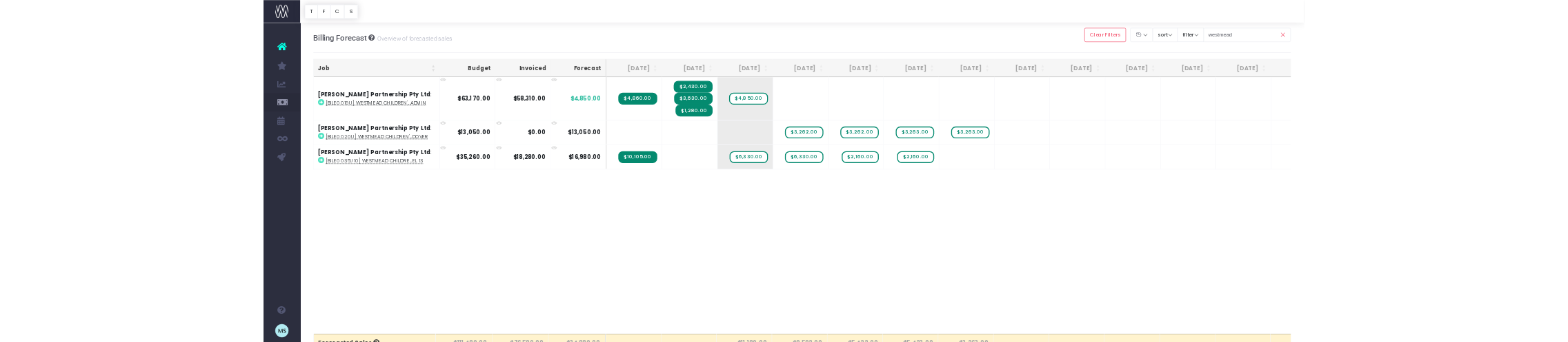
scroll to position [5, 0]
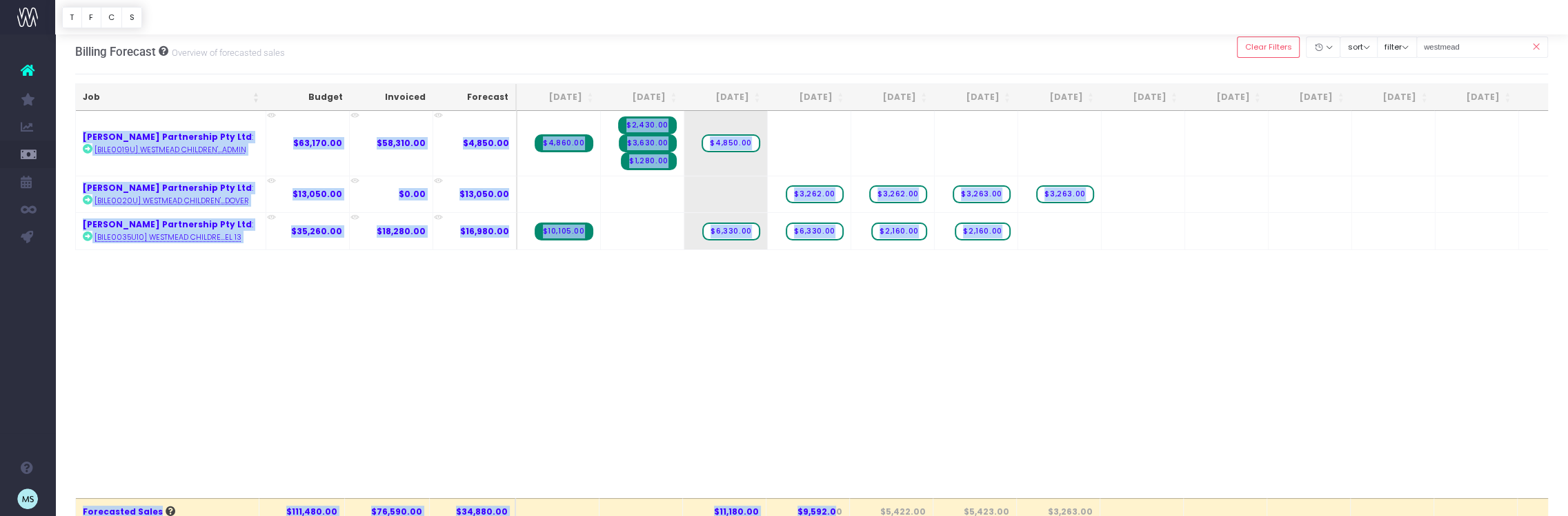
drag, startPoint x: 836, startPoint y: 513, endPoint x: 837, endPoint y: 392, distance: 121.0
click at [837, 282] on div "Job Budget Invoiced Forecast Aug 25 Sep 25 Oct 25 Nov 25 Dec 25 Jan 26 Feb 26 M…" at bounding box center [812, 383] width 1473 height 601
click at [927, 282] on div "Job Budget Invoiced Forecast Aug 25 Sep 25 Oct 25 Nov 25 Dec 25 Jan 26 Feb 26 M…" at bounding box center [812, 305] width 1473 height 388
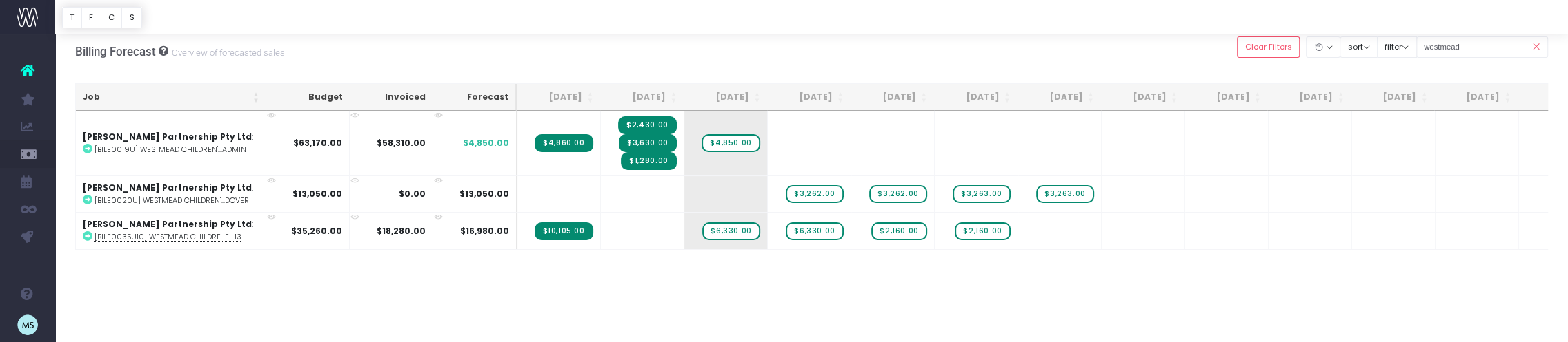
click at [1537, 46] on icon at bounding box center [1535, 47] width 24 height 28
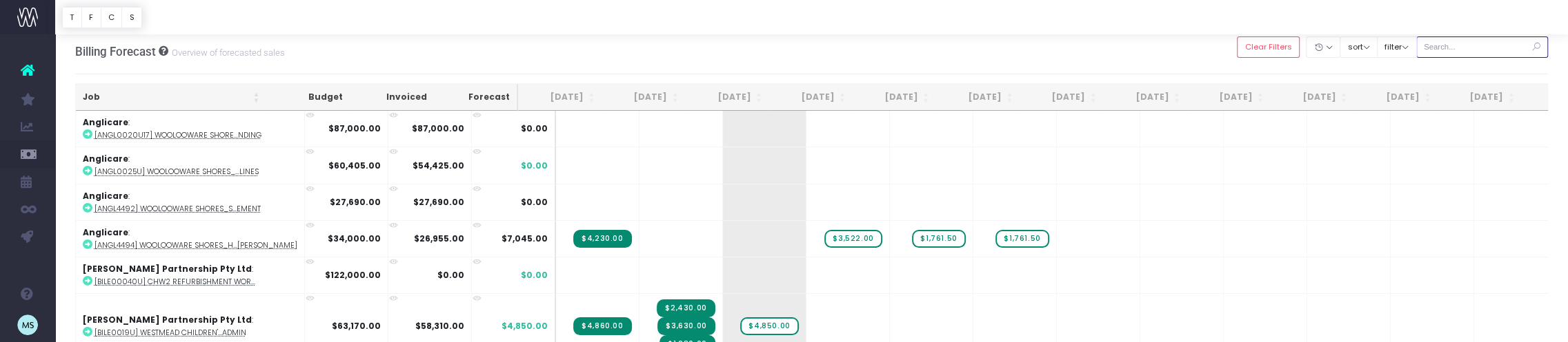
click at [1485, 50] on input "text" at bounding box center [1482, 47] width 133 height 21
type input "[PERSON_NAME]"
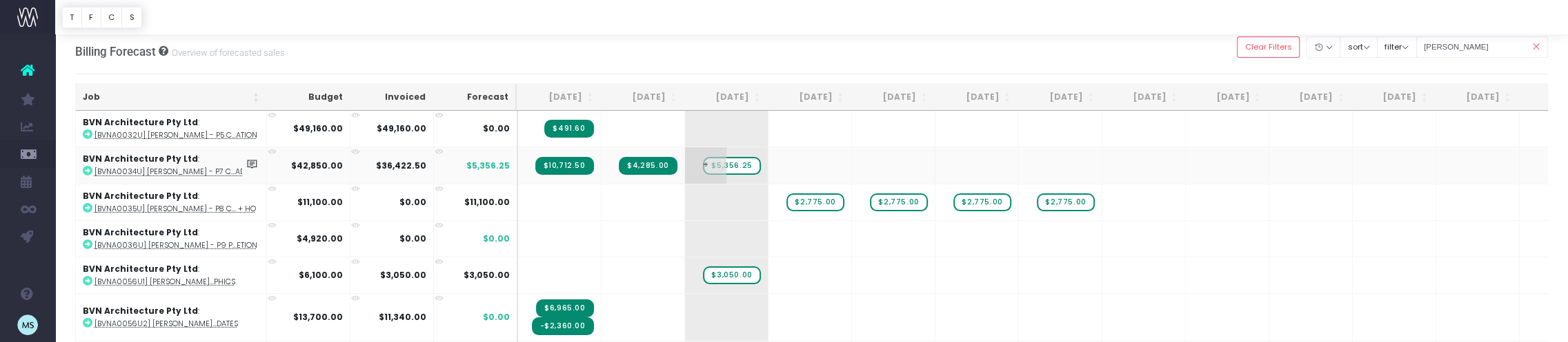
click at [738, 167] on span "$5,356.25" at bounding box center [731, 166] width 57 height 18
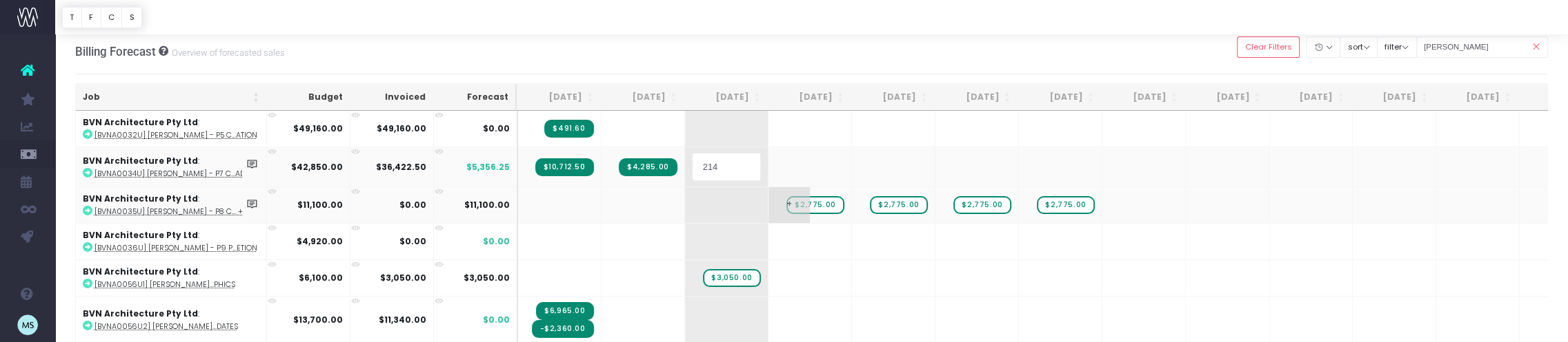
type input "2142"
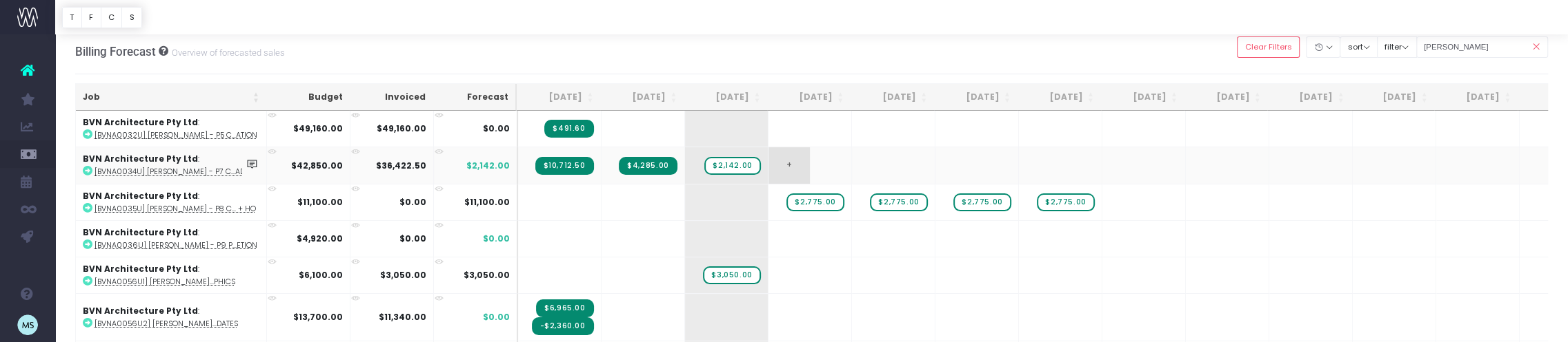
click at [813, 162] on td "+" at bounding box center [809, 165] width 83 height 37
click at [792, 164] on span "+" at bounding box center [788, 165] width 41 height 36
click at [793, 164] on span "+" at bounding box center [788, 165] width 41 height 36
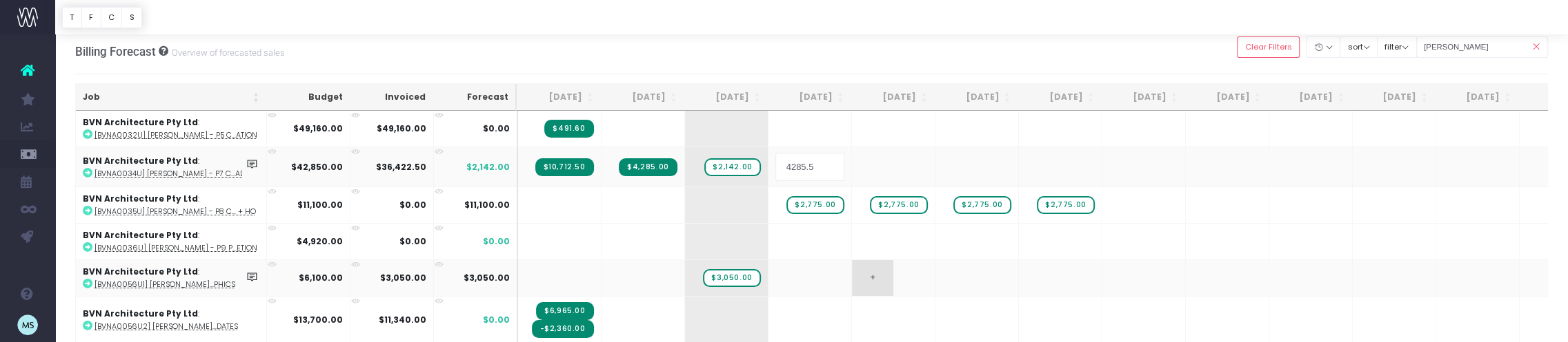
click at [931, 281] on body "Oh my... this is bad. [PERSON_NAME] wasn't able to load this page. Please conta…" at bounding box center [784, 166] width 1568 height 342
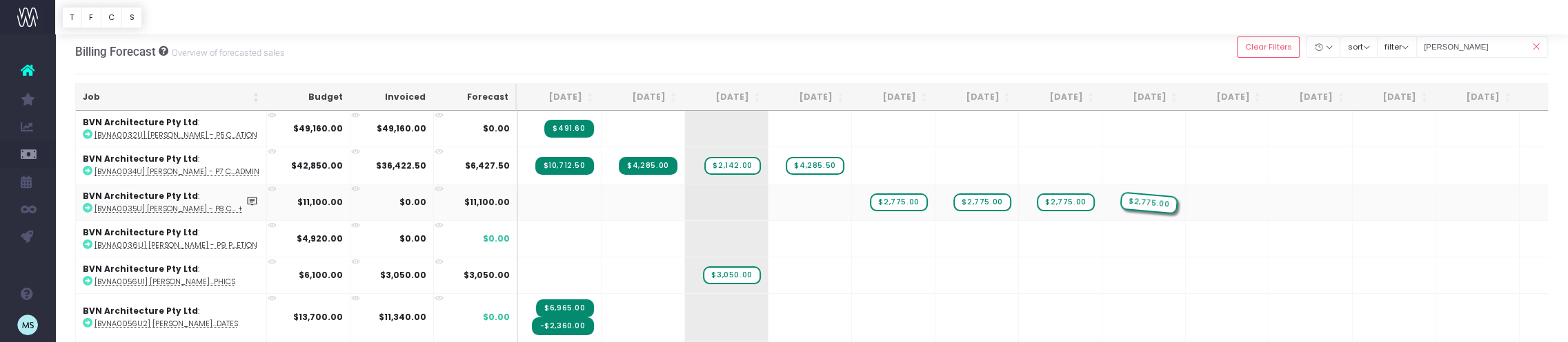
drag, startPoint x: 841, startPoint y: 198, endPoint x: 1157, endPoint y: 197, distance: 316.0
drag, startPoint x: 1176, startPoint y: 203, endPoint x: 842, endPoint y: 191, distance: 334.2
click at [900, 266] on div at bounding box center [784, 171] width 1568 height 342
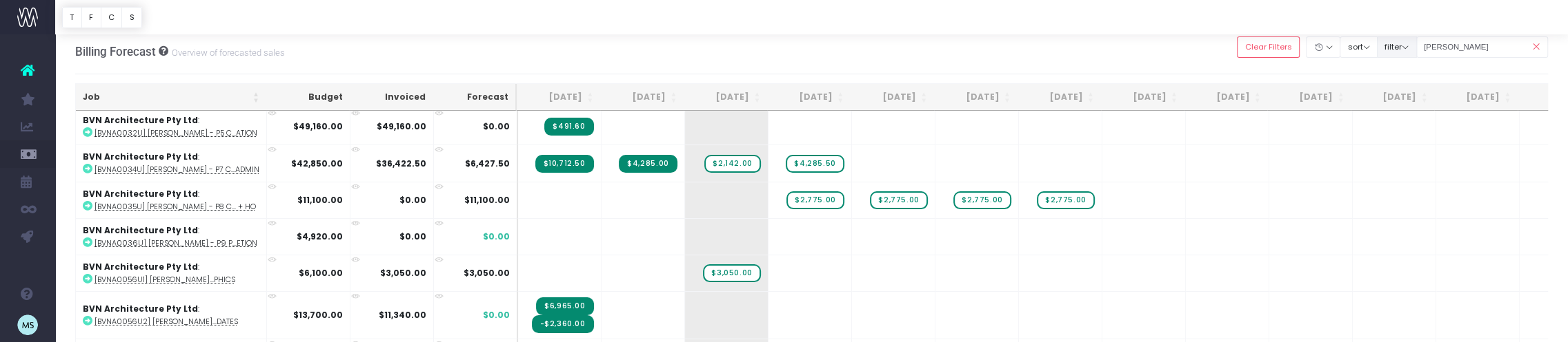
click at [1410, 43] on button "filter" at bounding box center [1397, 47] width 40 height 21
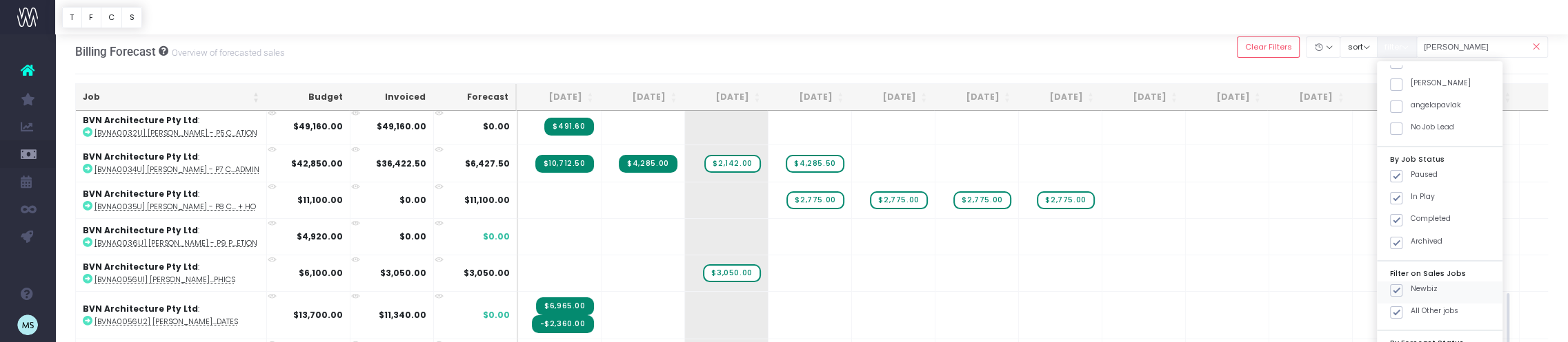
scroll to position [689, 0]
click at [1279, 289] on span "+" at bounding box center [1290, 273] width 41 height 36
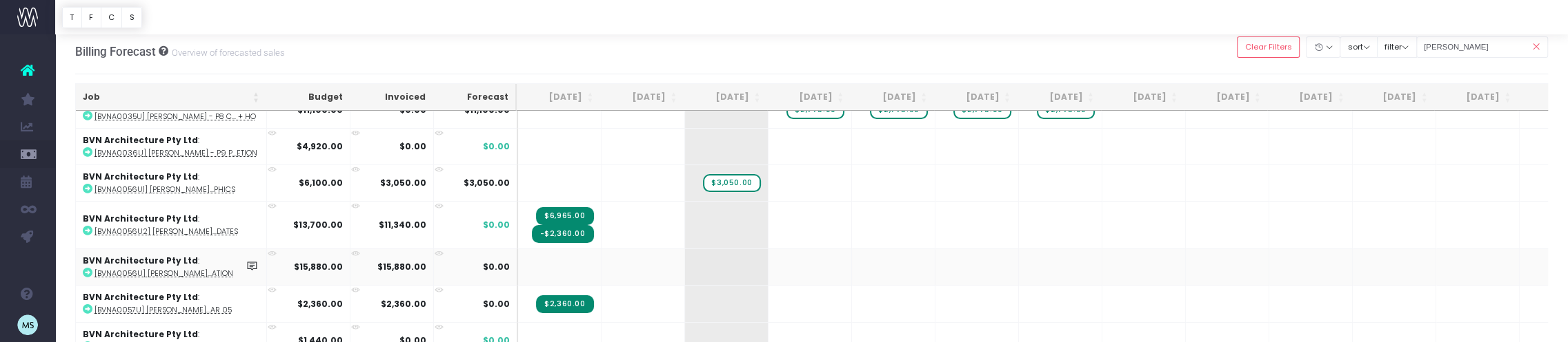
scroll to position [93, 0]
click at [731, 224] on td "+" at bounding box center [726, 224] width 83 height 47
click at [714, 218] on span "+" at bounding box center [705, 224] width 41 height 46
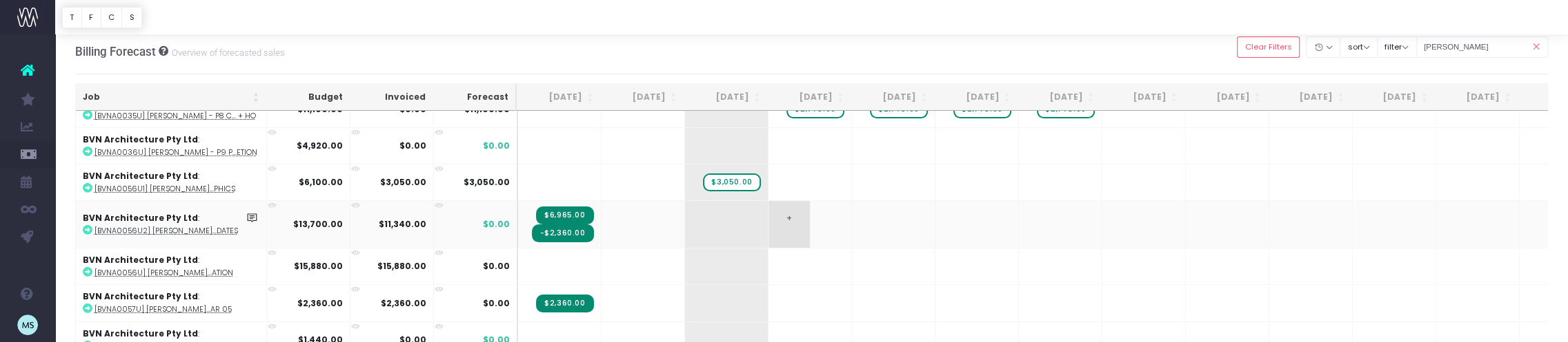
click at [787, 224] on span "+" at bounding box center [788, 224] width 41 height 46
click at [729, 220] on body "Oh my... this is bad. [PERSON_NAME] wasn't able to load this page. Please conta…" at bounding box center [784, 166] width 1568 height 342
click at [729, 220] on div at bounding box center [784, 171] width 1568 height 342
drag, startPoint x: 840, startPoint y: 224, endPoint x: 759, endPoint y: 218, distance: 81.2
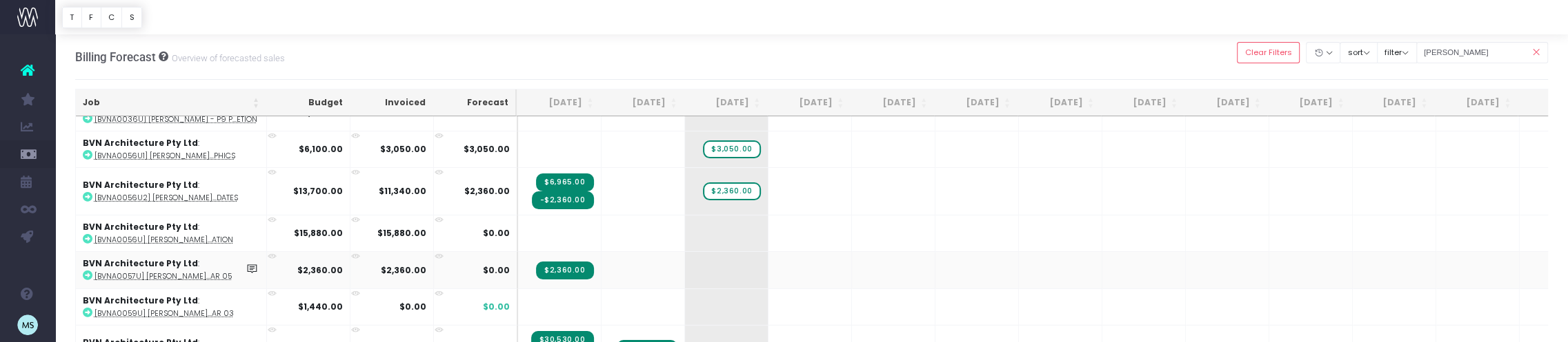
scroll to position [138, 0]
click at [720, 299] on span "+" at bounding box center [705, 307] width 41 height 36
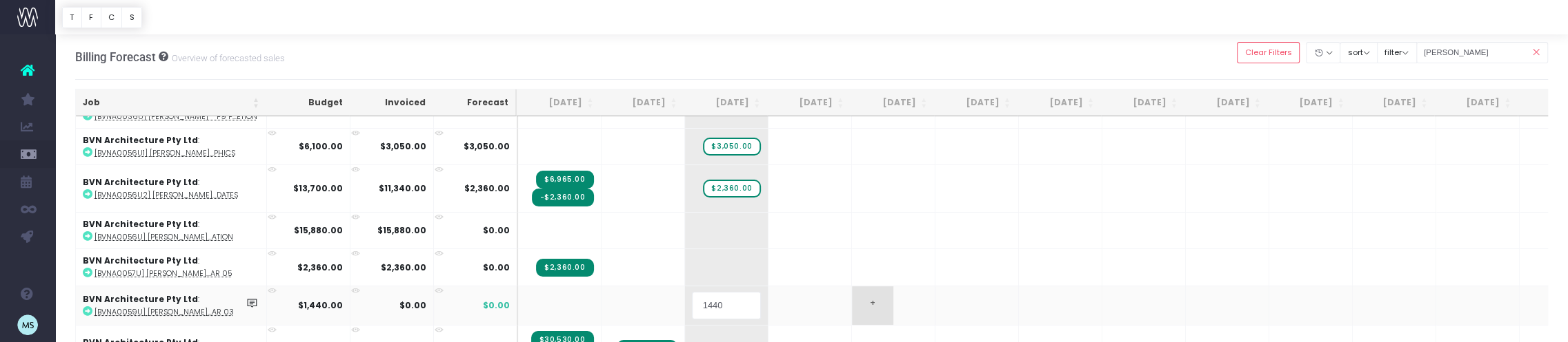
click at [915, 288] on body "Oh my... this is bad. wayahead wasn't able to load this page. Please contact su…" at bounding box center [784, 171] width 1568 height 342
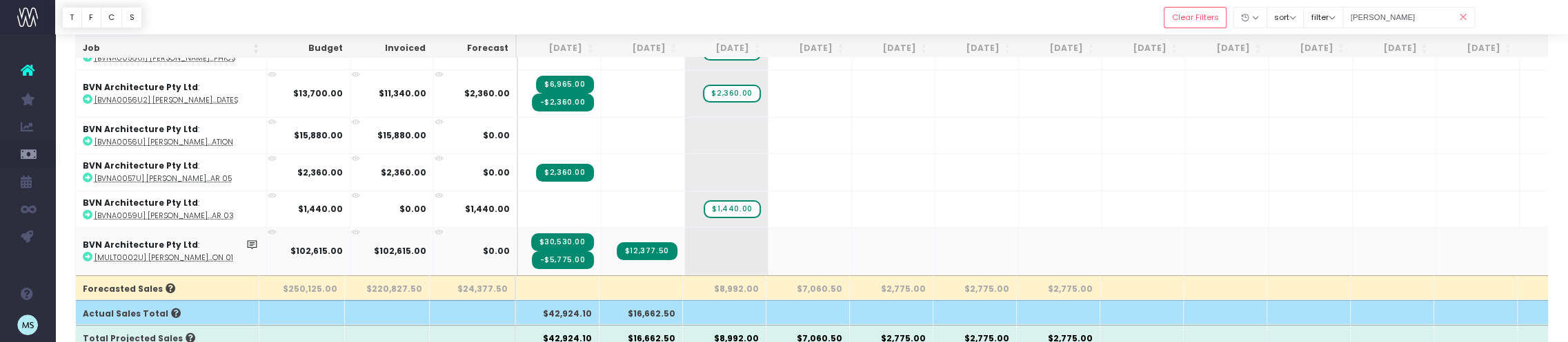
scroll to position [98, 0]
click at [716, 247] on span "+" at bounding box center [705, 250] width 41 height 46
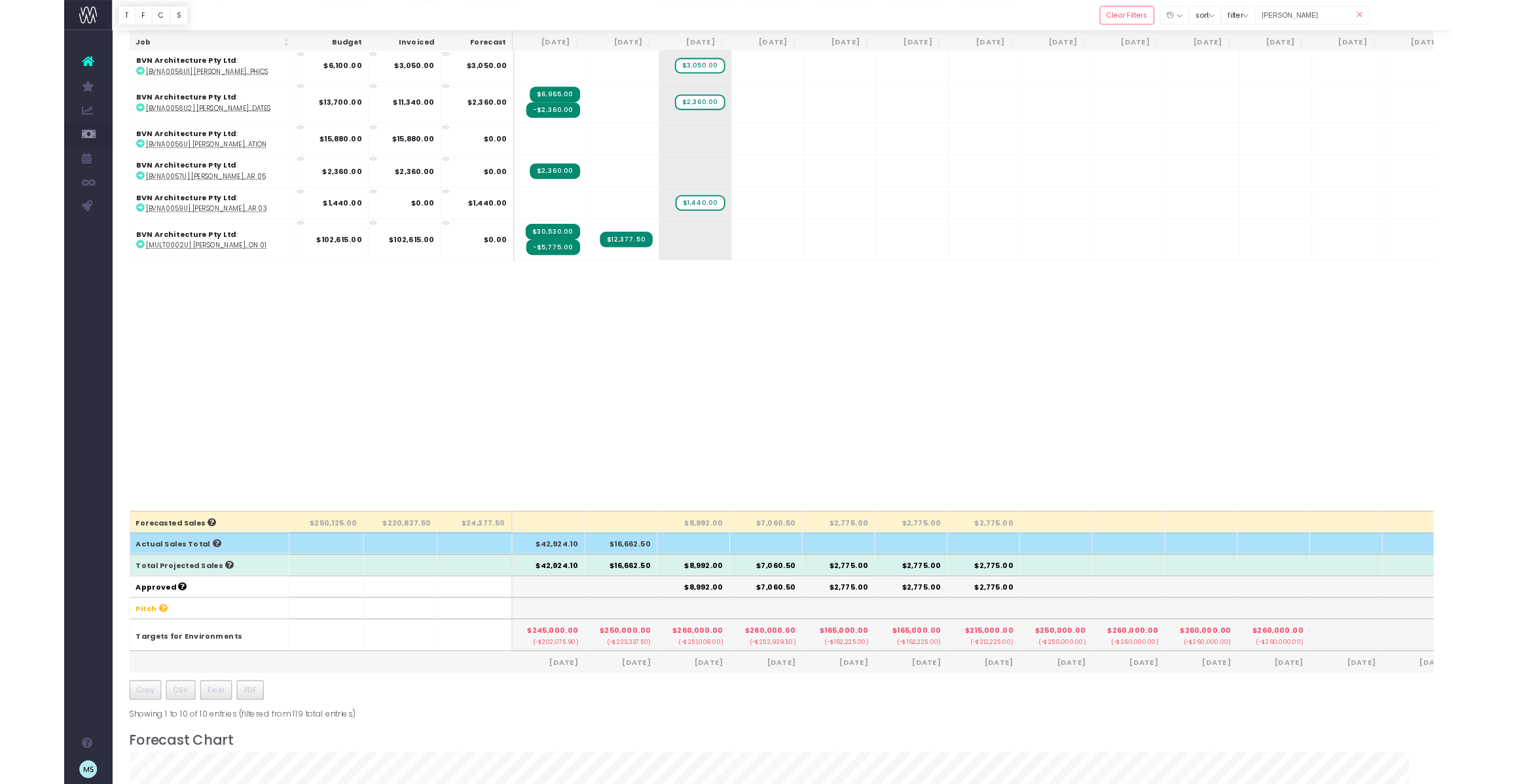
scroll to position [0, 0]
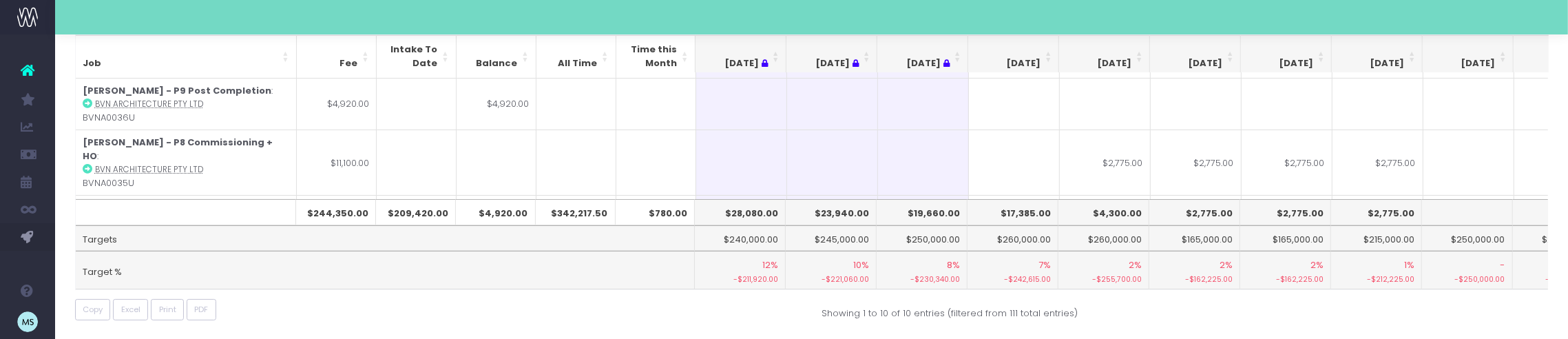
scroll to position [0, 279]
